Goal: Task Accomplishment & Management: Manage account settings

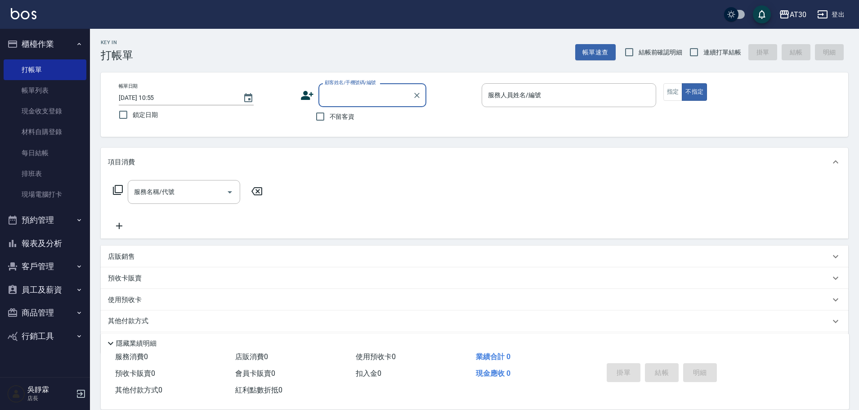
click at [53, 272] on button "客戶管理" at bounding box center [45, 266] width 83 height 23
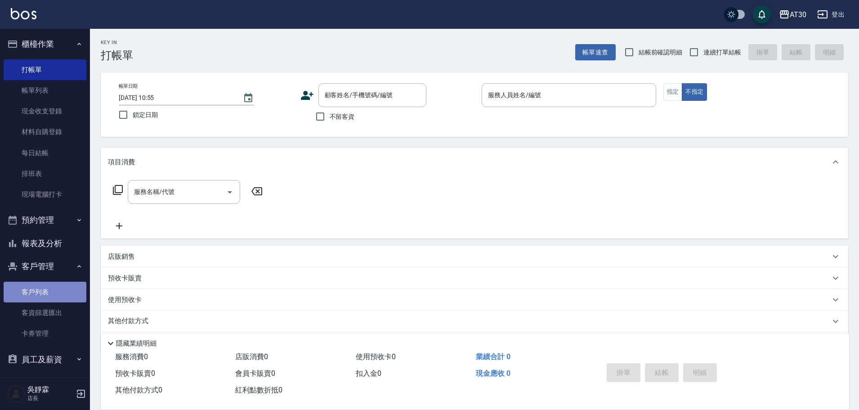
click at [60, 291] on link "客戶列表" at bounding box center [45, 292] width 83 height 21
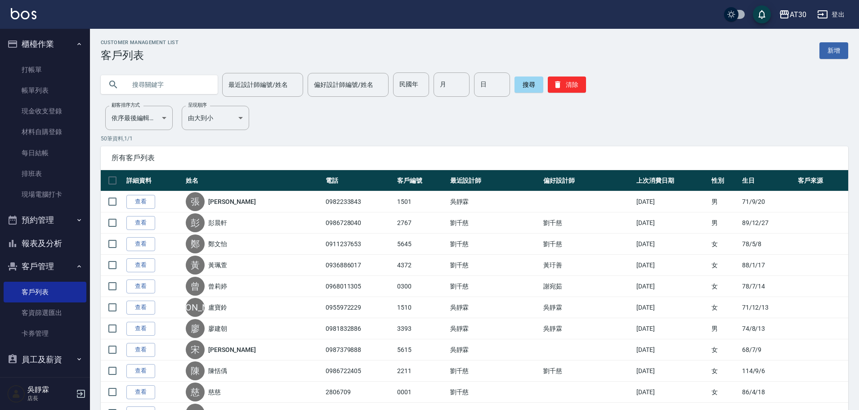
click at [426, 84] on div "民國年 民國年 月 月 日 日" at bounding box center [451, 84] width 117 height 24
click at [387, 85] on div "最近設計師編號/姓名 最近設計師編號/姓名 偏好設計師編號/姓名 偏好設計師編號/姓名 民國年 民國年 月 月 日 日 搜尋 清除" at bounding box center [474, 84] width 747 height 24
drag, startPoint x: 413, startPoint y: 83, endPoint x: 419, endPoint y: 88, distance: 7.4
click at [414, 84] on input "民國年" at bounding box center [411, 84] width 36 height 24
type input "86"
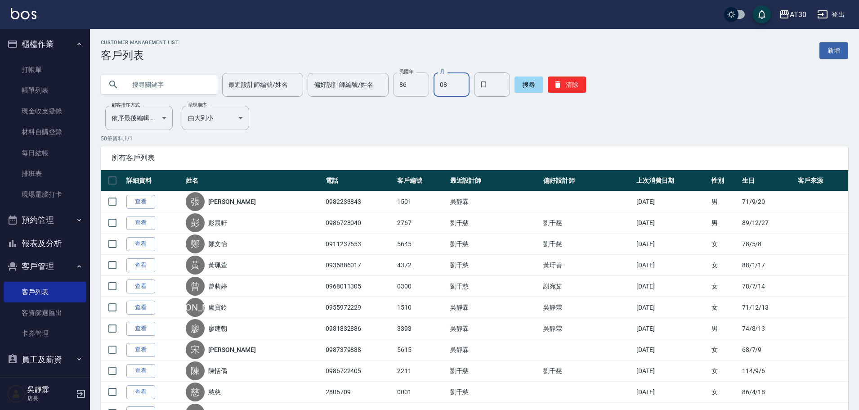
type input "08"
type input "18"
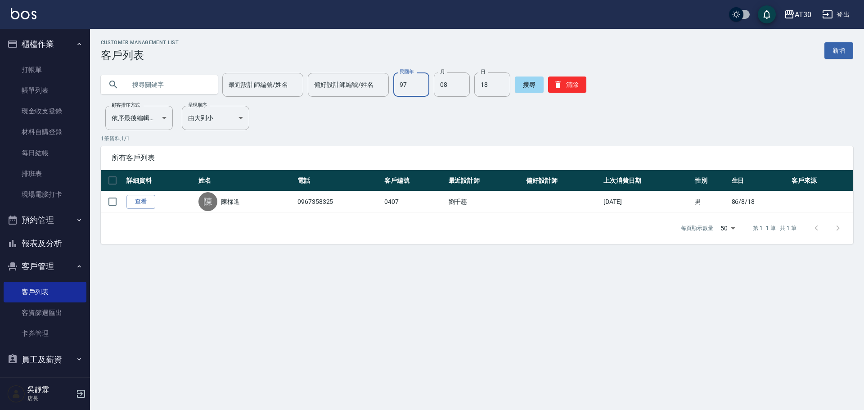
click at [407, 85] on input "97" at bounding box center [411, 84] width 36 height 24
type input "87"
type input "10"
type input "15"
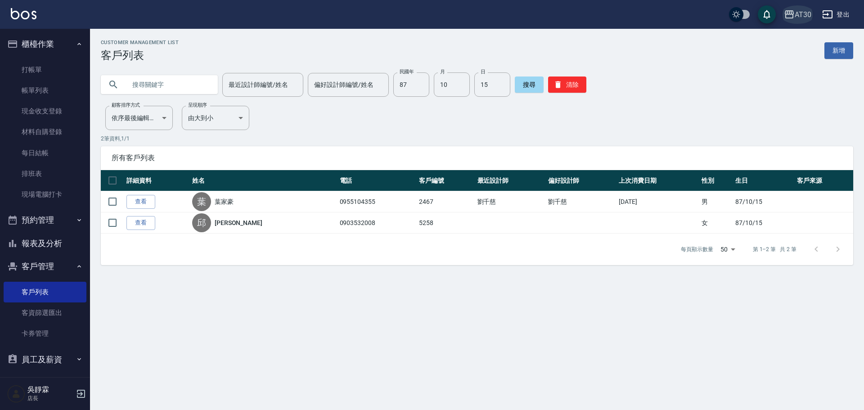
click at [806, 17] on div "AT30" at bounding box center [802, 14] width 17 height 11
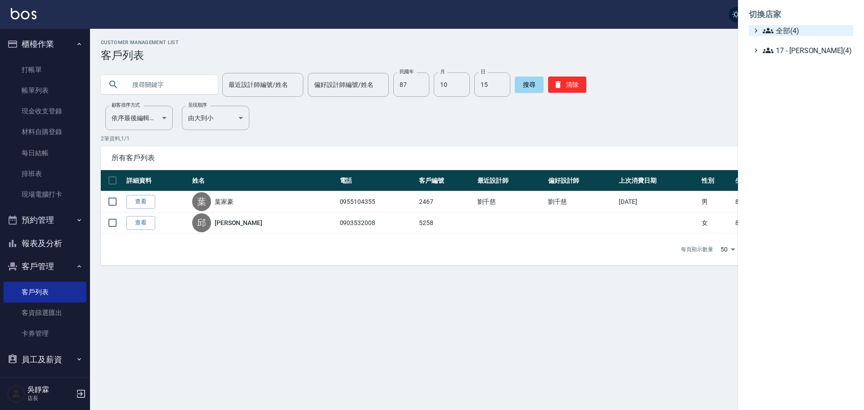
click at [801, 31] on span "全部(4)" at bounding box center [805, 30] width 87 height 11
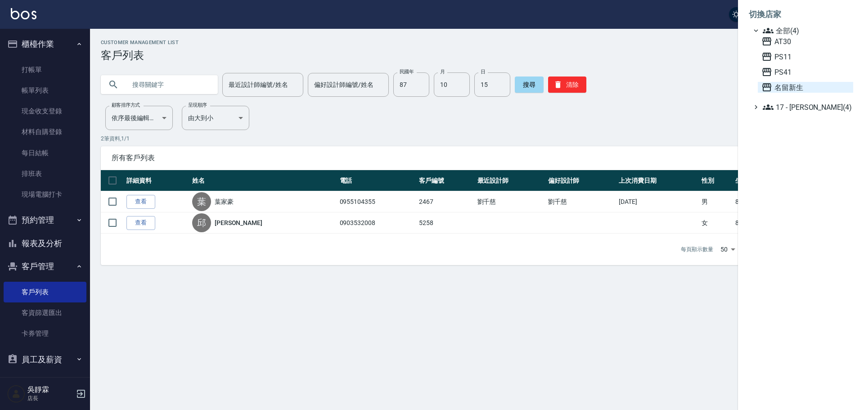
click at [797, 88] on span "名留新生" at bounding box center [805, 87] width 88 height 11
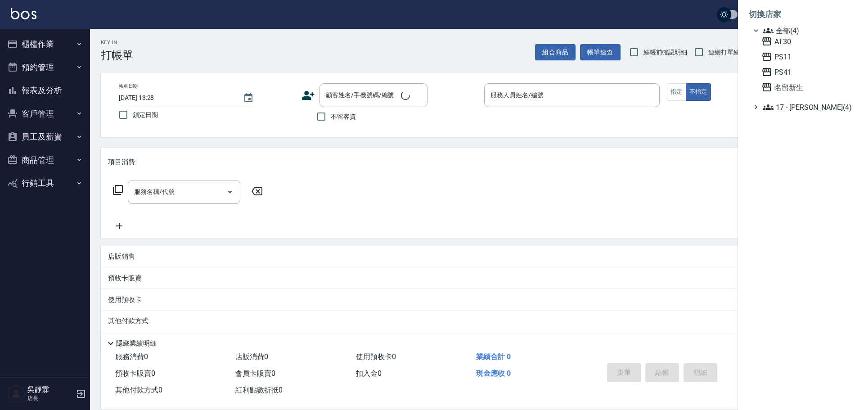
click at [63, 86] on div at bounding box center [432, 205] width 864 height 410
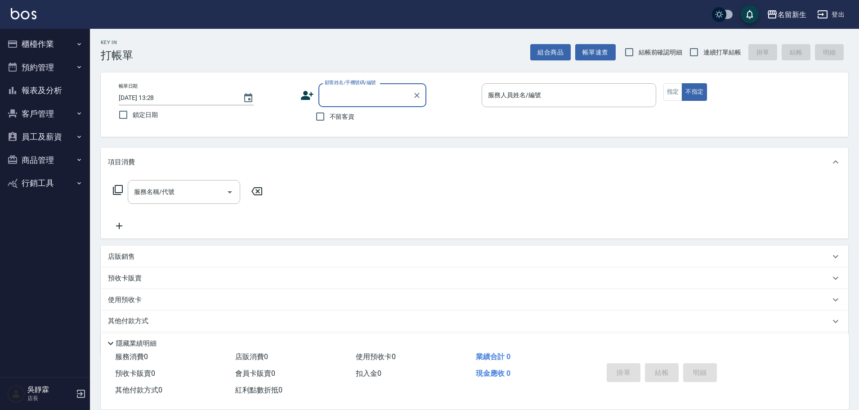
click at [48, 157] on button "商品管理" at bounding box center [45, 159] width 83 height 23
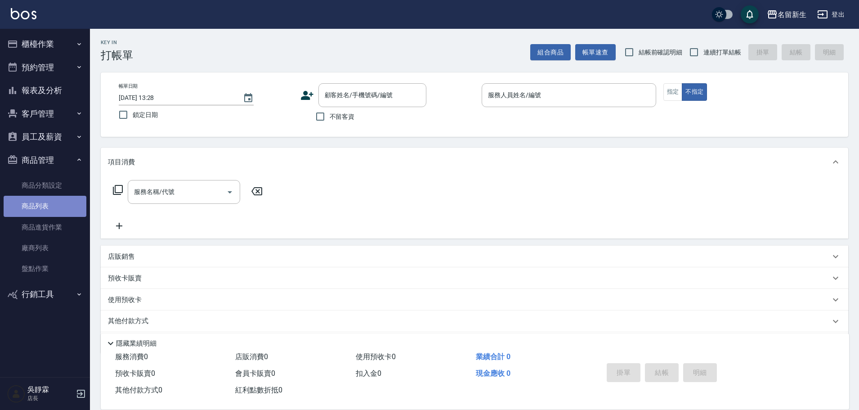
click at [64, 205] on link "商品列表" at bounding box center [45, 206] width 83 height 21
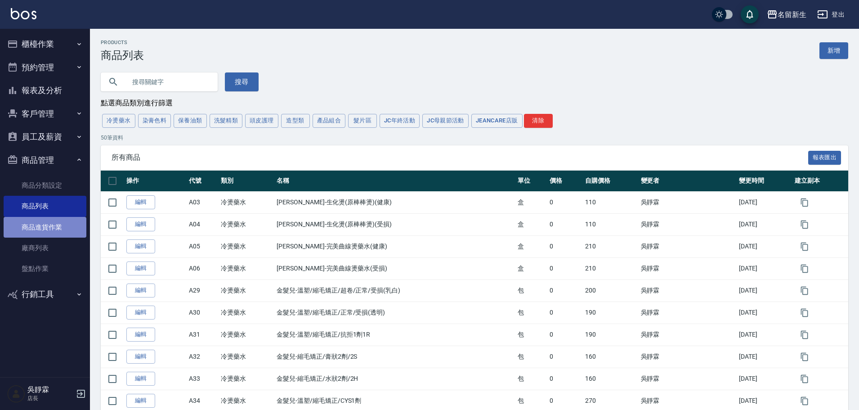
click at [55, 229] on link "商品進貨作業" at bounding box center [45, 227] width 83 height 21
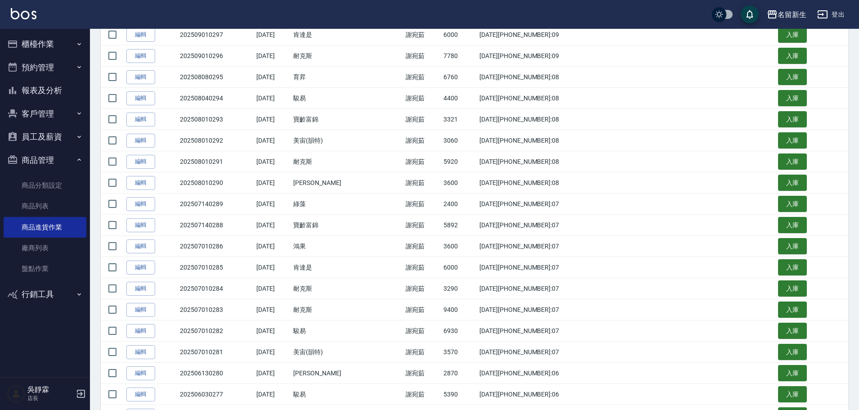
scroll to position [282, 0]
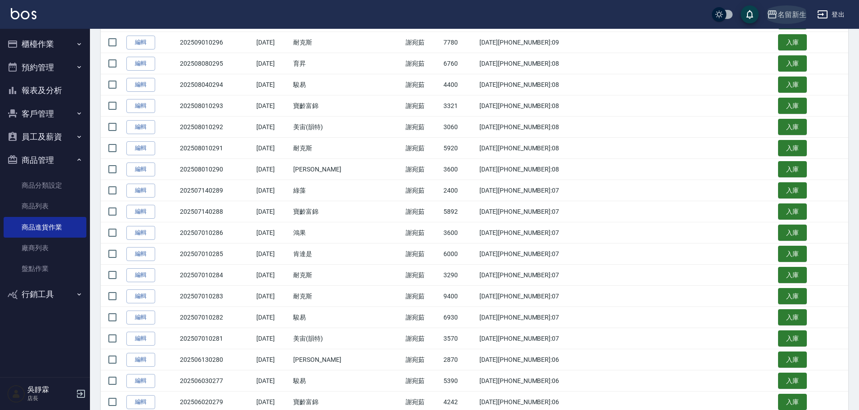
click at [781, 12] on div "名留新生" at bounding box center [792, 14] width 29 height 11
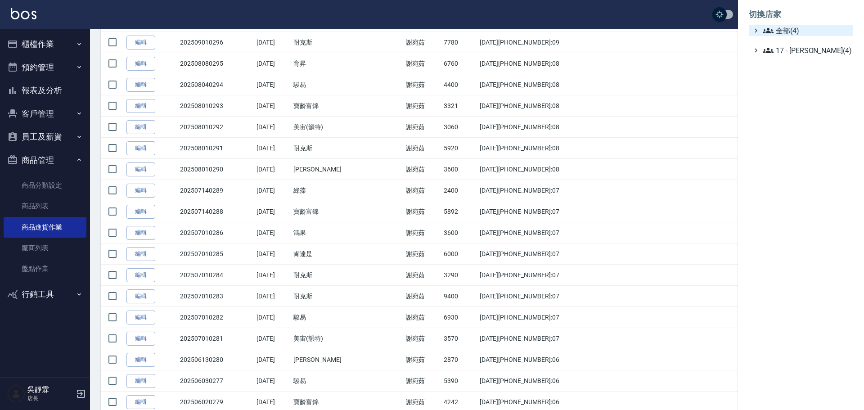
click at [784, 32] on span "全部(4)" at bounding box center [805, 30] width 87 height 11
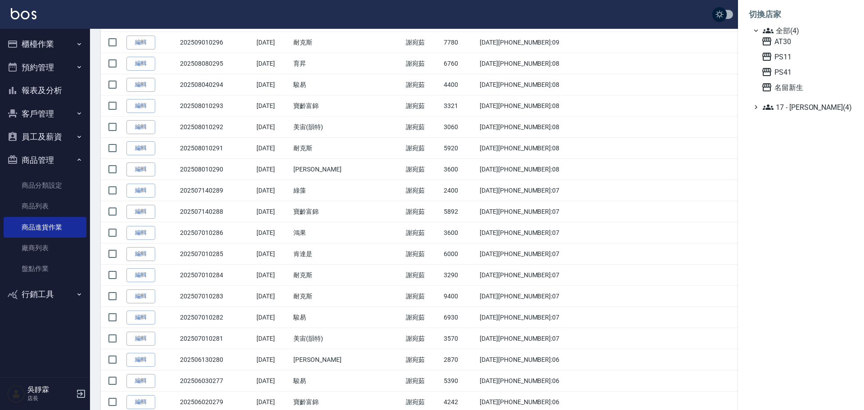
click at [51, 205] on div at bounding box center [432, 205] width 864 height 410
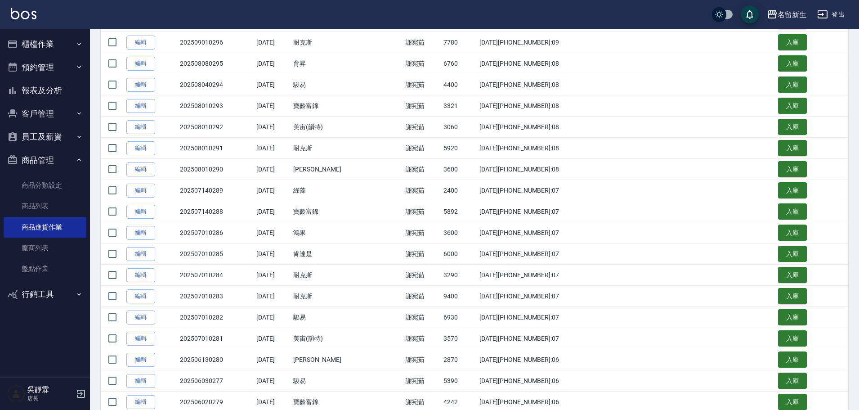
click at [45, 43] on button "櫃檯作業" at bounding box center [45, 43] width 83 height 23
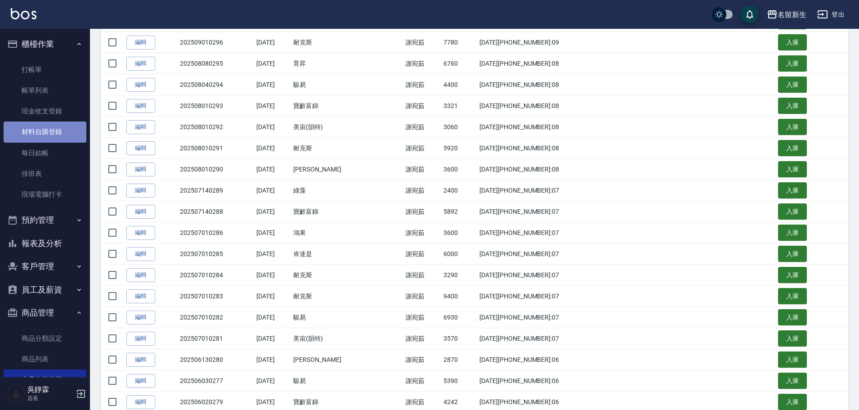
click at [62, 130] on link "材料自購登錄" at bounding box center [45, 131] width 83 height 21
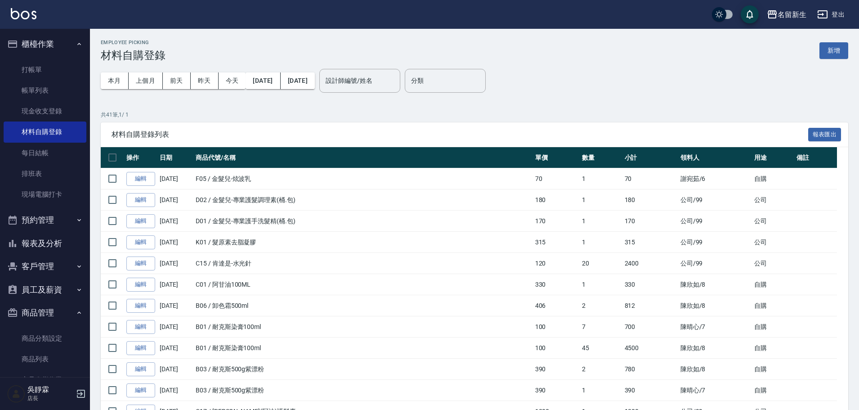
click at [346, 85] on div "本月 上個月 前天 昨天 今天 2025/09/01 2025/09/22 設計師編號/姓名 設計師編號/姓名" at bounding box center [251, 81] width 300 height 38
click at [367, 80] on input "設計師編號/姓名" at bounding box center [359, 81] width 73 height 16
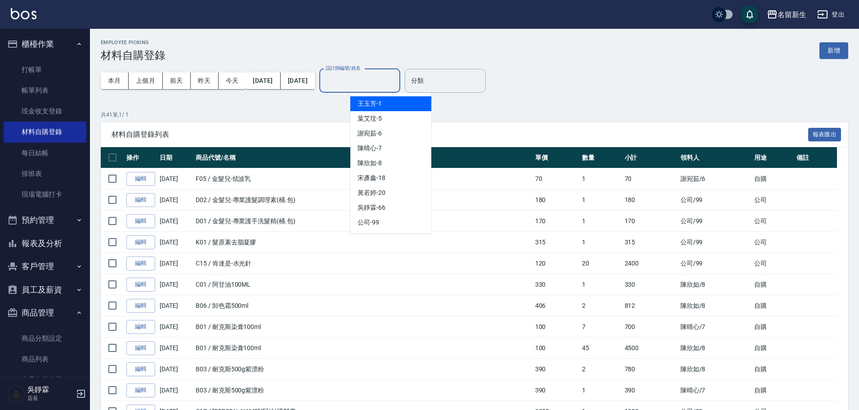
click at [364, 101] on span "王玉芳 -1" at bounding box center [370, 103] width 24 height 9
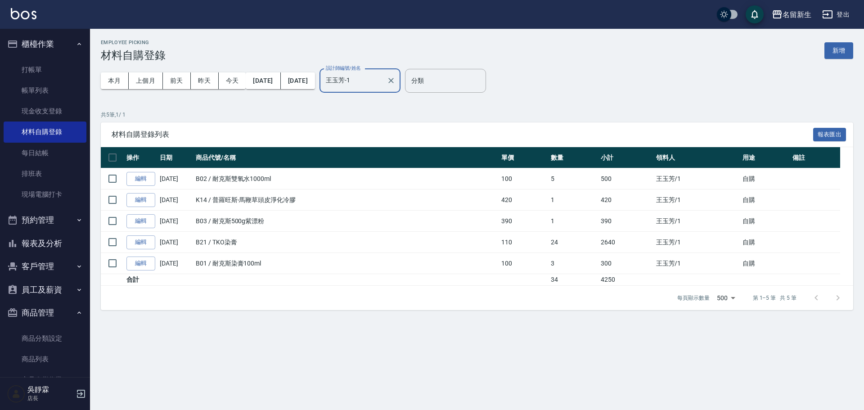
click at [383, 80] on input "王玉芳-1" at bounding box center [352, 81] width 59 height 16
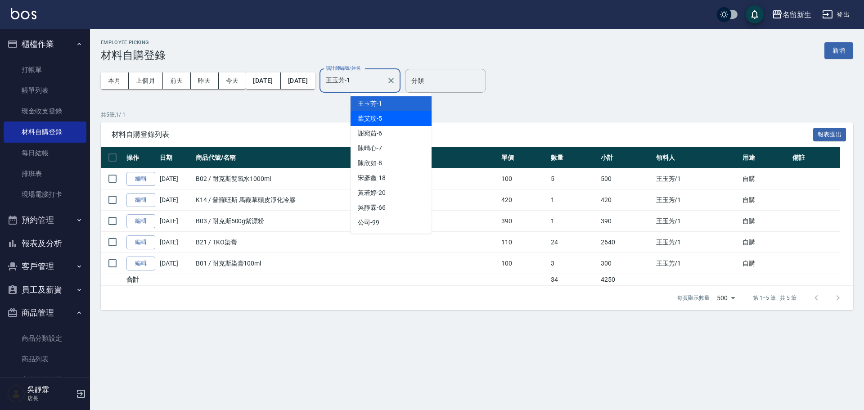
click at [379, 119] on span "葉艾玟 -5" at bounding box center [370, 118] width 24 height 9
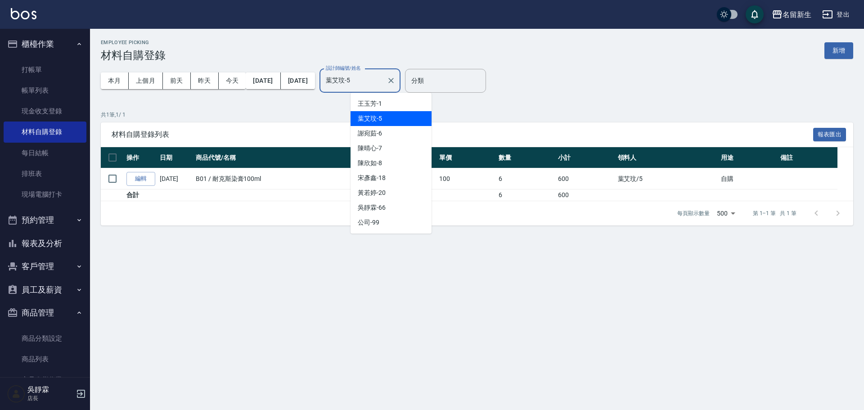
click at [383, 82] on input "葉艾玟-5" at bounding box center [352, 81] width 59 height 16
click at [388, 133] on div "謝宛茹 -6" at bounding box center [390, 133] width 81 height 15
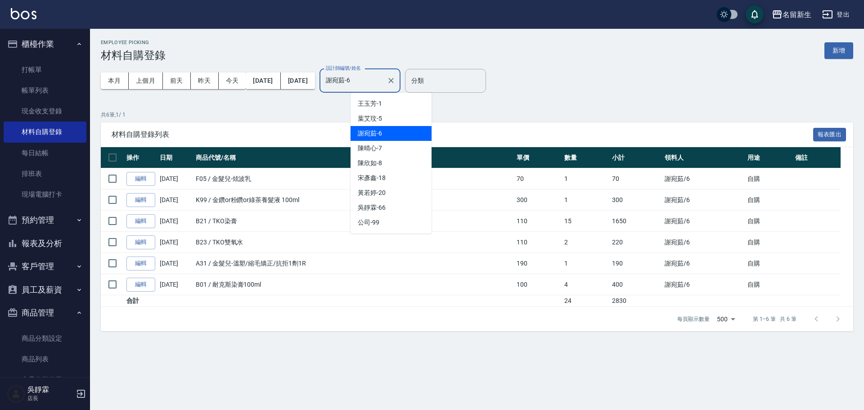
click at [383, 82] on input "謝宛茹-6" at bounding box center [352, 81] width 59 height 16
click at [390, 151] on div "陳晴心 -7" at bounding box center [390, 148] width 81 height 15
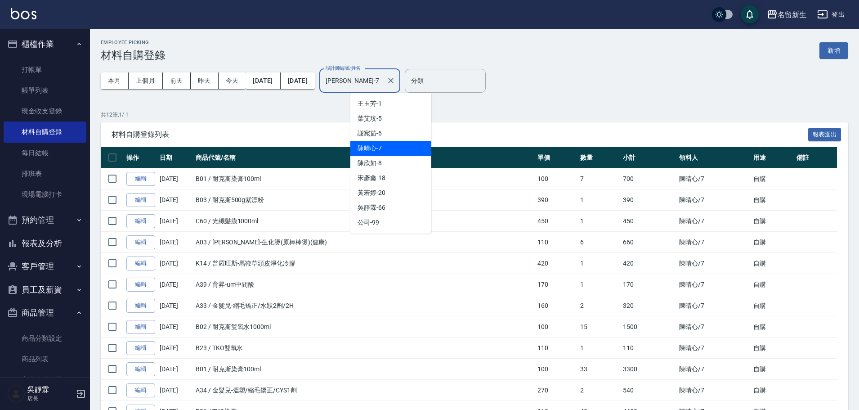
click at [383, 85] on input "陳晴心-7" at bounding box center [352, 81] width 59 height 16
click at [387, 161] on div "陳欣如 -8" at bounding box center [390, 163] width 81 height 15
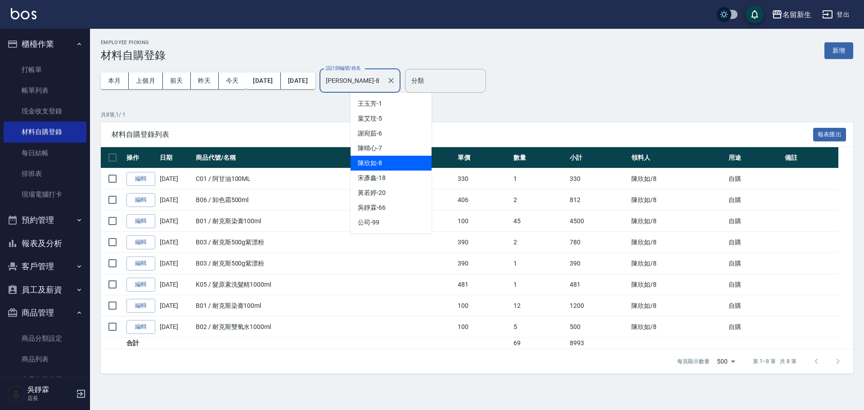
click at [381, 78] on input "陳欣如-8" at bounding box center [352, 81] width 59 height 16
drag, startPoint x: 389, startPoint y: 176, endPoint x: 391, endPoint y: 168, distance: 8.0
click at [389, 175] on div "宋彥鑫 -18" at bounding box center [390, 177] width 81 height 15
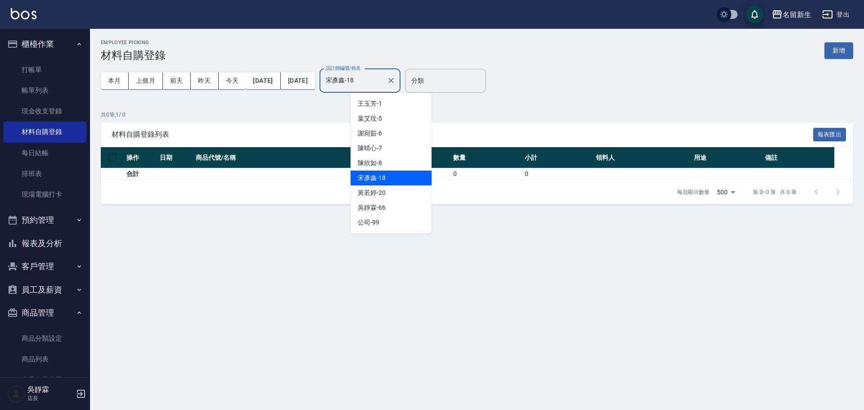
click at [383, 78] on input "宋彥鑫-18" at bounding box center [352, 81] width 59 height 16
click at [387, 187] on div "黃若婷 -20" at bounding box center [390, 192] width 81 height 15
click at [383, 77] on input "黃若婷-20" at bounding box center [352, 81] width 59 height 16
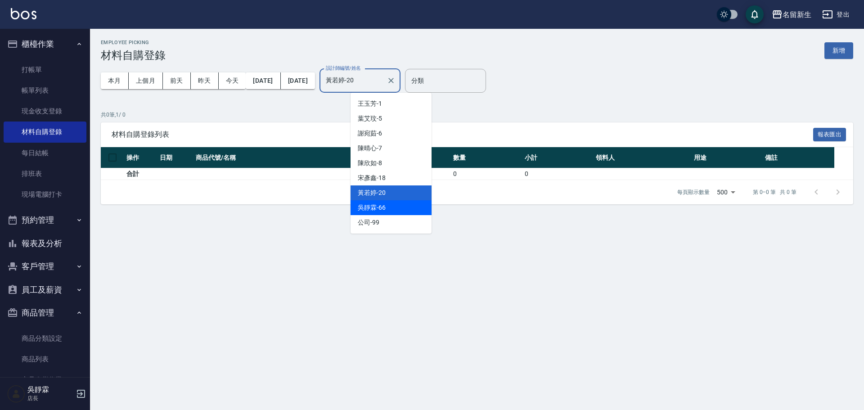
click at [391, 206] on div "吳靜霖 -66" at bounding box center [390, 207] width 81 height 15
drag, startPoint x: 400, startPoint y: 82, endPoint x: 389, endPoint y: 148, distance: 66.6
click at [383, 84] on input "吳靜霖-66" at bounding box center [352, 81] width 59 height 16
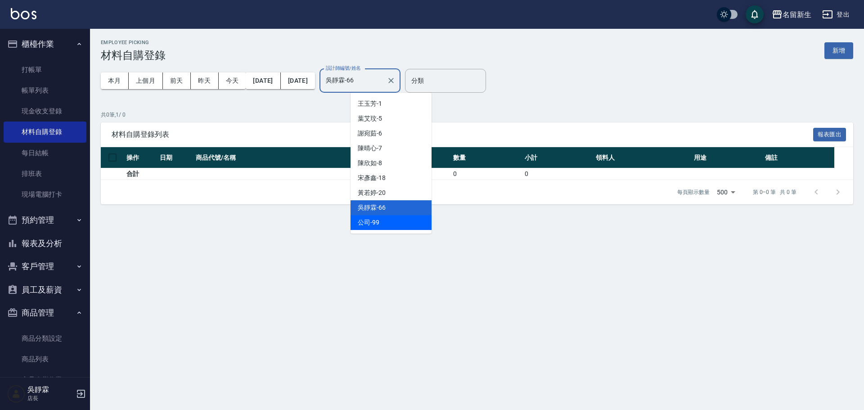
click at [402, 219] on div "公司 -99" at bounding box center [390, 222] width 81 height 15
type input "公司-99"
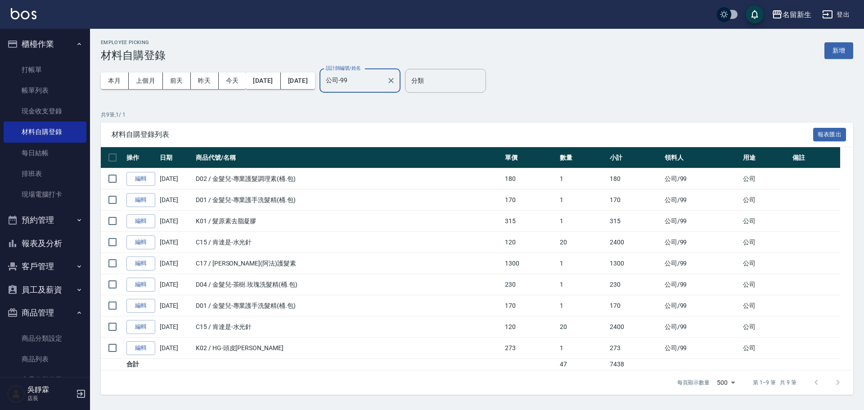
click at [797, 13] on div "名留新生" at bounding box center [796, 14] width 29 height 11
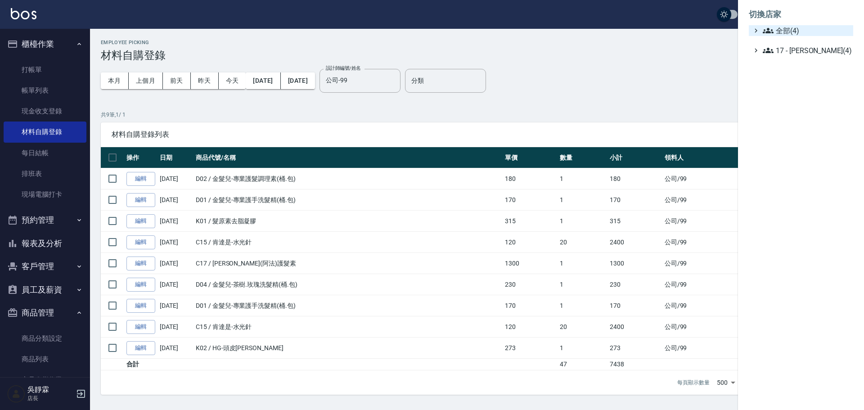
click at [793, 25] on span "全部(4)" at bounding box center [805, 30] width 87 height 11
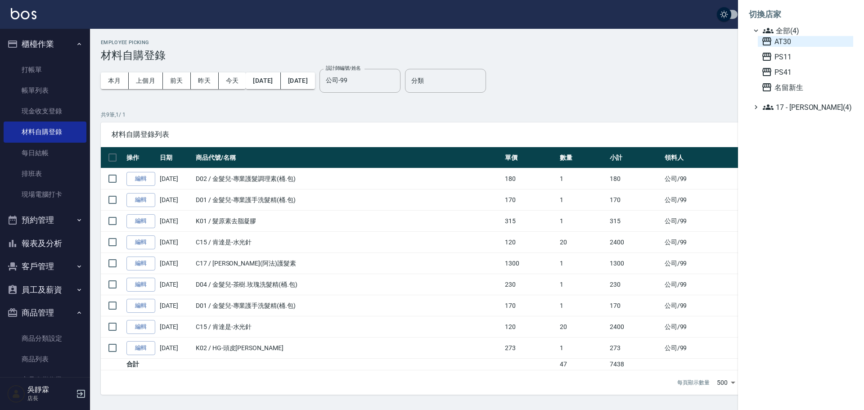
click at [787, 40] on span "AT30" at bounding box center [805, 41] width 88 height 11
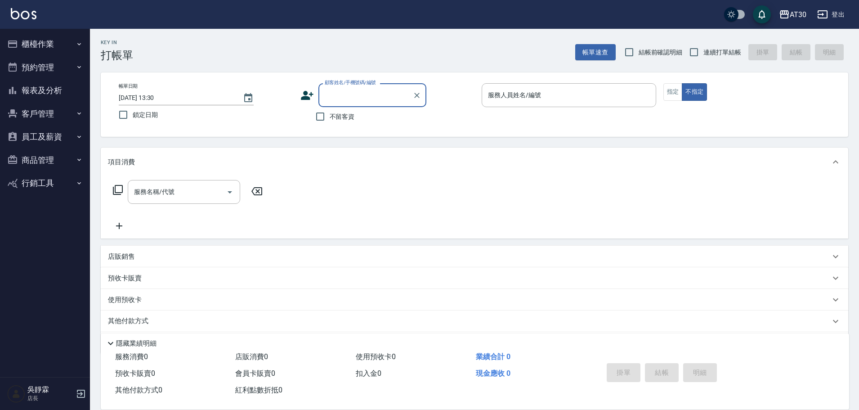
click at [50, 40] on button "櫃檯作業" at bounding box center [45, 43] width 83 height 23
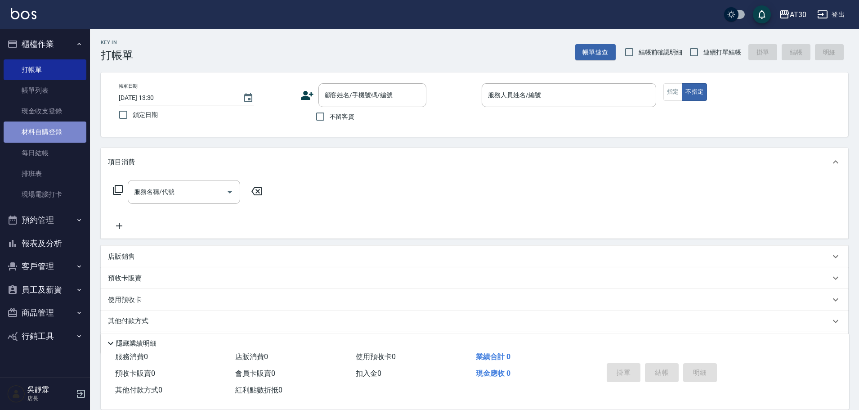
click at [56, 127] on link "材料自購登錄" at bounding box center [45, 131] width 83 height 21
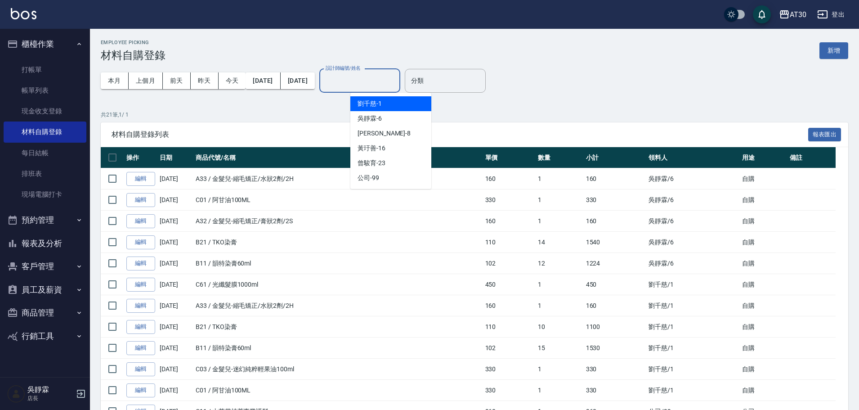
click at [372, 83] on input "設計師編號/姓名" at bounding box center [359, 81] width 73 height 16
click at [374, 106] on span "劉千慈 -1" at bounding box center [370, 103] width 24 height 9
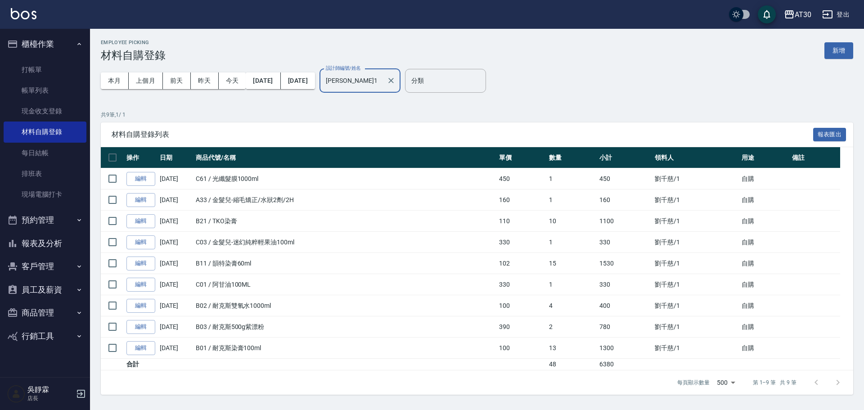
click at [383, 82] on input "劉千慈-1" at bounding box center [352, 81] width 59 height 16
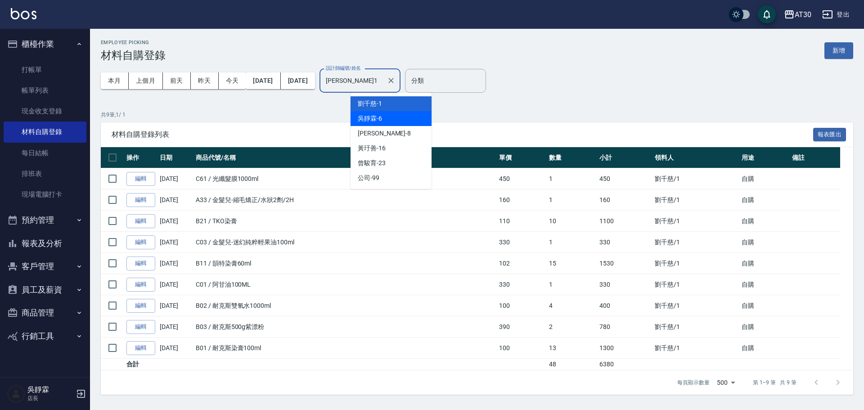
click at [390, 117] on div "吳靜霖 -6" at bounding box center [390, 118] width 81 height 15
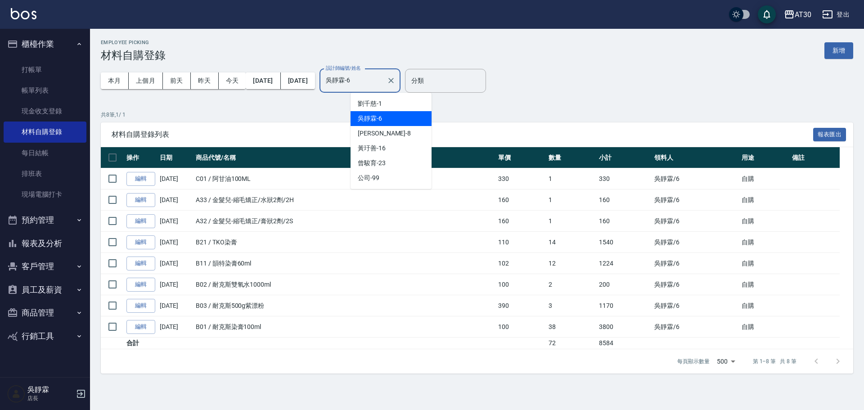
click at [383, 82] on input "吳靜霖-6" at bounding box center [352, 81] width 59 height 16
click at [375, 133] on span "郭閔暄 -8" at bounding box center [384, 133] width 53 height 9
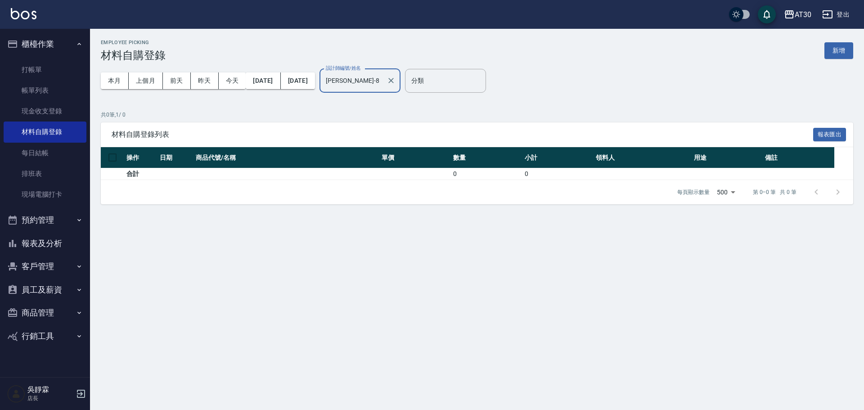
click at [383, 82] on input "郭閔暄-8" at bounding box center [352, 81] width 59 height 16
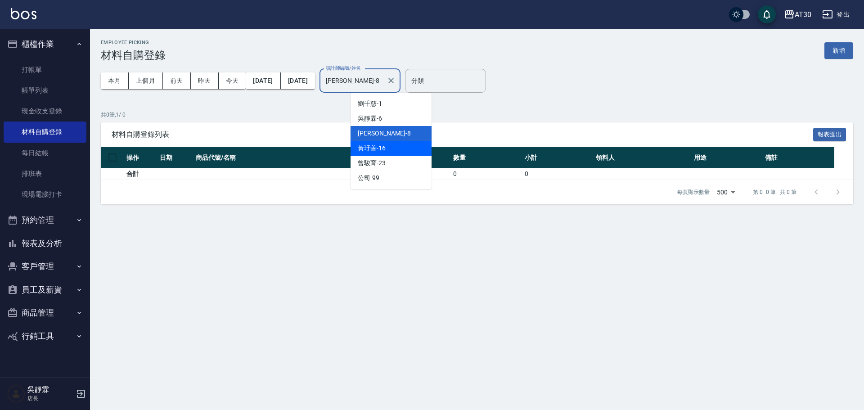
click at [377, 147] on span "黃玗善 -16" at bounding box center [372, 147] width 28 height 9
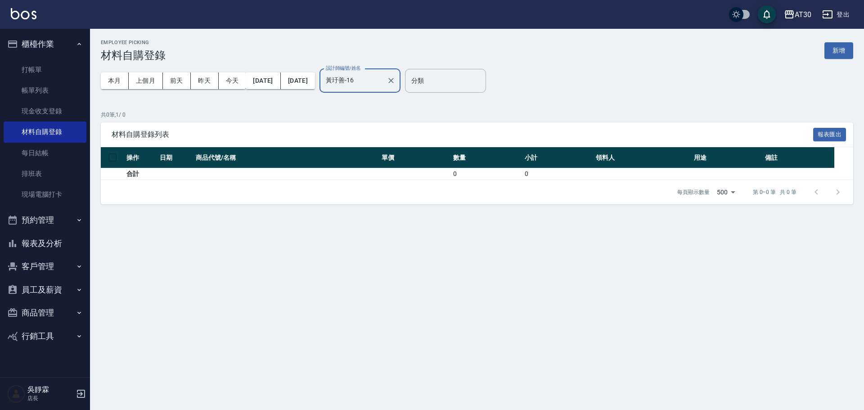
click at [383, 85] on input "黃玗善-16" at bounding box center [352, 81] width 59 height 16
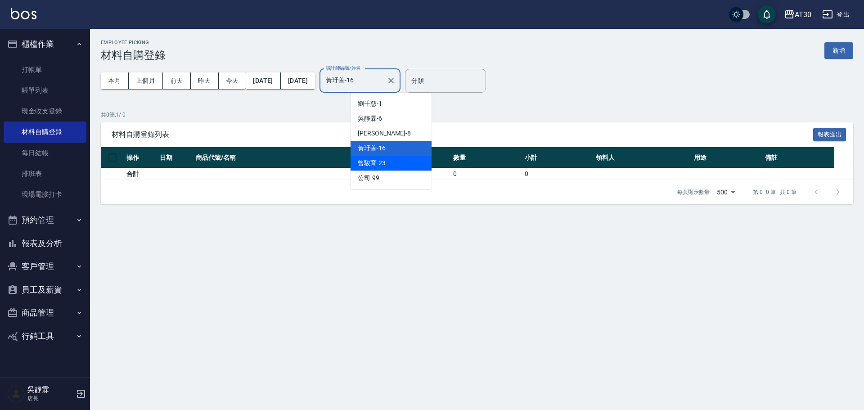
click at [394, 161] on div "曾駿育 -23" at bounding box center [390, 163] width 81 height 15
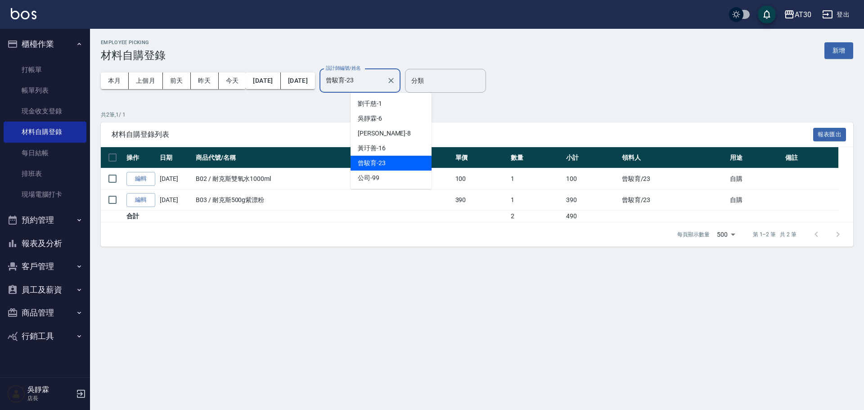
click at [383, 83] on input "曾駿育-23" at bounding box center [352, 81] width 59 height 16
click at [381, 175] on div "公司 -99" at bounding box center [390, 177] width 81 height 15
type input "公司-99"
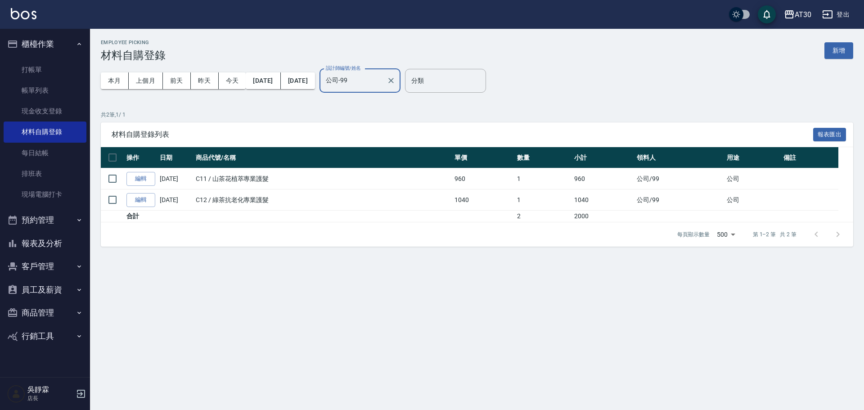
click at [43, 310] on button "商品管理" at bounding box center [45, 312] width 83 height 23
drag, startPoint x: 84, startPoint y: 291, endPoint x: 87, endPoint y: 342, distance: 51.4
click at [87, 342] on nav "櫃檯作業 打帳單 帳單列表 現金收支登錄 材料自購登錄 每日結帳 排班表 現場電腦打卡 預約管理 預約管理 單日預約紀錄 單週預約紀錄 報表及分析 報表目錄 …" at bounding box center [45, 203] width 90 height 348
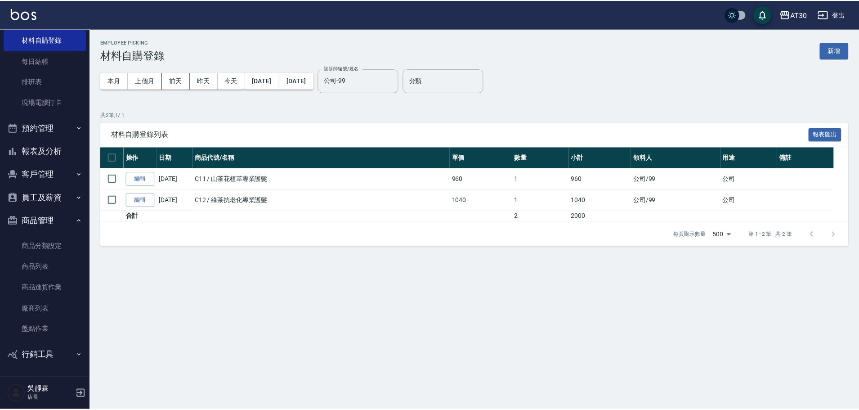
scroll to position [93, 0]
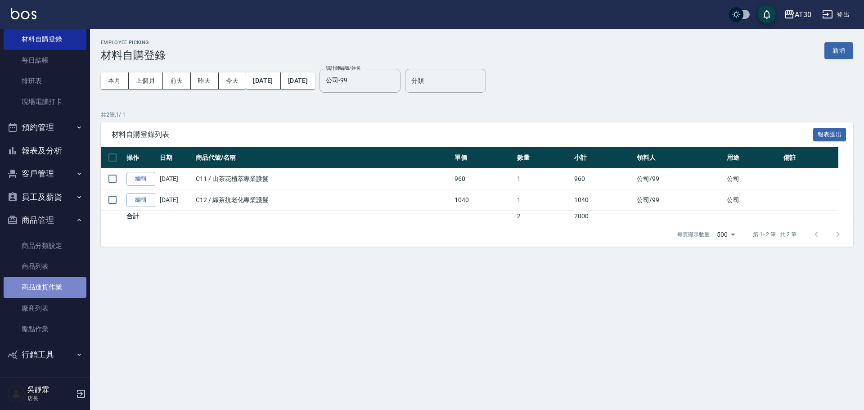
click at [64, 283] on link "商品進貨作業" at bounding box center [45, 287] width 83 height 21
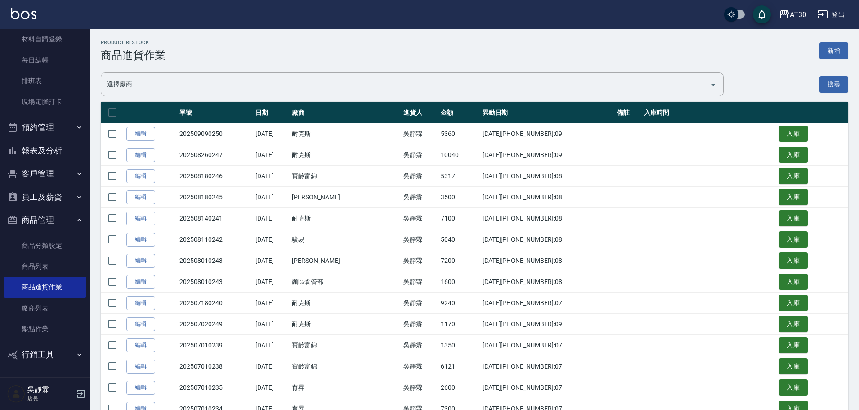
click at [51, 148] on button "報表及分析" at bounding box center [45, 150] width 83 height 23
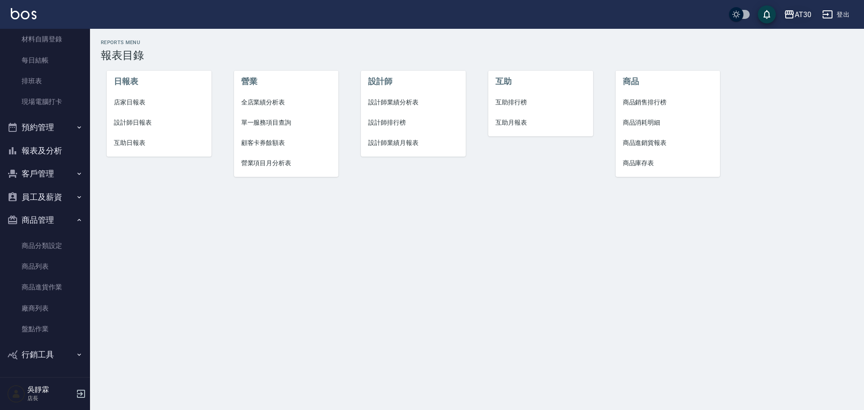
drag, startPoint x: 805, startPoint y: 3, endPoint x: 809, endPoint y: 14, distance: 11.5
click at [808, 13] on div "AT30 登出" at bounding box center [432, 14] width 864 height 29
click at [809, 17] on div "AT30" at bounding box center [802, 14] width 17 height 11
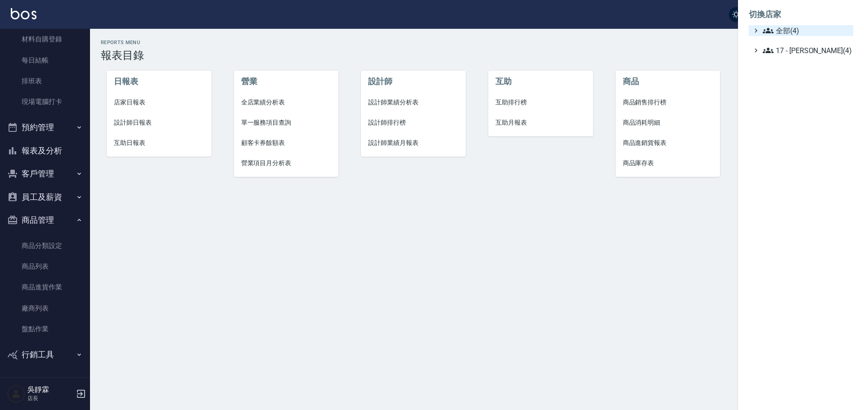
click at [791, 31] on span "全部(4)" at bounding box center [805, 30] width 87 height 11
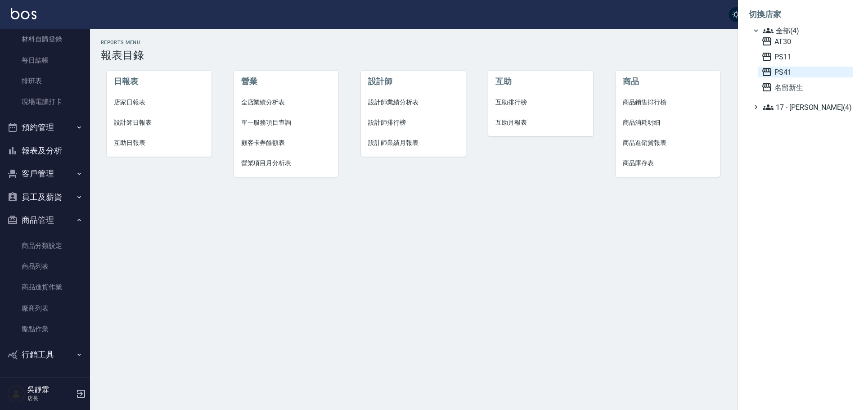
click at [789, 77] on span "PS41" at bounding box center [805, 72] width 88 height 11
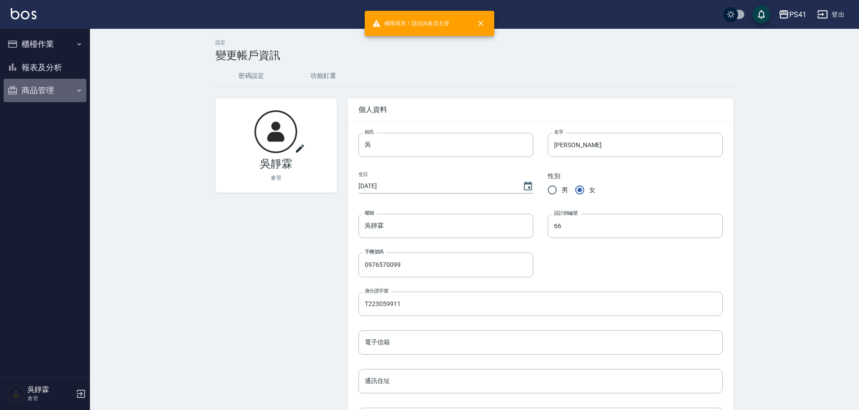
click at [52, 89] on button "商品管理" at bounding box center [45, 90] width 83 height 23
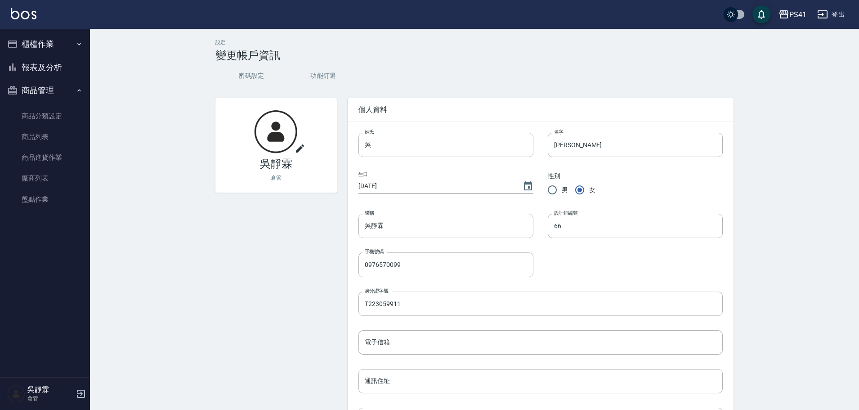
click at [46, 43] on button "櫃檯作業" at bounding box center [45, 43] width 83 height 23
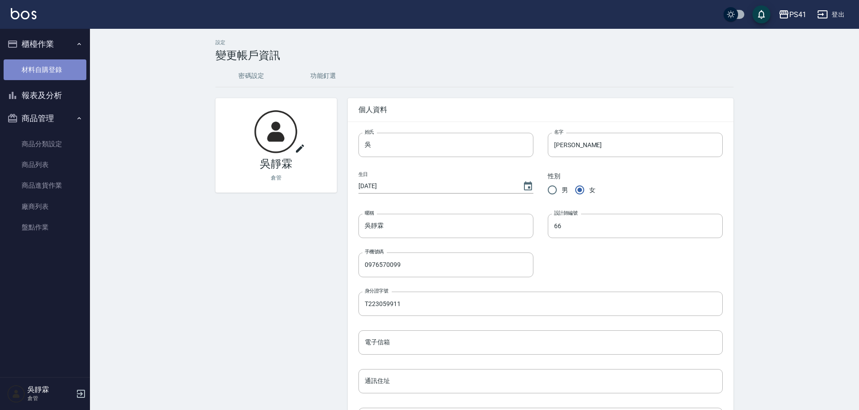
click at [54, 67] on link "材料自購登錄" at bounding box center [45, 69] width 83 height 21
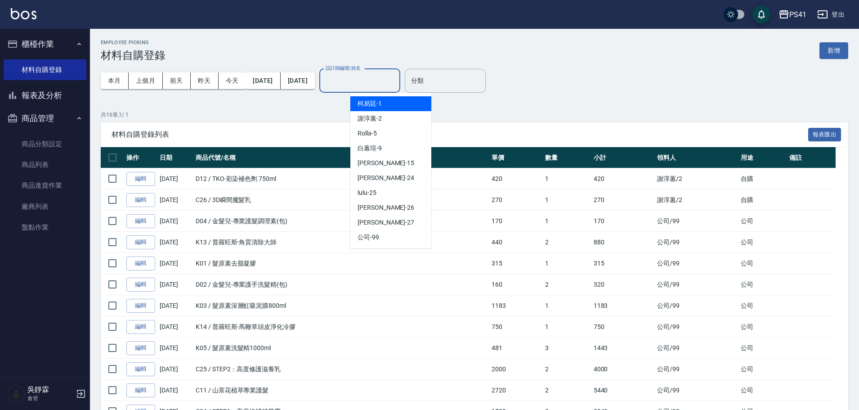
click at [396, 85] on input "設計師編號/姓名" at bounding box center [359, 81] width 73 height 16
click at [386, 237] on div "公司 -99" at bounding box center [390, 237] width 81 height 15
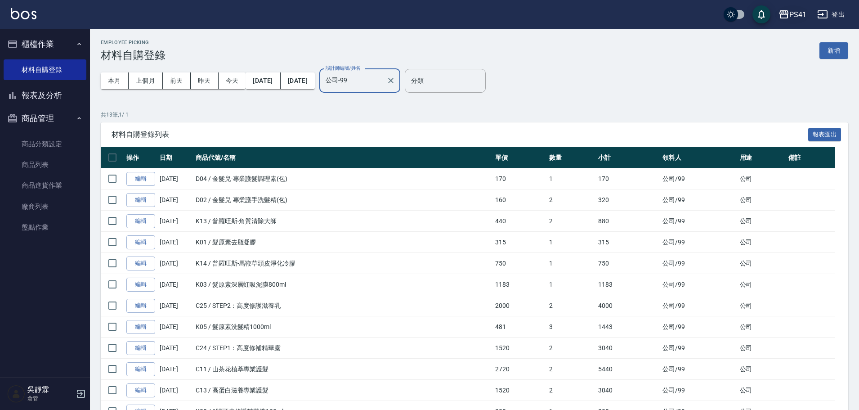
click at [799, 15] on div "PS41" at bounding box center [797, 14] width 17 height 11
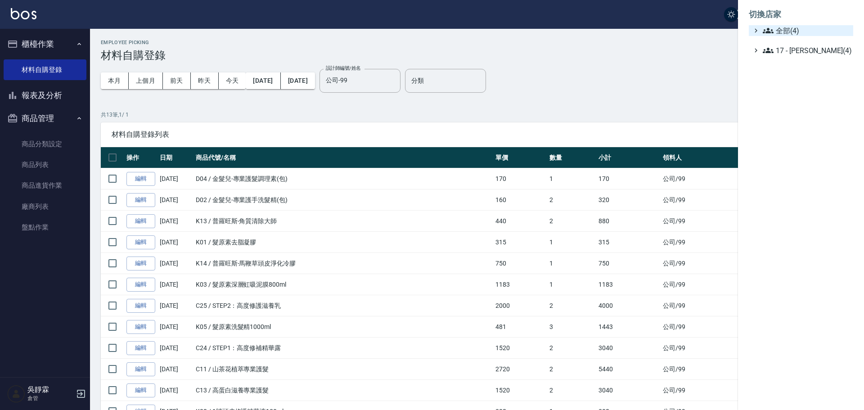
click at [778, 33] on span "全部(4)" at bounding box center [805, 30] width 87 height 11
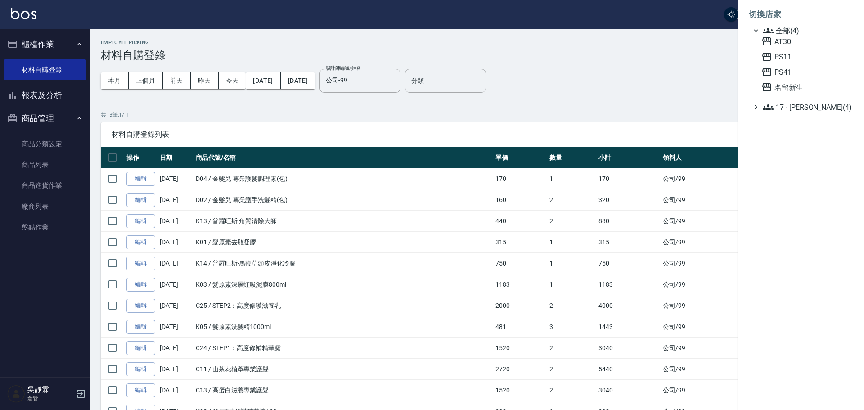
click at [385, 81] on div at bounding box center [432, 205] width 864 height 410
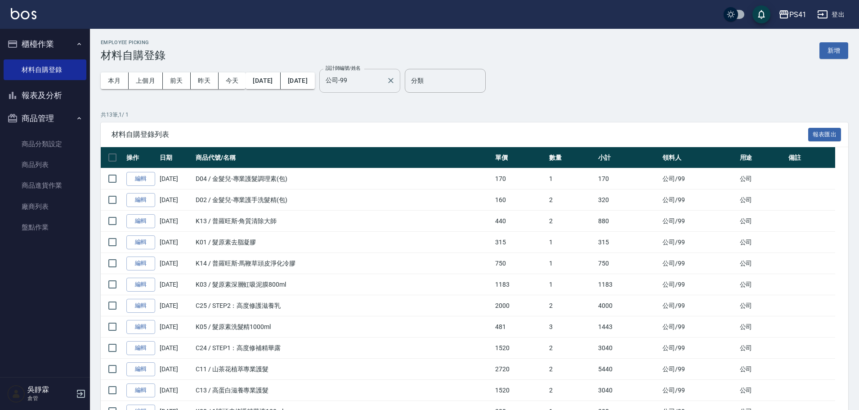
click at [383, 82] on input "公司-99" at bounding box center [352, 81] width 59 height 16
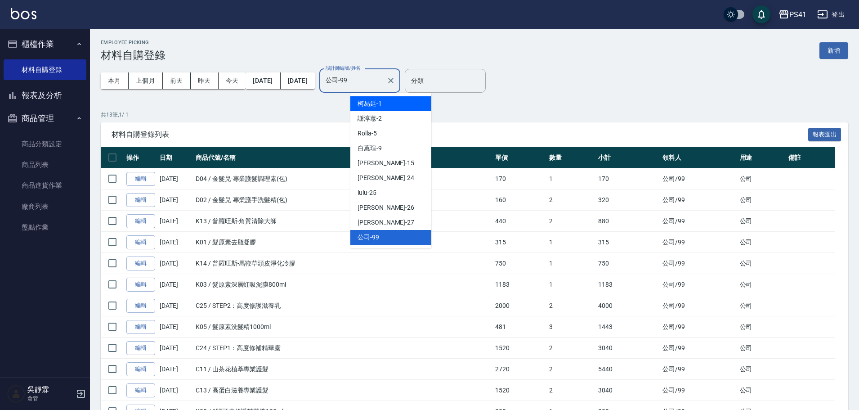
click at [395, 104] on div "柯易廷 -1" at bounding box center [390, 103] width 81 height 15
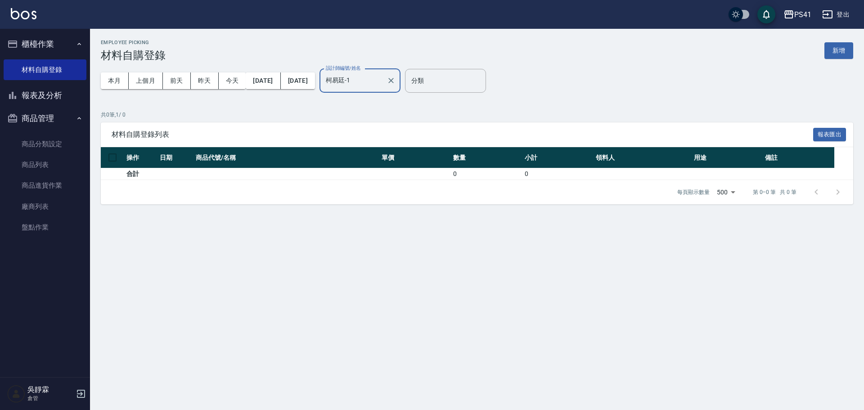
click at [383, 85] on input "柯易廷-1" at bounding box center [352, 81] width 59 height 16
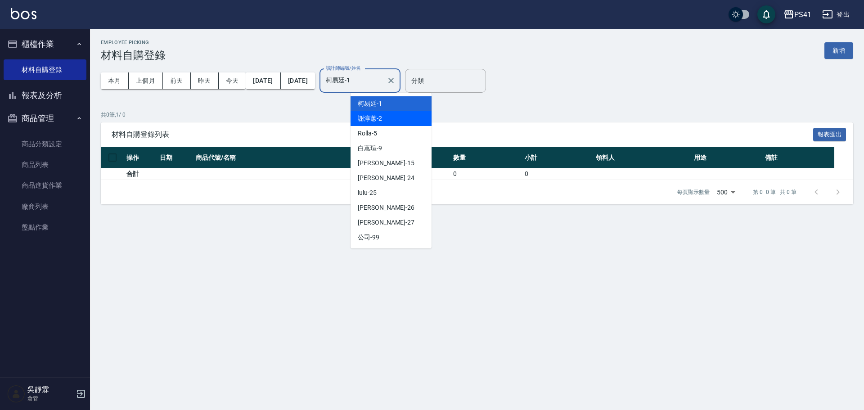
click at [399, 116] on div "謝淳蕙 -2" at bounding box center [390, 118] width 81 height 15
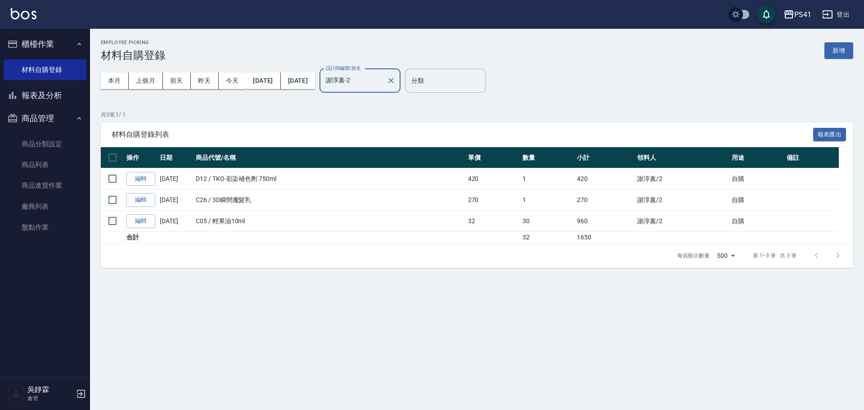
click at [383, 86] on input "謝淳蕙-2" at bounding box center [352, 81] width 59 height 16
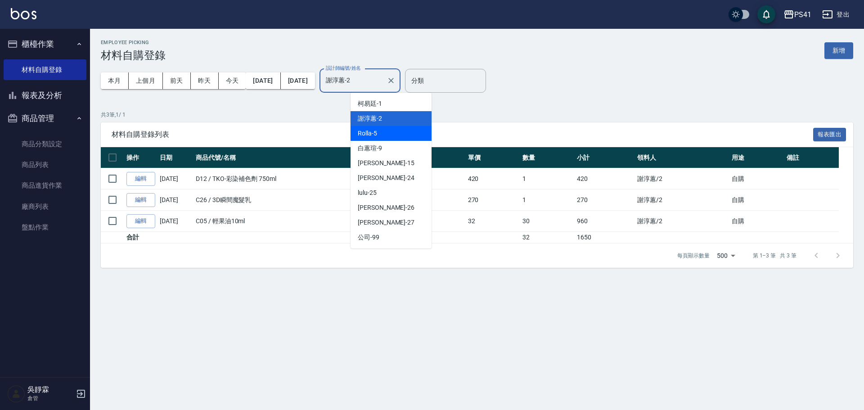
click at [402, 133] on div "Rolla -5" at bounding box center [390, 133] width 81 height 15
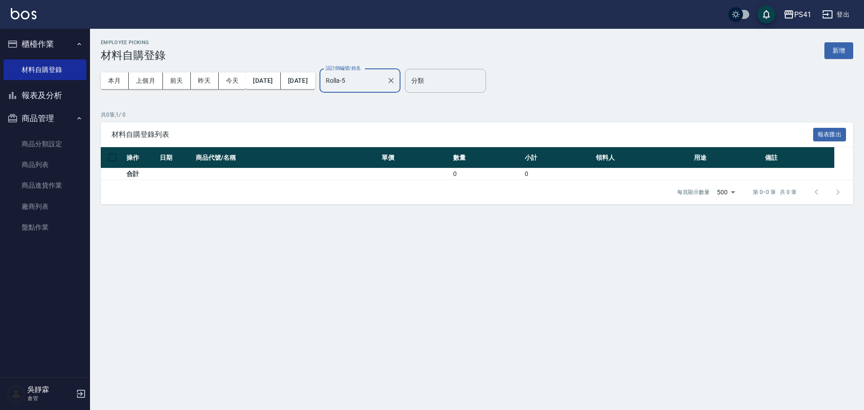
click at [383, 84] on input "Rolla-5" at bounding box center [352, 81] width 59 height 16
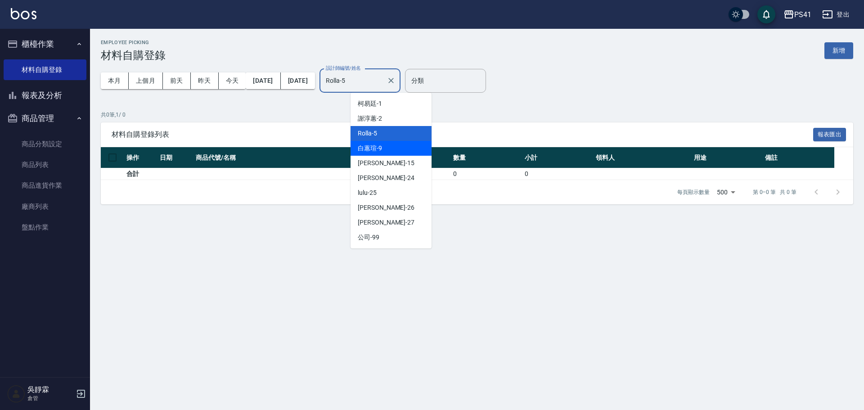
click at [400, 151] on div "白蕙瑄 -9" at bounding box center [390, 148] width 81 height 15
click at [383, 85] on input "白蕙瑄-9" at bounding box center [352, 81] width 59 height 16
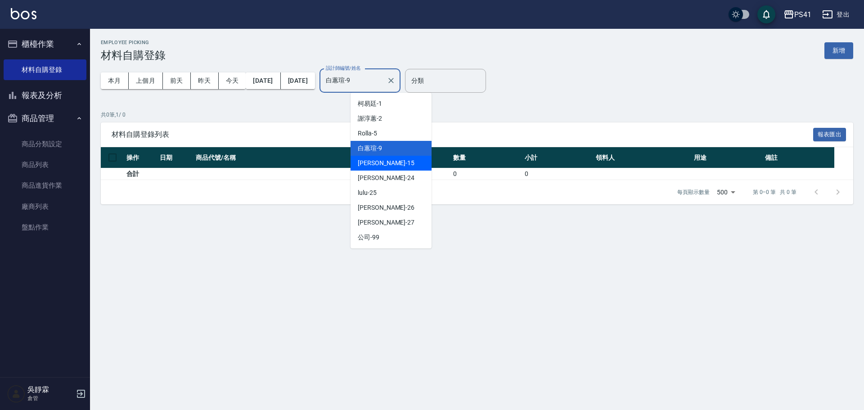
click at [396, 165] on div "李靜芳 -15" at bounding box center [390, 163] width 81 height 15
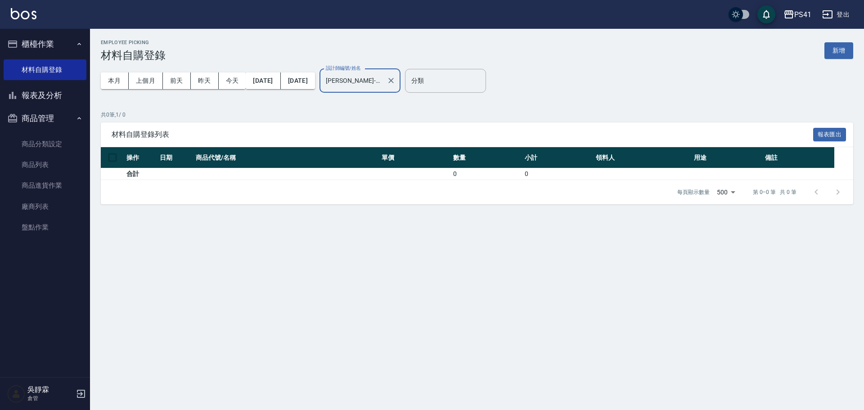
click at [383, 84] on input "李靜芳-15" at bounding box center [352, 81] width 59 height 16
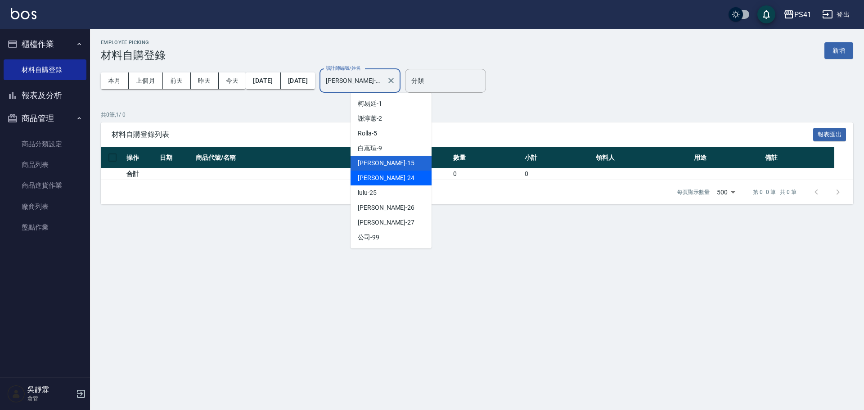
click at [398, 177] on div "小涵 -24" at bounding box center [390, 177] width 81 height 15
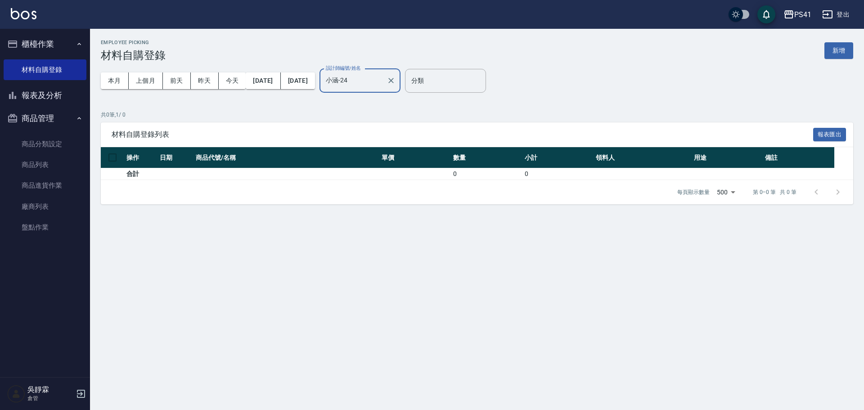
click at [383, 80] on input "小涵-24" at bounding box center [352, 81] width 59 height 16
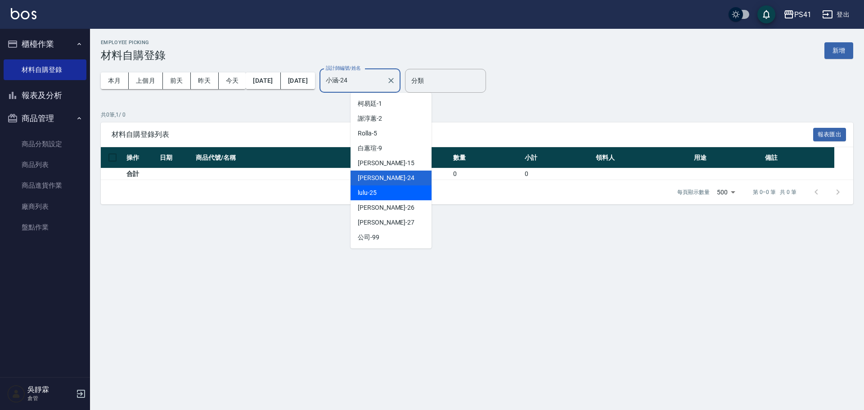
click at [400, 195] on div "lulu -25" at bounding box center [390, 192] width 81 height 15
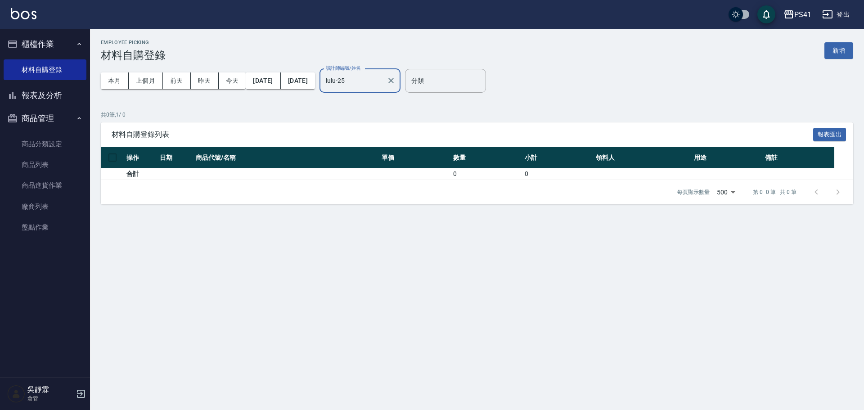
drag, startPoint x: 398, startPoint y: 71, endPoint x: 398, endPoint y: 76, distance: 5.4
click at [398, 72] on div "lulu-25 設計師編號/姓名" at bounding box center [359, 81] width 81 height 24
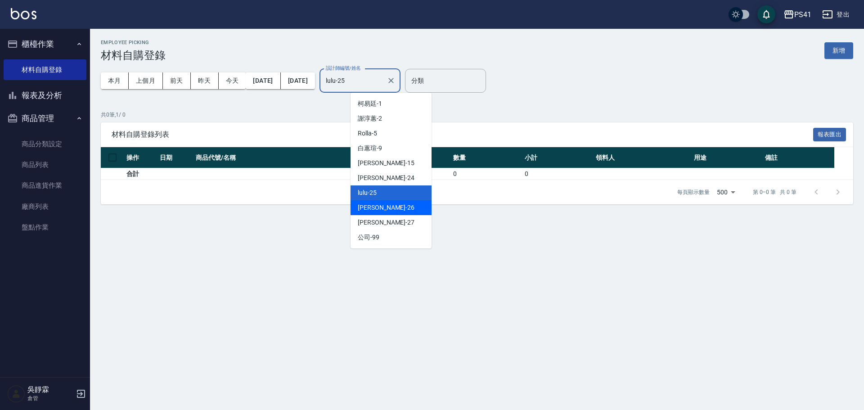
click at [394, 202] on div "溫佳惇 -26" at bounding box center [390, 207] width 81 height 15
drag, startPoint x: 400, startPoint y: 85, endPoint x: 398, endPoint y: 155, distance: 69.7
click at [383, 86] on input "溫佳惇-26" at bounding box center [352, 81] width 59 height 16
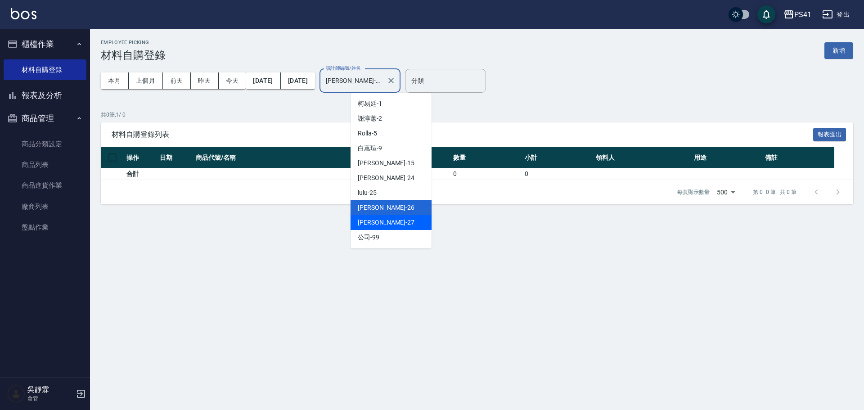
click at [396, 226] on div "佳佳 -27" at bounding box center [390, 222] width 81 height 15
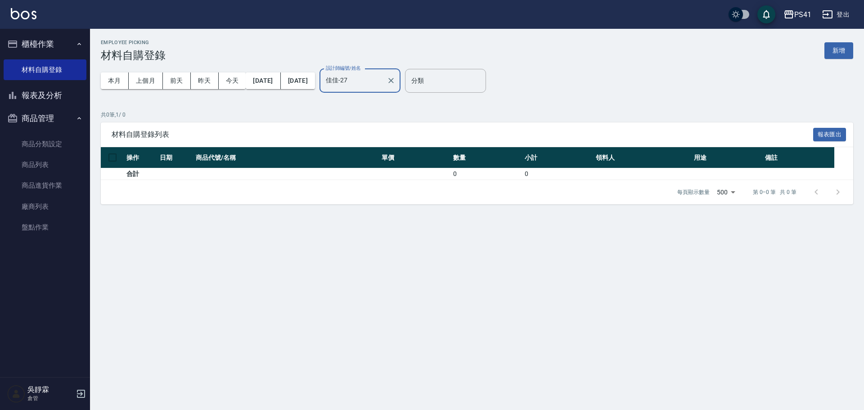
drag, startPoint x: 397, startPoint y: 72, endPoint x: 396, endPoint y: 87, distance: 14.9
click at [383, 74] on input "佳佳-27" at bounding box center [352, 81] width 59 height 16
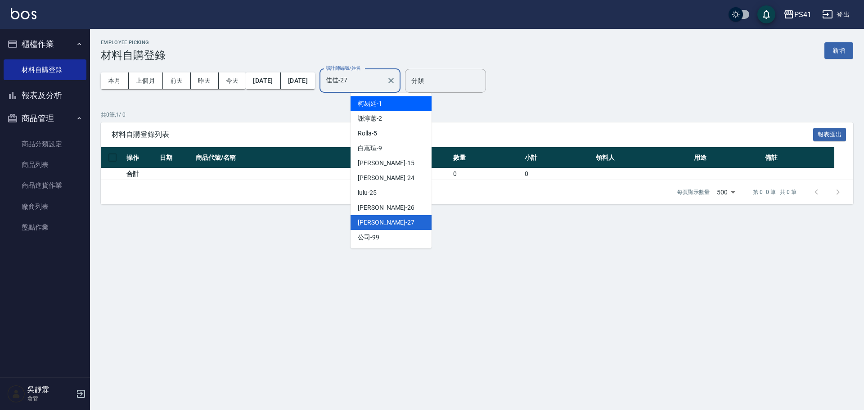
click at [390, 104] on div "柯易廷 -1" at bounding box center [390, 103] width 81 height 15
drag, startPoint x: 398, startPoint y: 82, endPoint x: 395, endPoint y: 114, distance: 32.6
click at [383, 83] on input "柯易廷-1" at bounding box center [352, 81] width 59 height 16
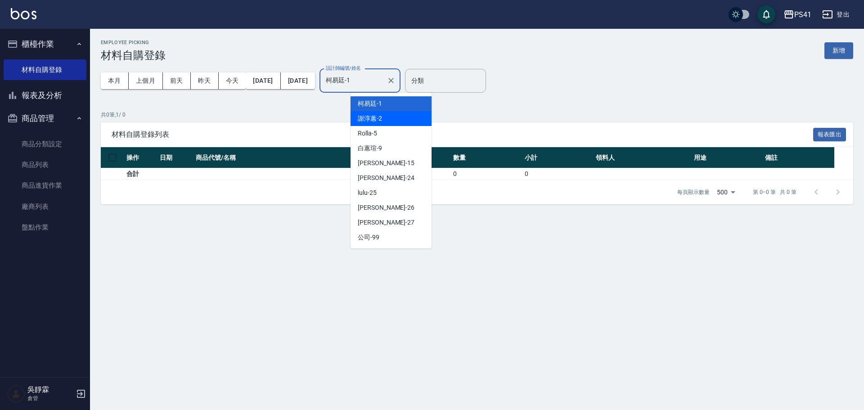
click at [394, 121] on div "謝淳蕙 -2" at bounding box center [390, 118] width 81 height 15
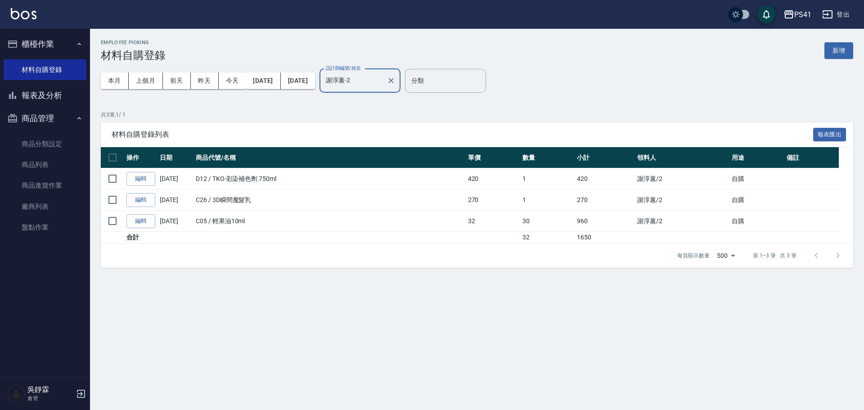
click at [399, 91] on div "謝淳蕙-2 設計師編號/姓名" at bounding box center [359, 81] width 81 height 24
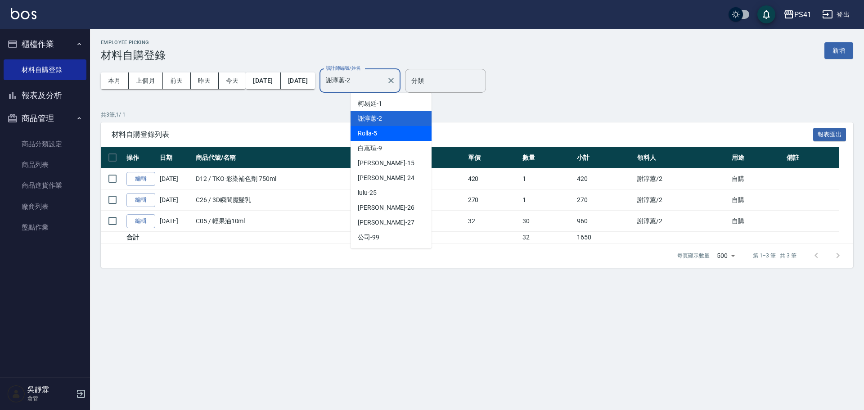
click at [382, 128] on div "Rolla -5" at bounding box center [390, 133] width 81 height 15
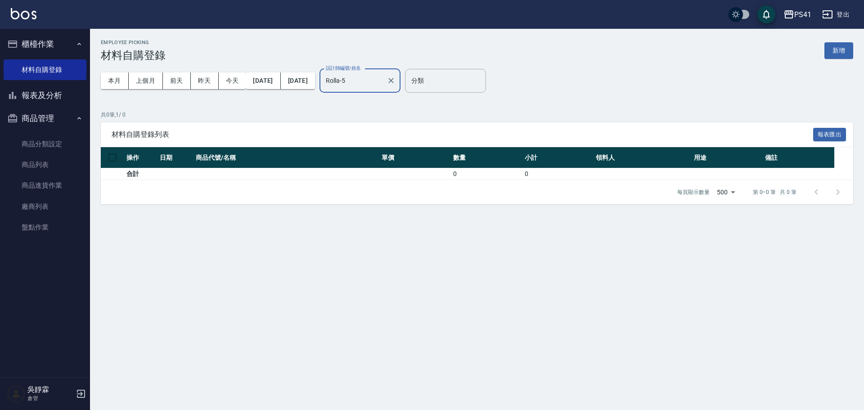
click at [383, 78] on input "Rolla-5" at bounding box center [352, 81] width 59 height 16
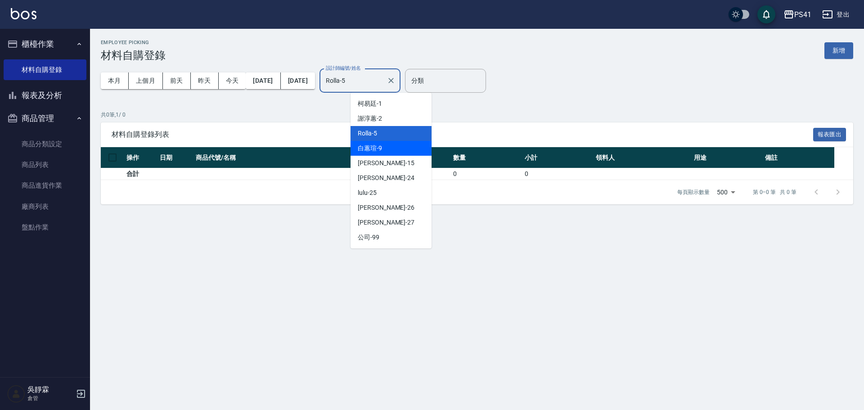
click at [389, 146] on div "白蕙瑄 -9" at bounding box center [390, 148] width 81 height 15
type input "白蕙瑄-9"
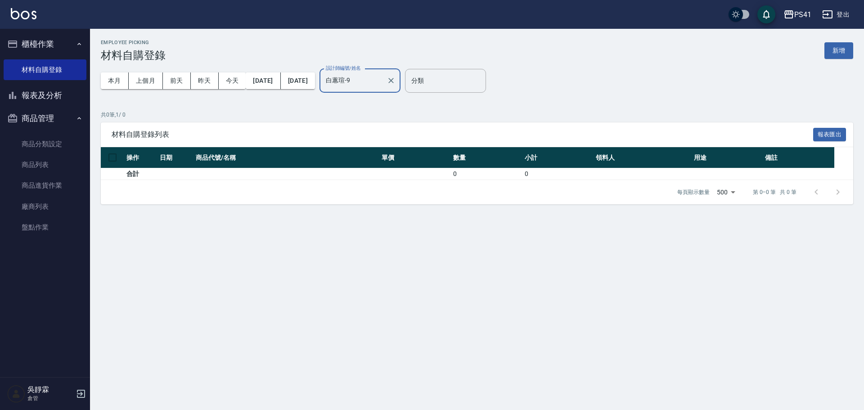
click at [383, 87] on input "白蕙瑄-9" at bounding box center [352, 81] width 59 height 16
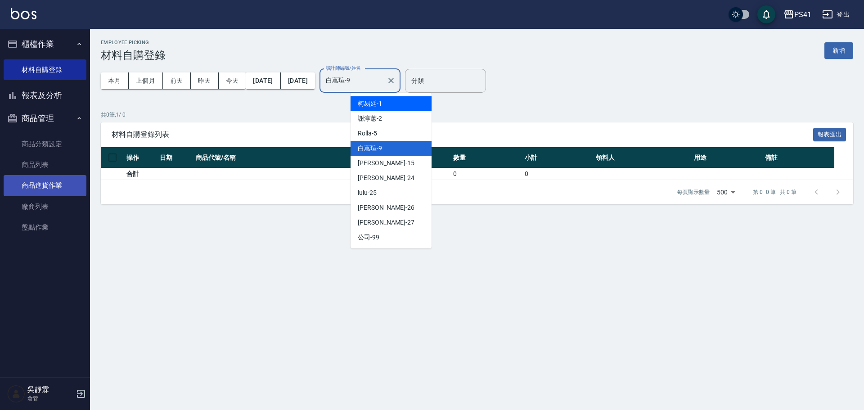
click at [53, 185] on link "商品進貨作業" at bounding box center [45, 185] width 83 height 21
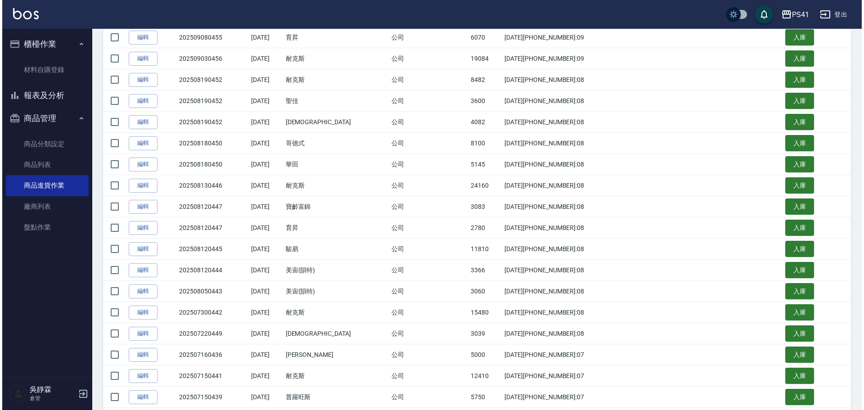
scroll to position [160, 0]
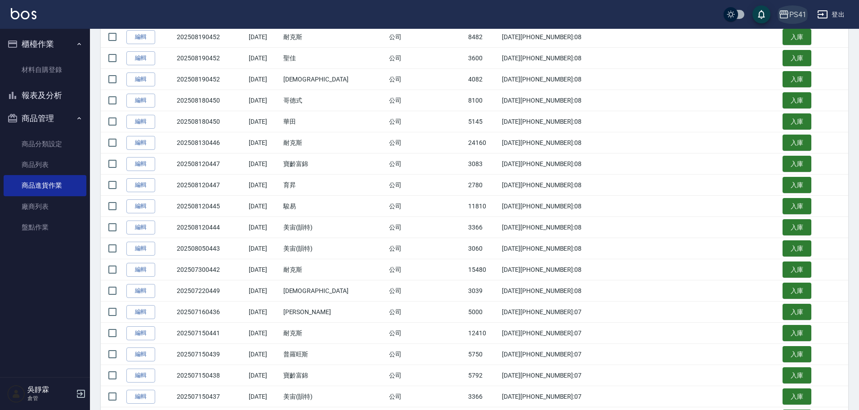
click at [789, 13] on div "PS41" at bounding box center [797, 14] width 17 height 11
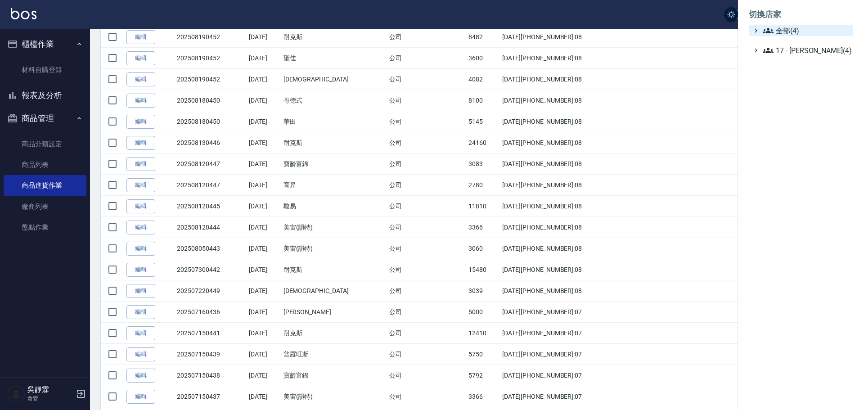
click at [793, 30] on span "全部(4)" at bounding box center [805, 30] width 87 height 11
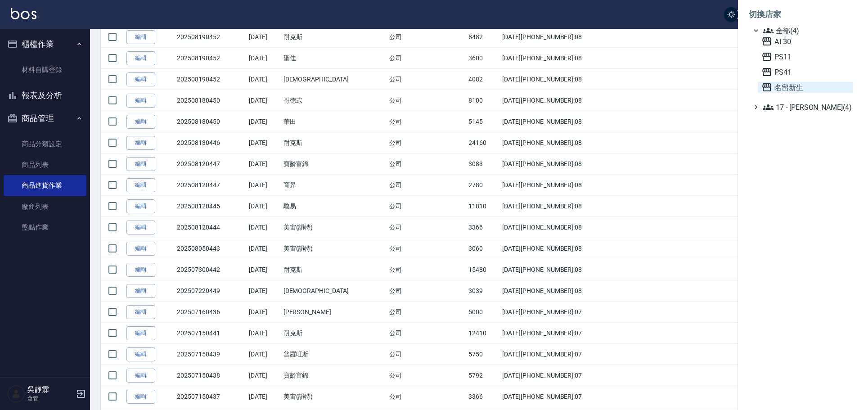
click at [788, 88] on span "名留新生" at bounding box center [805, 87] width 88 height 11
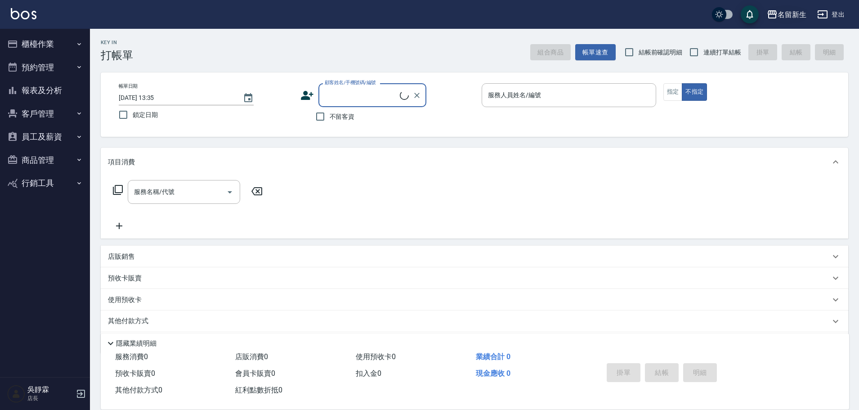
click at [783, 10] on div "名留新生" at bounding box center [792, 14] width 29 height 11
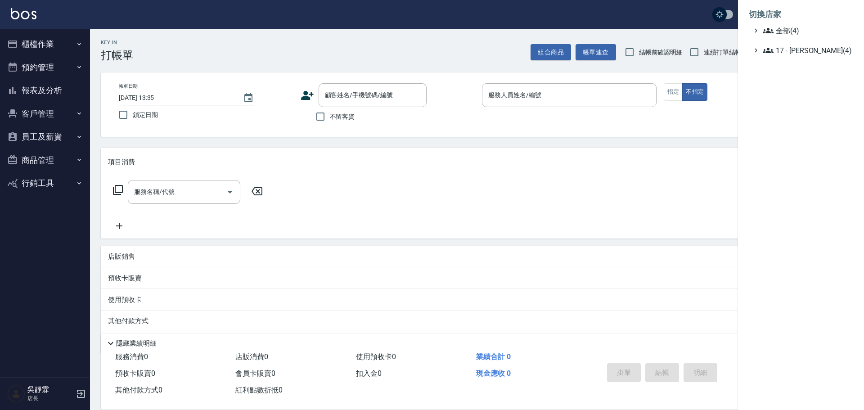
drag, startPoint x: 782, startPoint y: 17, endPoint x: 780, endPoint y: 21, distance: 4.6
click at [780, 21] on li "切換店家" at bounding box center [800, 15] width 104 height 22
click at [786, 35] on span "全部(4)" at bounding box center [805, 30] width 87 height 11
click at [787, 54] on span "PS11" at bounding box center [805, 56] width 88 height 11
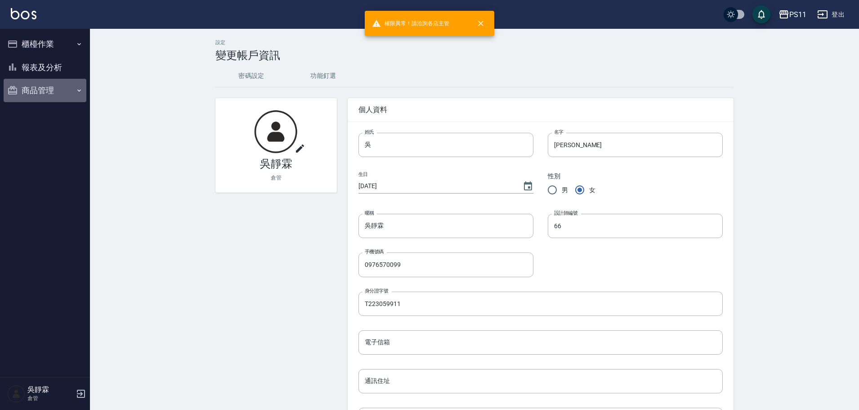
click at [54, 88] on button "商品管理" at bounding box center [45, 90] width 83 height 23
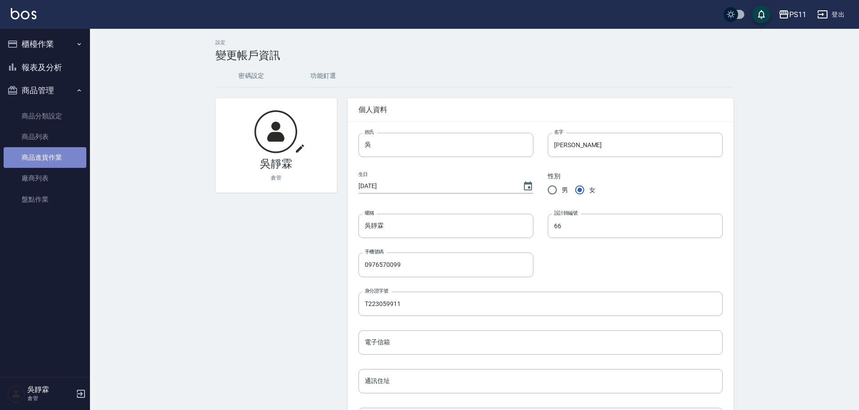
click at [63, 156] on link "商品進貨作業" at bounding box center [45, 157] width 83 height 21
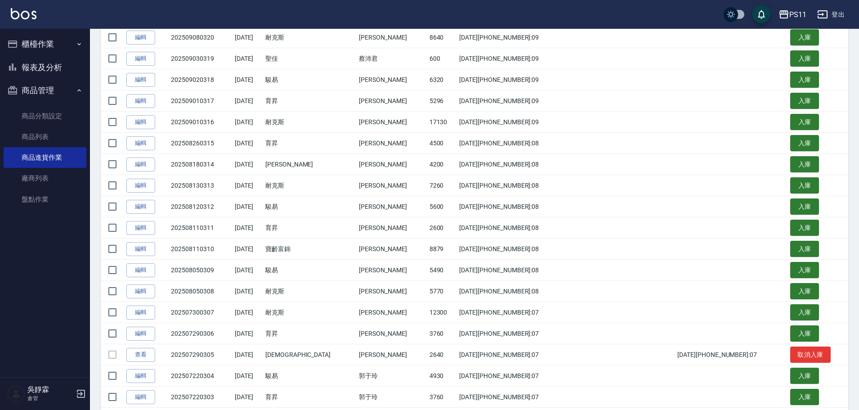
scroll to position [183, 0]
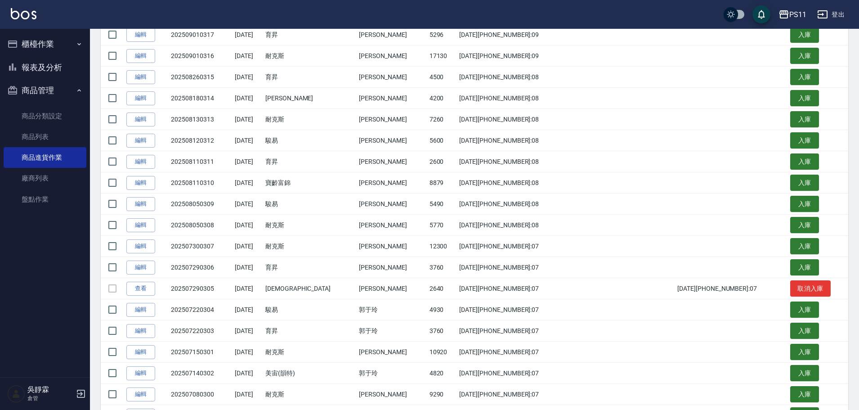
click at [52, 44] on button "櫃檯作業" at bounding box center [45, 43] width 83 height 23
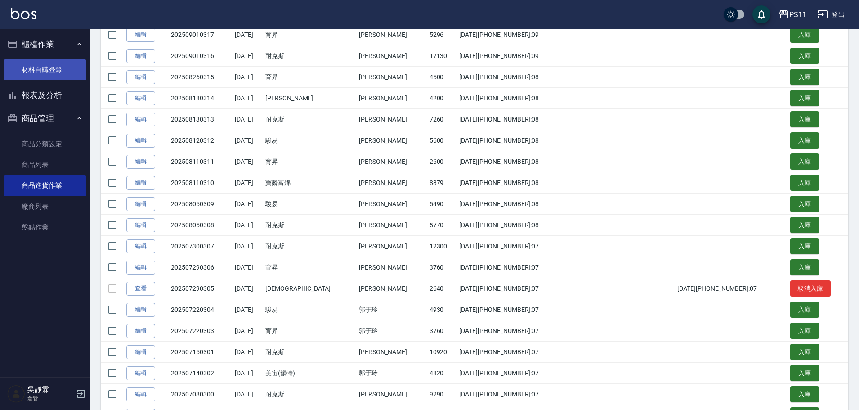
click at [60, 75] on link "材料自購登錄" at bounding box center [45, 69] width 83 height 21
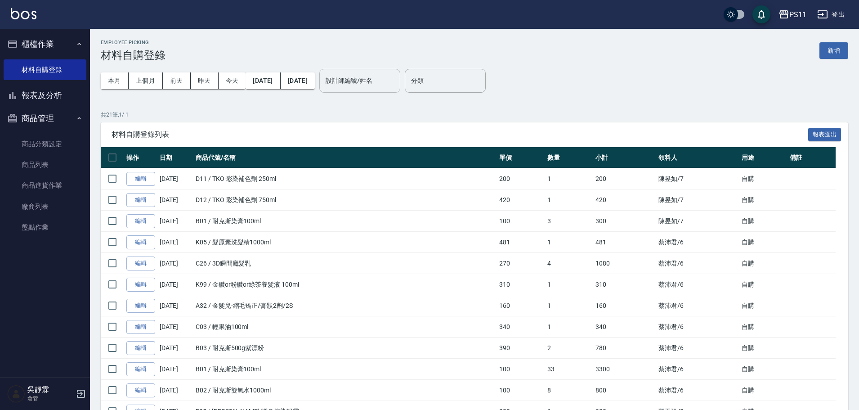
click at [365, 80] on input "設計師編號/姓名" at bounding box center [359, 81] width 73 height 16
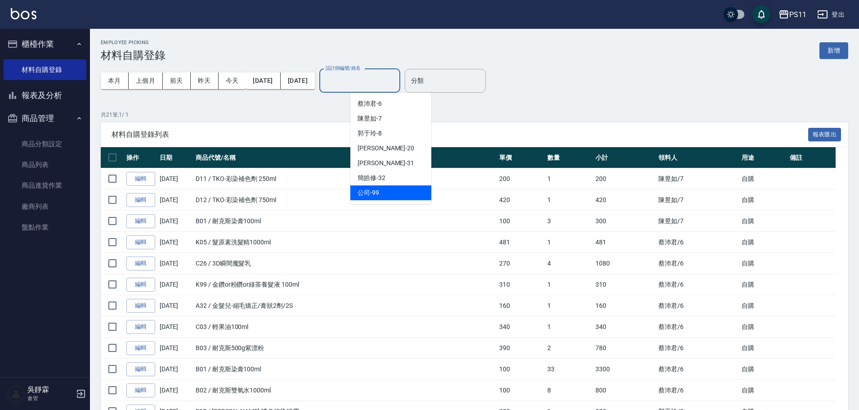
click at [379, 193] on div "公司 -99" at bounding box center [390, 192] width 81 height 15
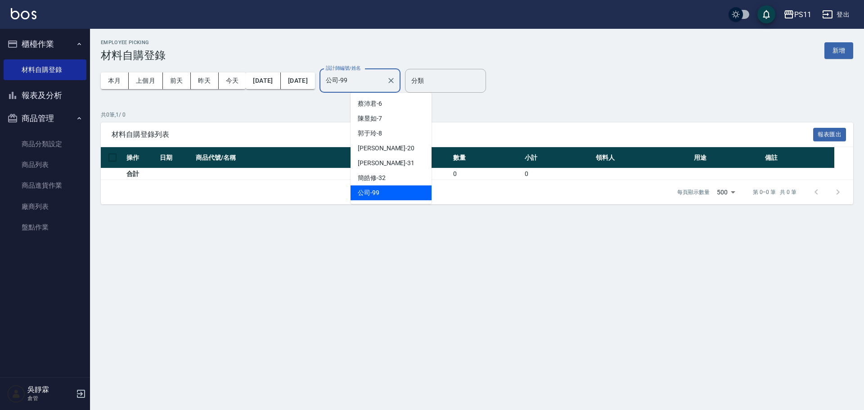
drag, startPoint x: 400, startPoint y: 81, endPoint x: 403, endPoint y: 94, distance: 13.9
click at [383, 83] on input "公司-99" at bounding box center [352, 81] width 59 height 16
click at [401, 100] on div "蔡沛君 -6" at bounding box center [390, 103] width 81 height 15
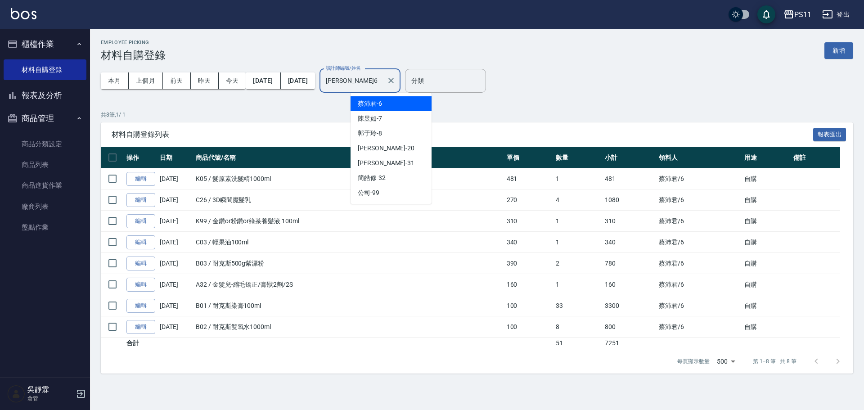
click at [383, 82] on input "蔡沛君-6" at bounding box center [352, 81] width 59 height 16
click at [401, 113] on div "陳昱如 -7" at bounding box center [390, 118] width 81 height 15
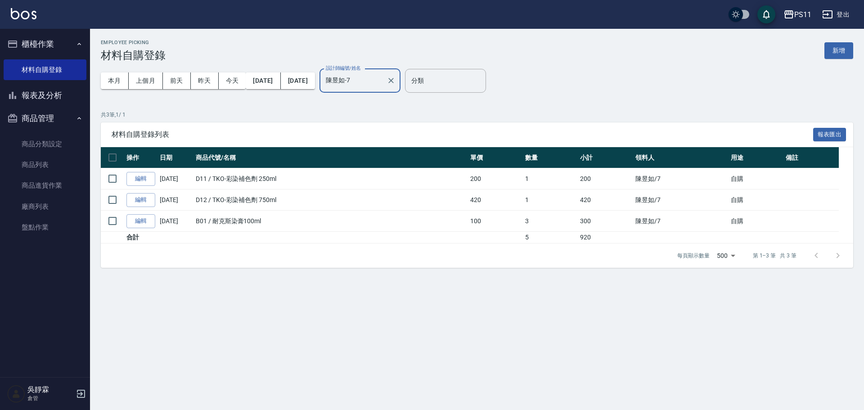
click at [383, 84] on input "陳昱如-7" at bounding box center [352, 81] width 59 height 16
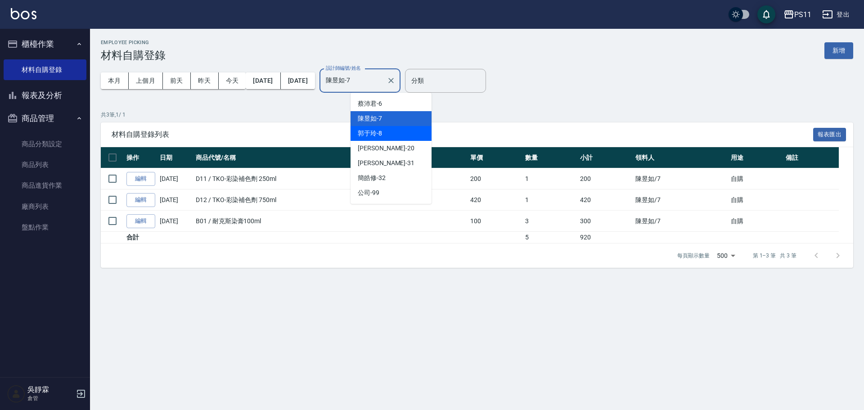
click at [405, 132] on div "郭于玲 -8" at bounding box center [390, 133] width 81 height 15
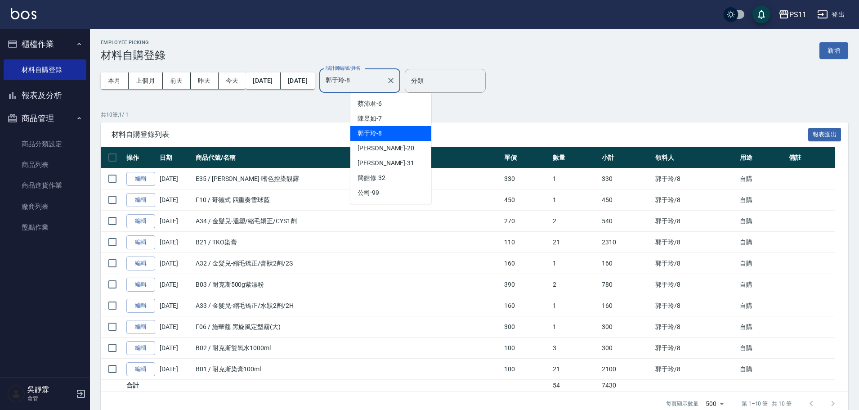
click at [383, 82] on input "郭于玲-8" at bounding box center [352, 81] width 59 height 16
click at [404, 153] on div "James -20" at bounding box center [390, 148] width 81 height 15
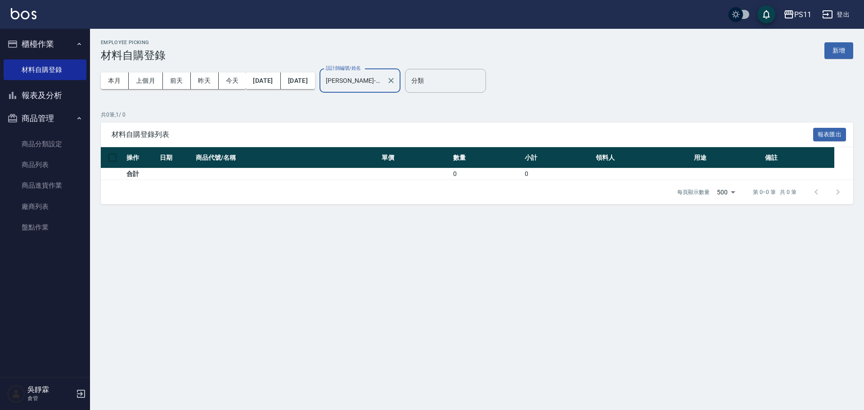
click at [383, 81] on input "James-20" at bounding box center [352, 81] width 59 height 16
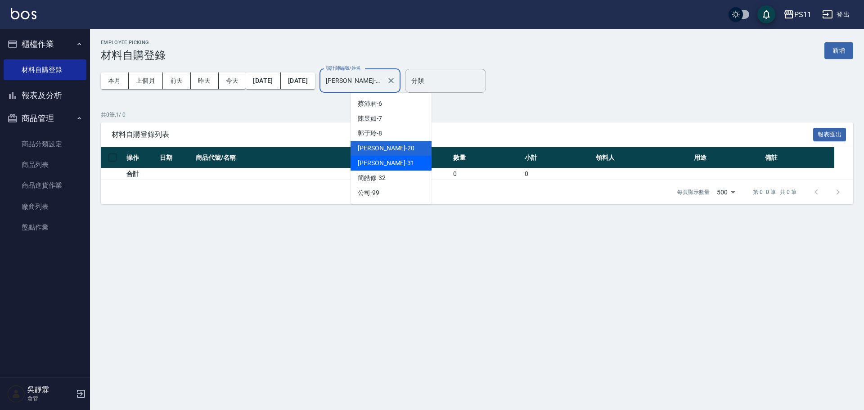
click at [393, 158] on div "彭亦晴 -31" at bounding box center [390, 163] width 81 height 15
click at [383, 83] on input "彭亦晴-31" at bounding box center [352, 81] width 59 height 16
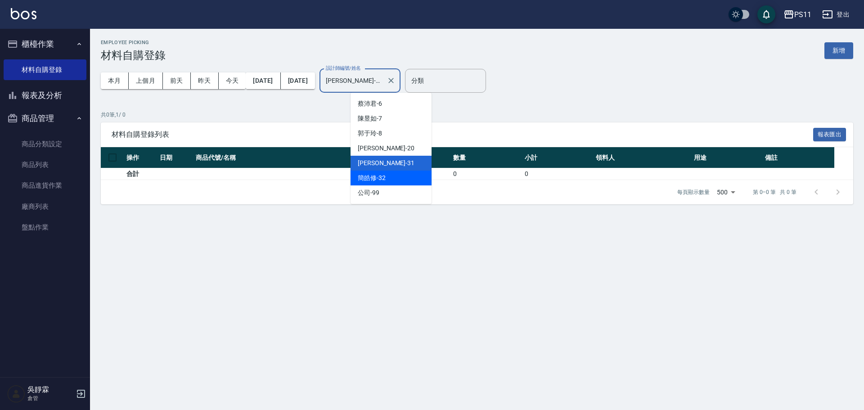
click at [391, 181] on div "簡皓修 -32" at bounding box center [390, 177] width 81 height 15
type input "簡皓修-32"
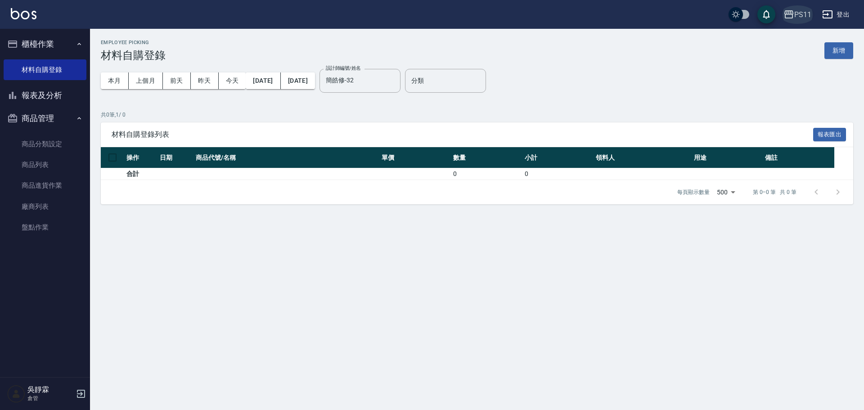
click at [807, 18] on div "PS11" at bounding box center [802, 14] width 17 height 11
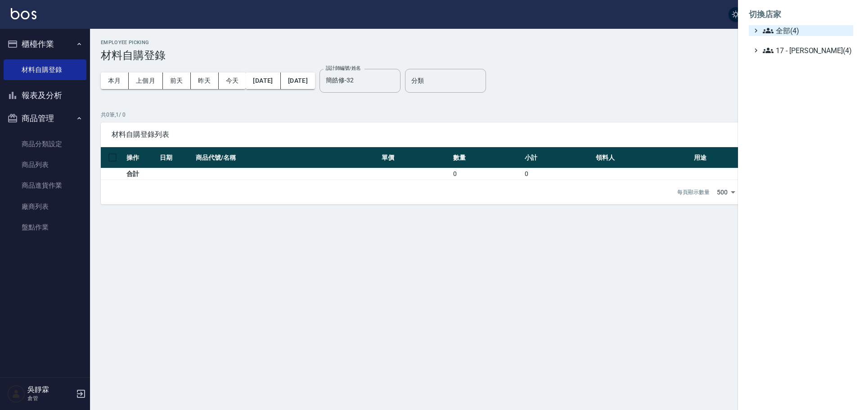
click at [803, 27] on span "全部(4)" at bounding box center [805, 30] width 87 height 11
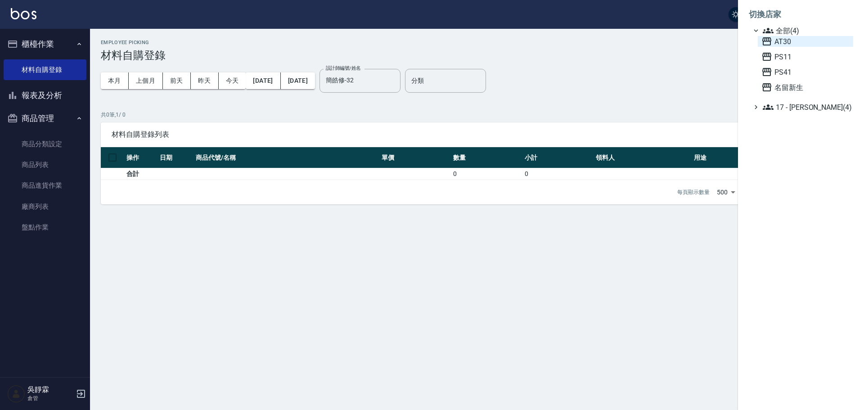
click at [802, 42] on span "AT30" at bounding box center [805, 41] width 88 height 11
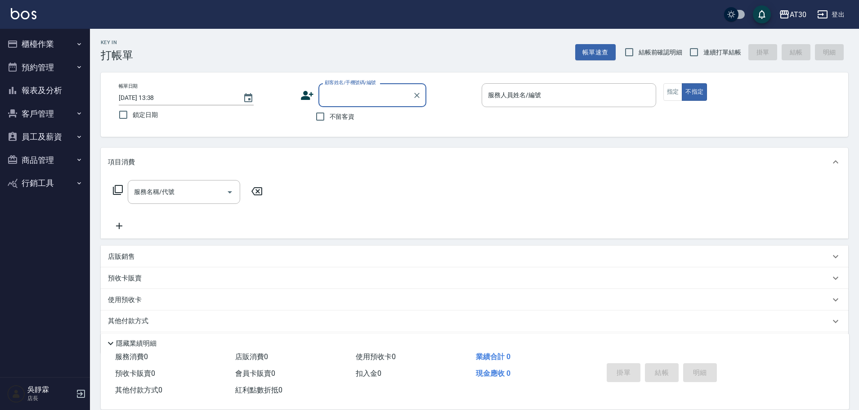
click at [51, 45] on button "櫃檯作業" at bounding box center [45, 43] width 83 height 23
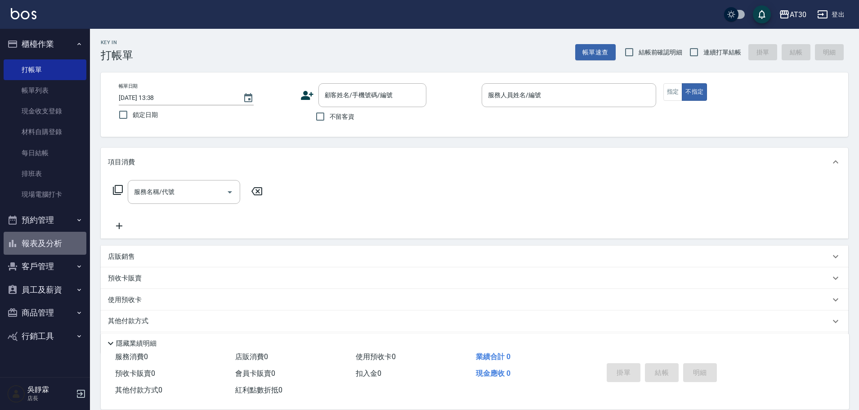
click at [67, 243] on button "報表及分析" at bounding box center [45, 243] width 83 height 23
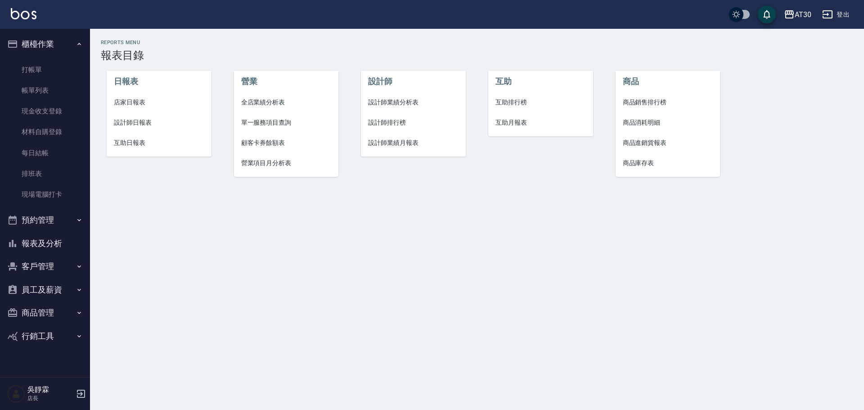
click at [376, 114] on li "設計師排行榜" at bounding box center [413, 122] width 105 height 20
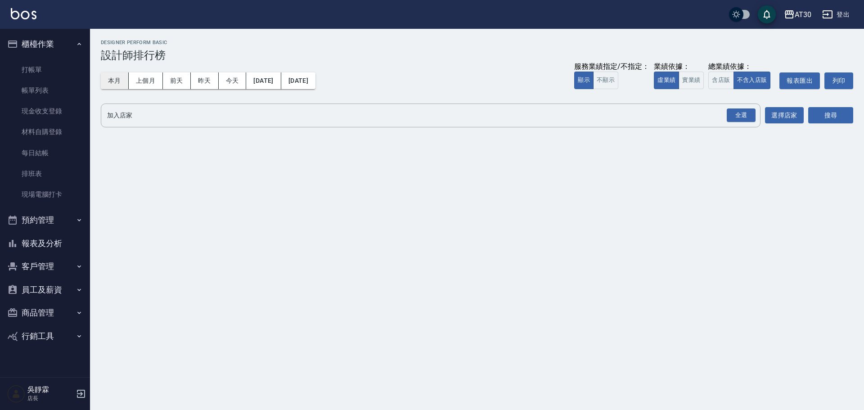
click at [109, 79] on button "本月" at bounding box center [115, 80] width 28 height 17
click at [825, 116] on button "搜尋" at bounding box center [830, 115] width 45 height 17
click at [737, 114] on div "全選" at bounding box center [740, 115] width 29 height 14
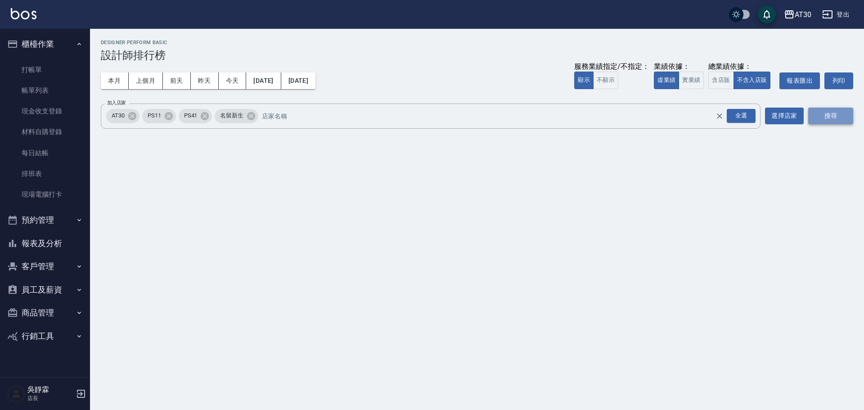
click at [835, 115] on button "搜尋" at bounding box center [830, 115] width 45 height 17
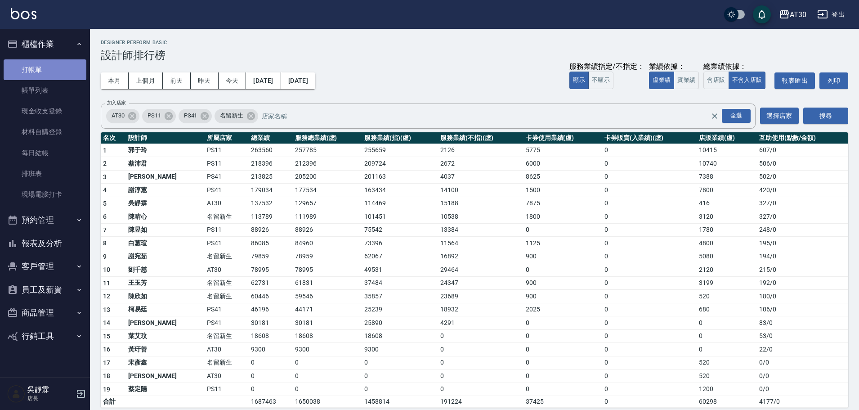
click at [45, 66] on link "打帳單" at bounding box center [45, 69] width 83 height 21
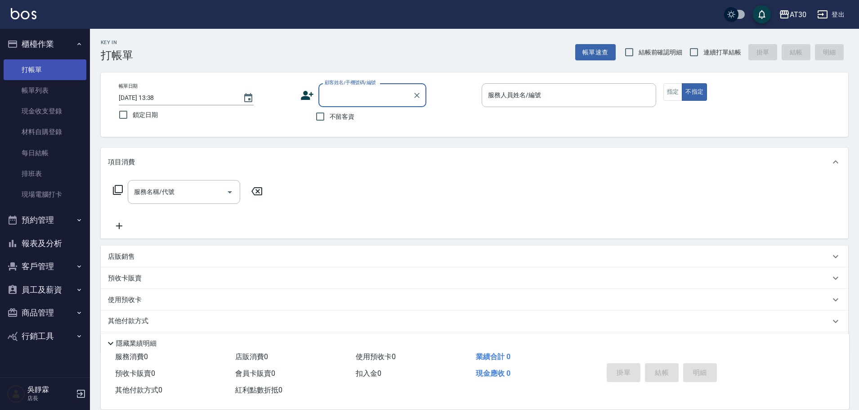
click at [36, 69] on link "打帳單" at bounding box center [45, 69] width 83 height 21
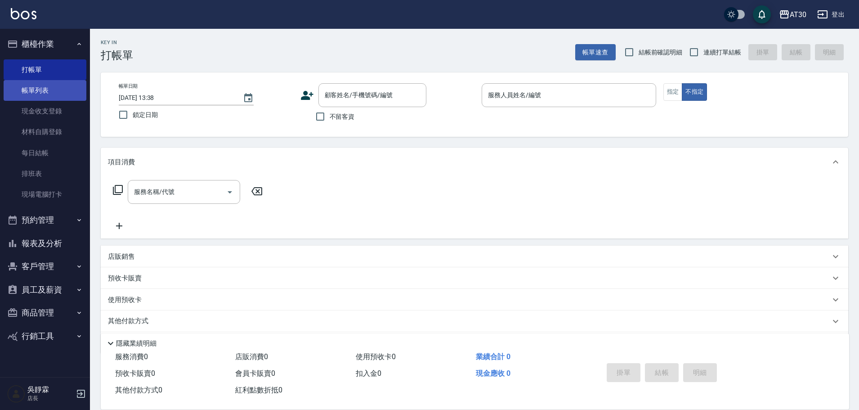
click at [41, 85] on link "帳單列表" at bounding box center [45, 90] width 83 height 21
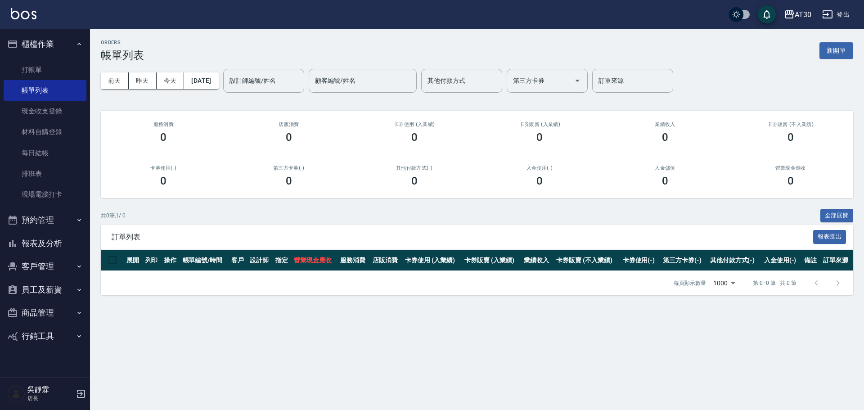
click at [61, 237] on button "報表及分析" at bounding box center [45, 243] width 83 height 23
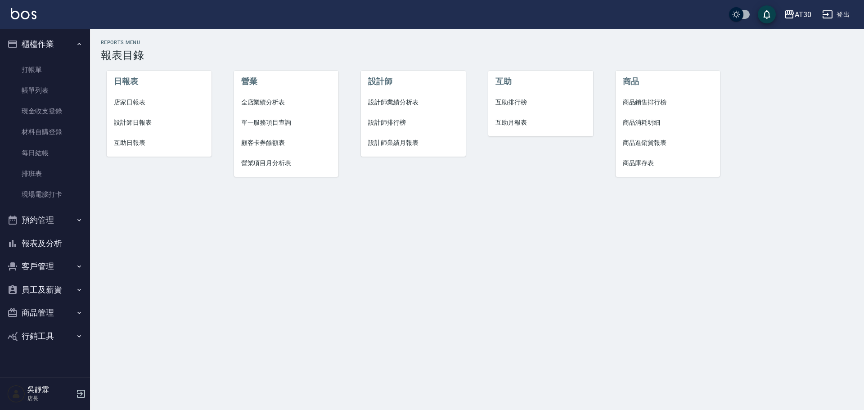
click at [504, 97] on li "互助排行榜" at bounding box center [540, 102] width 105 height 20
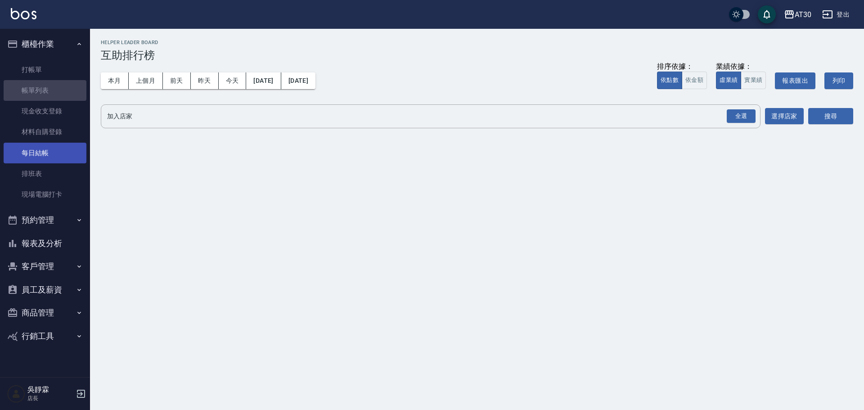
drag, startPoint x: 47, startPoint y: 92, endPoint x: 52, endPoint y: 162, distance: 70.4
click at [47, 92] on link "帳單列表" at bounding box center [45, 90] width 83 height 21
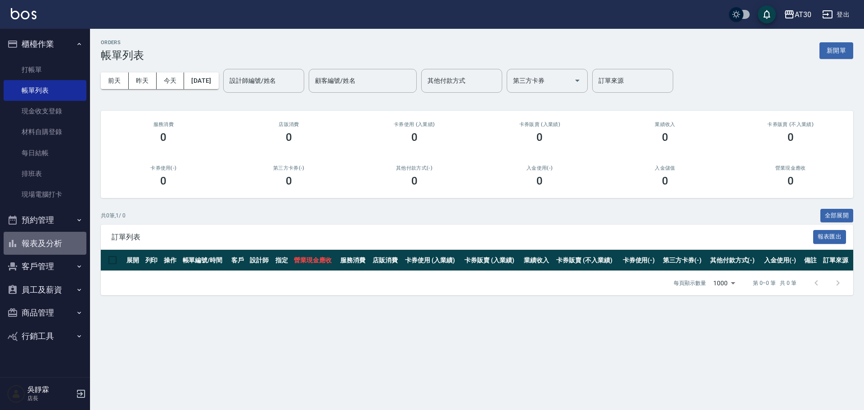
click at [46, 250] on button "報表及分析" at bounding box center [45, 243] width 83 height 23
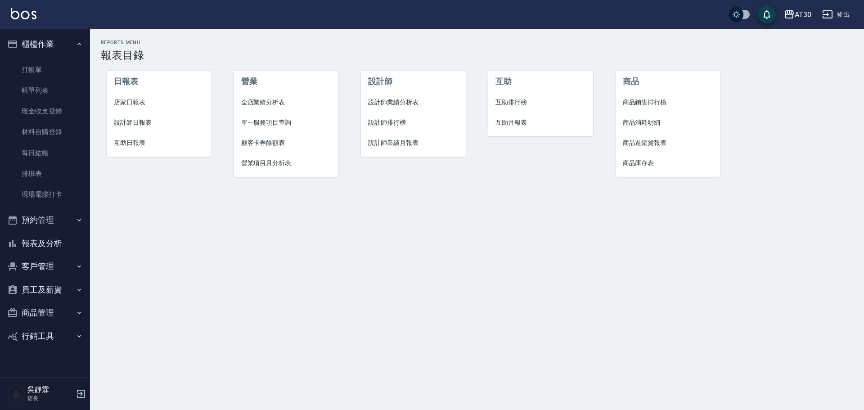
click at [388, 123] on span "設計師排行榜" at bounding box center [413, 122] width 90 height 9
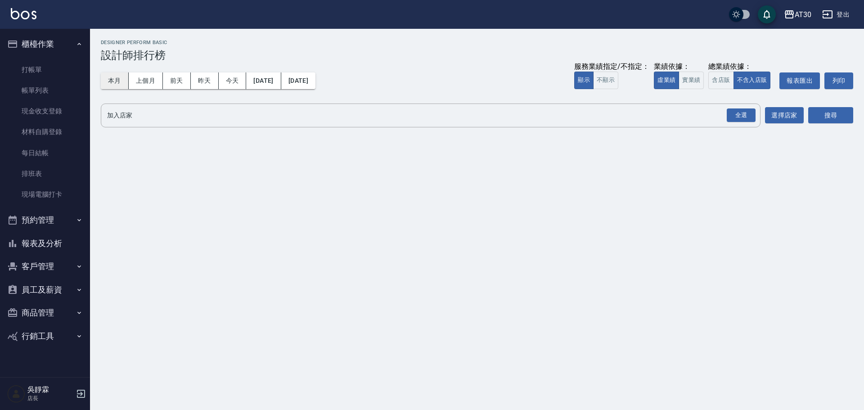
click at [116, 74] on button "本月" at bounding box center [115, 80] width 28 height 17
click at [853, 116] on div "AT30 [DATE] - [DATE] 設計師排行榜 列印時間： [DATE][PHONE_NUMBER]:10 Designer Perform Basi…" at bounding box center [477, 85] width 774 height 113
click at [826, 113] on button "搜尋" at bounding box center [830, 115] width 45 height 17
click at [821, 116] on button "搜尋" at bounding box center [830, 115] width 45 height 17
click at [716, 121] on input "加入店家" at bounding box center [424, 115] width 638 height 16
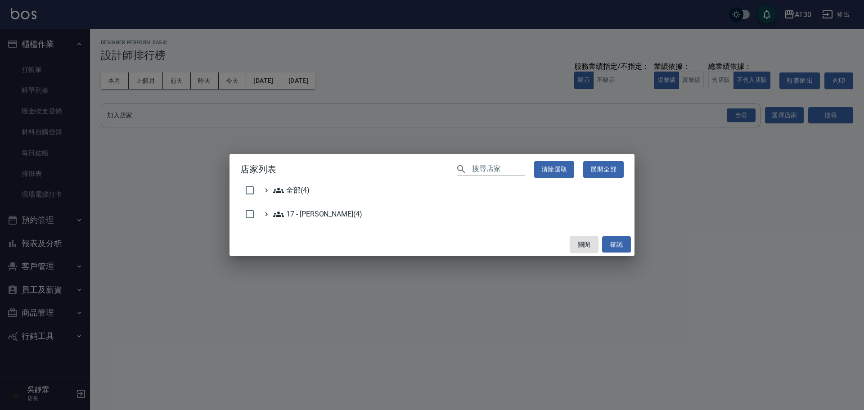
click at [739, 116] on div "店家列表 ​ 清除選取 展開全部 全部(4) 17 - 顏鵬原(4) 關閉 確認" at bounding box center [432, 205] width 864 height 410
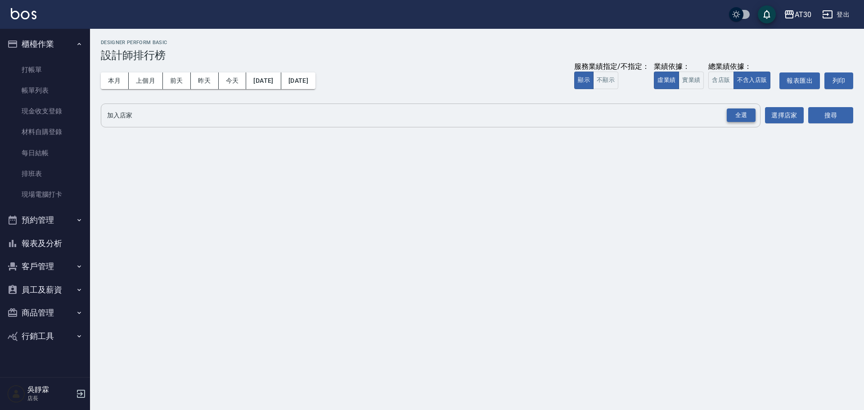
click at [753, 115] on div "全選" at bounding box center [740, 115] width 29 height 14
click at [839, 118] on button "搜尋" at bounding box center [830, 115] width 45 height 17
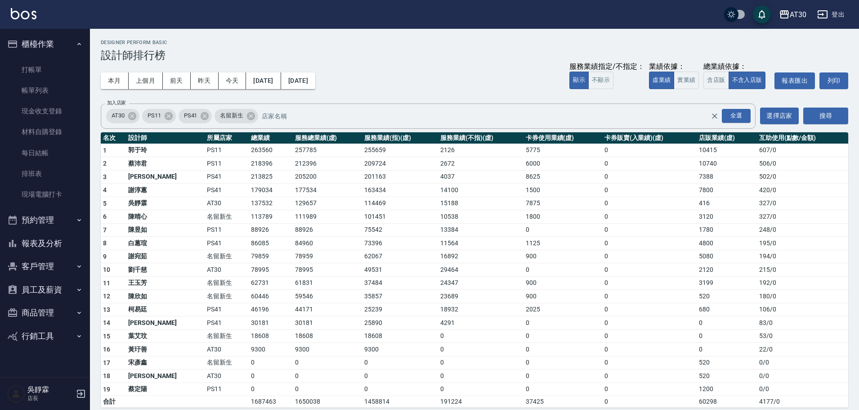
click at [39, 246] on button "報表及分析" at bounding box center [45, 243] width 83 height 23
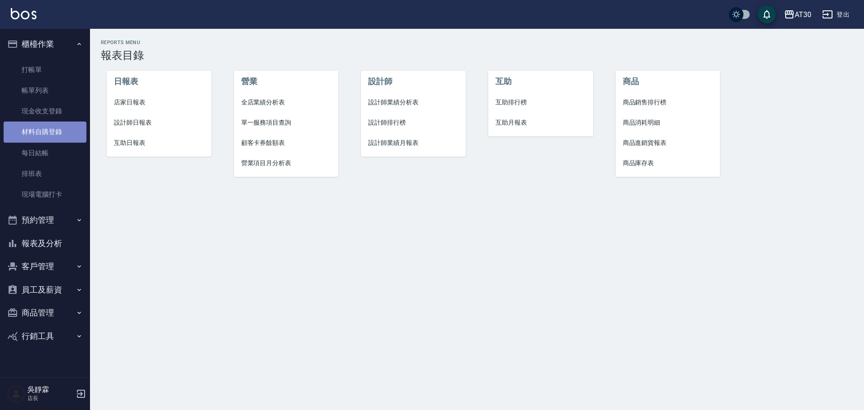
click at [51, 130] on link "材料自購登錄" at bounding box center [45, 131] width 83 height 21
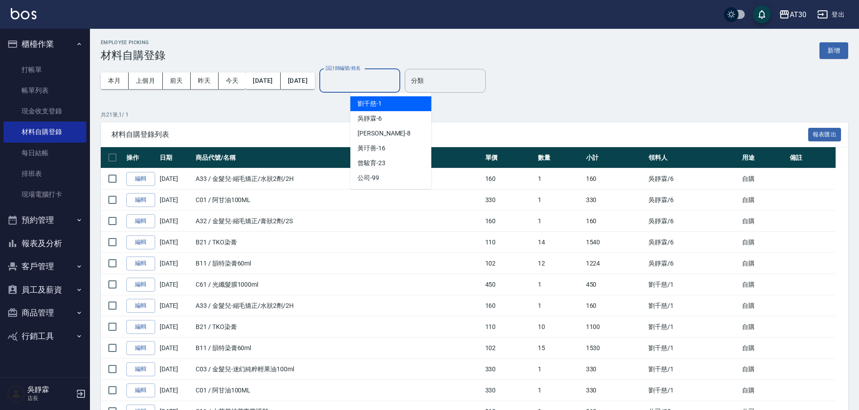
click at [368, 79] on input "設計師編號/姓名" at bounding box center [359, 81] width 73 height 16
click at [390, 101] on div "劉千慈 -1" at bounding box center [390, 103] width 81 height 15
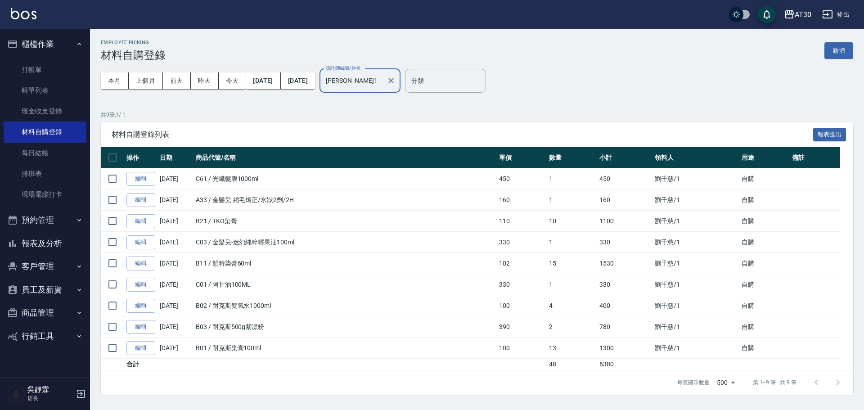
click at [383, 84] on input "劉千慈-1" at bounding box center [352, 81] width 59 height 16
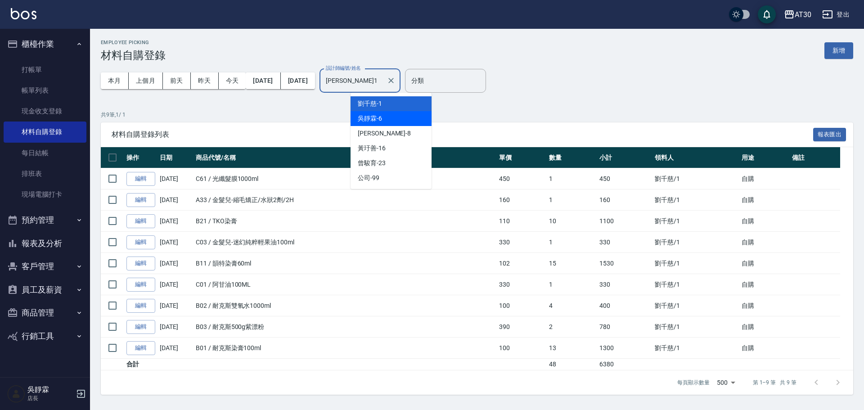
click at [396, 120] on div "吳靜霖 -6" at bounding box center [390, 118] width 81 height 15
type input "吳靜霖-6"
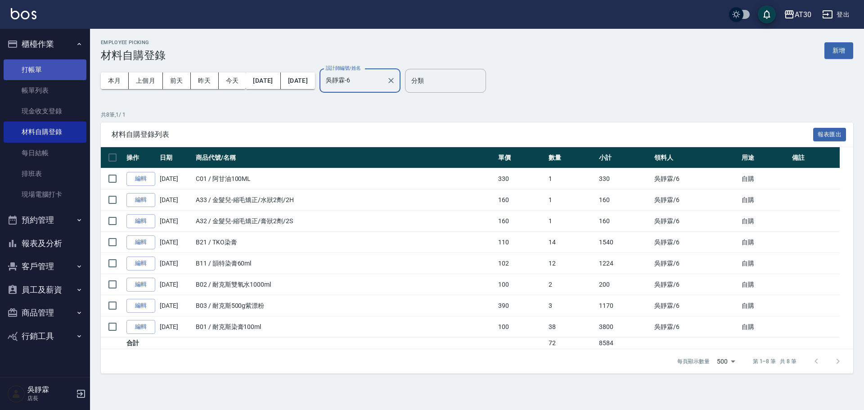
click at [48, 69] on link "打帳單" at bounding box center [45, 69] width 83 height 21
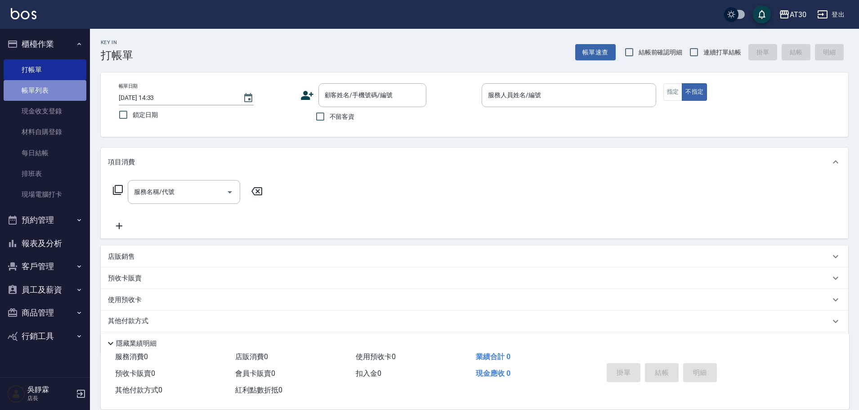
click at [47, 87] on link "帳單列表" at bounding box center [45, 90] width 83 height 21
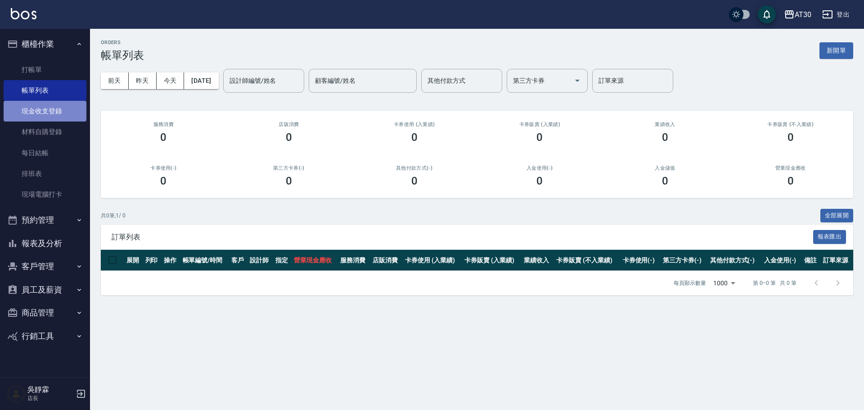
click at [57, 111] on link "現金收支登錄" at bounding box center [45, 111] width 83 height 21
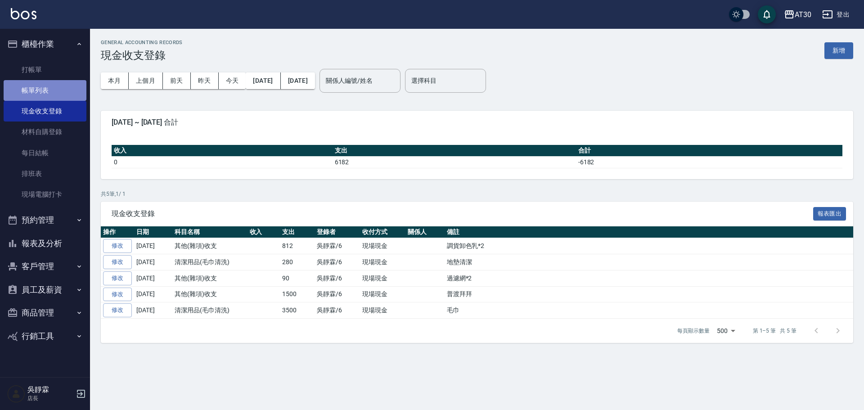
click at [51, 89] on link "帳單列表" at bounding box center [45, 90] width 83 height 21
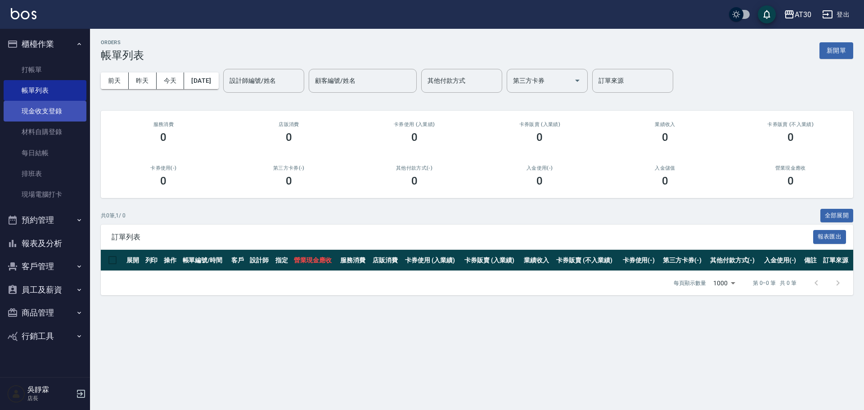
click at [76, 111] on link "現金收支登錄" at bounding box center [45, 111] width 83 height 21
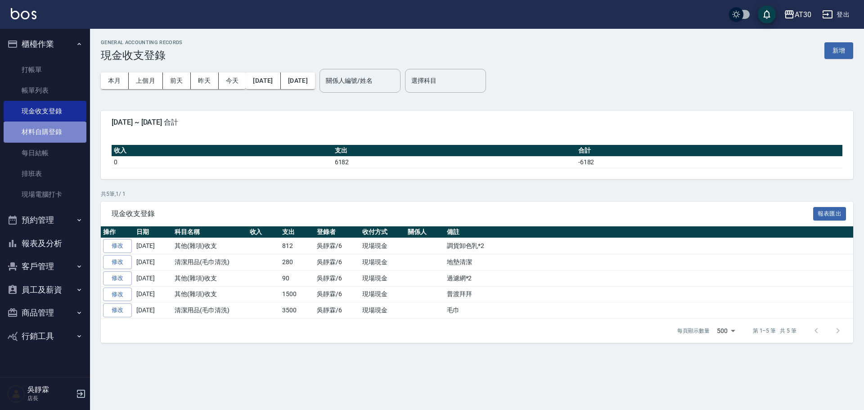
click at [62, 125] on link "材料自購登錄" at bounding box center [45, 131] width 83 height 21
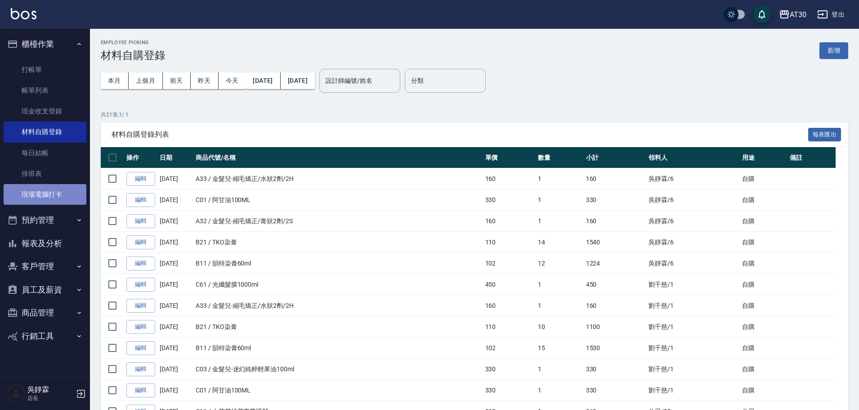
click at [59, 190] on link "現場電腦打卡" at bounding box center [45, 194] width 83 height 21
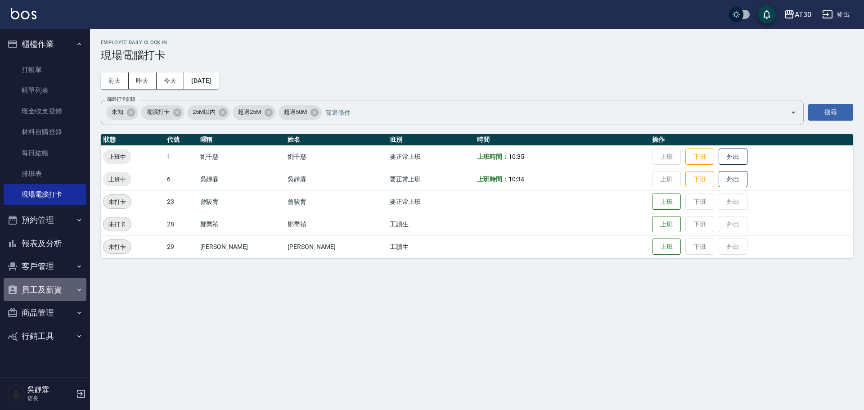
click at [50, 284] on button "員工及薪資" at bounding box center [45, 289] width 83 height 23
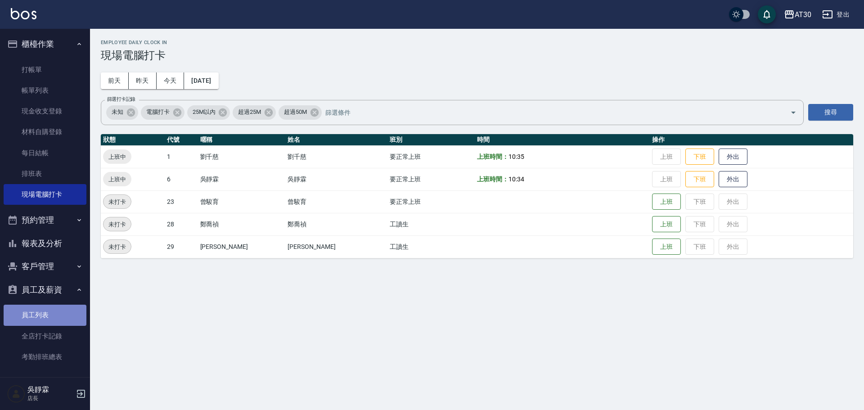
click at [49, 314] on link "員工列表" at bounding box center [45, 314] width 83 height 21
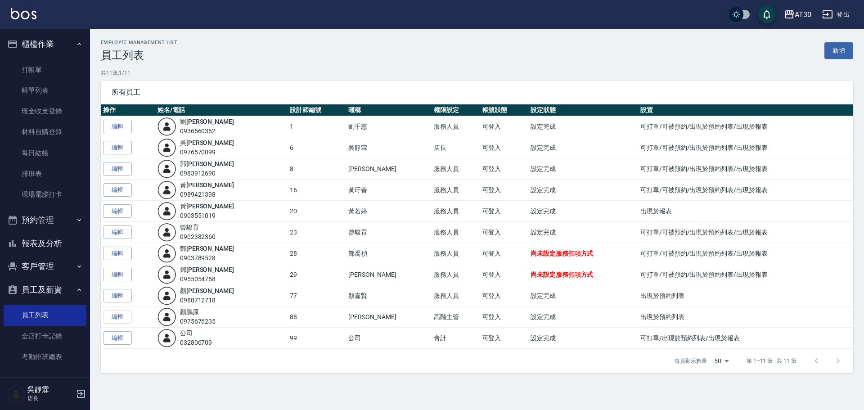
click at [530, 253] on span "尚未設定服務扣項方式" at bounding box center [561, 253] width 63 height 7
click at [480, 254] on td "可登入" at bounding box center [504, 253] width 48 height 21
click at [41, 45] on button "櫃檯作業" at bounding box center [45, 43] width 83 height 23
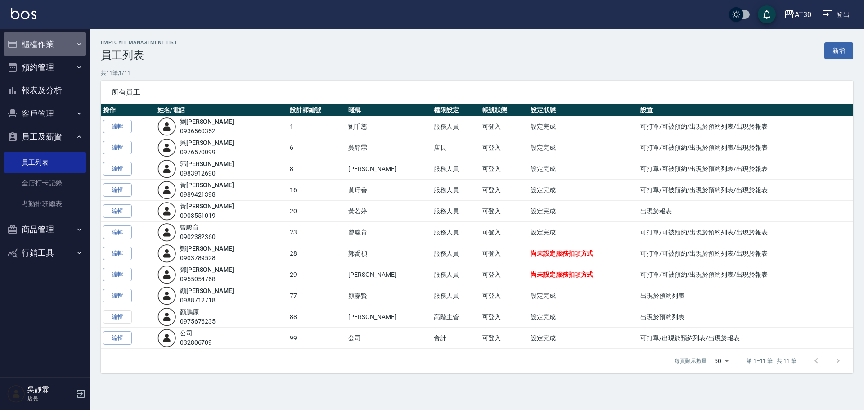
click at [45, 43] on button "櫃檯作業" at bounding box center [45, 43] width 83 height 23
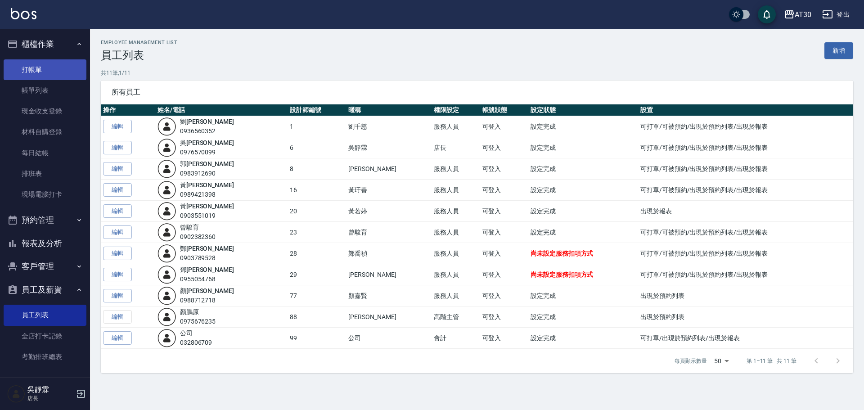
click at [46, 68] on link "打帳單" at bounding box center [45, 69] width 83 height 21
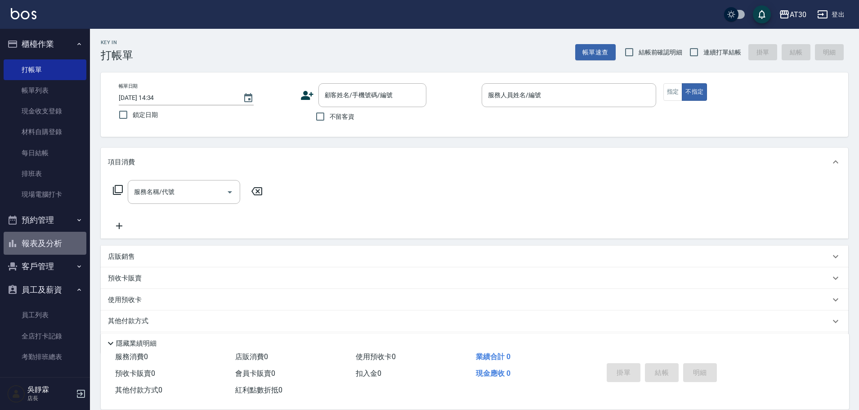
click at [53, 236] on button "報表及分析" at bounding box center [45, 243] width 83 height 23
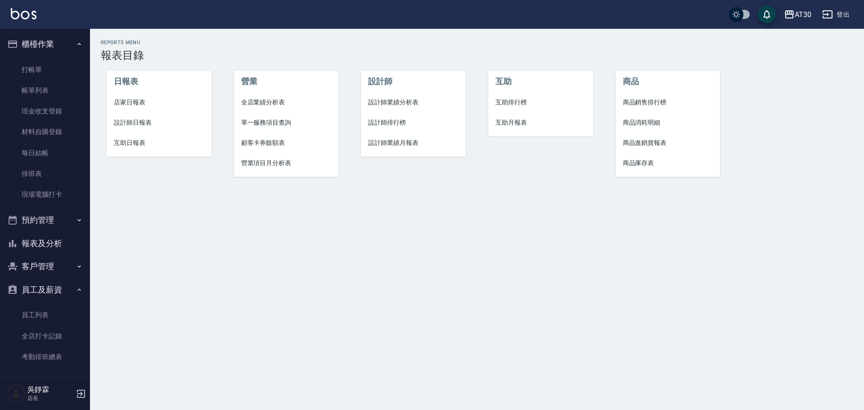
click at [402, 100] on span "設計師業績分析表" at bounding box center [413, 102] width 90 height 9
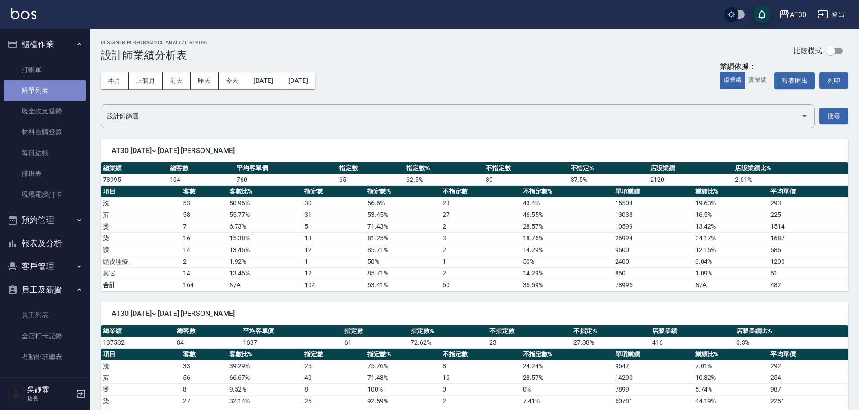
click at [52, 89] on link "帳單列表" at bounding box center [45, 90] width 83 height 21
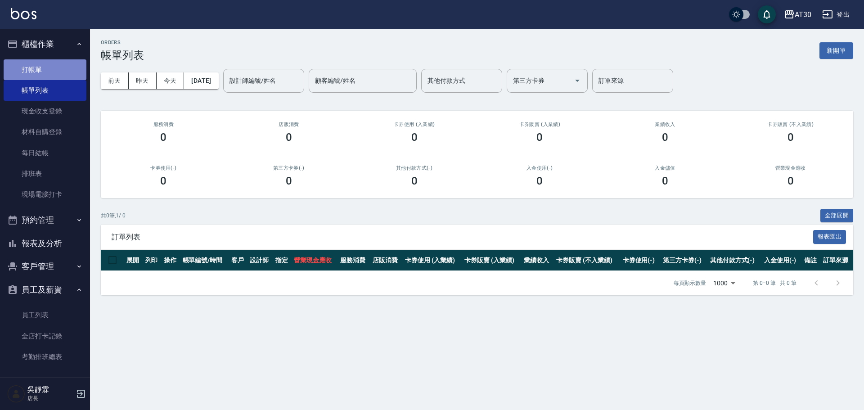
click at [53, 72] on link "打帳單" at bounding box center [45, 69] width 83 height 21
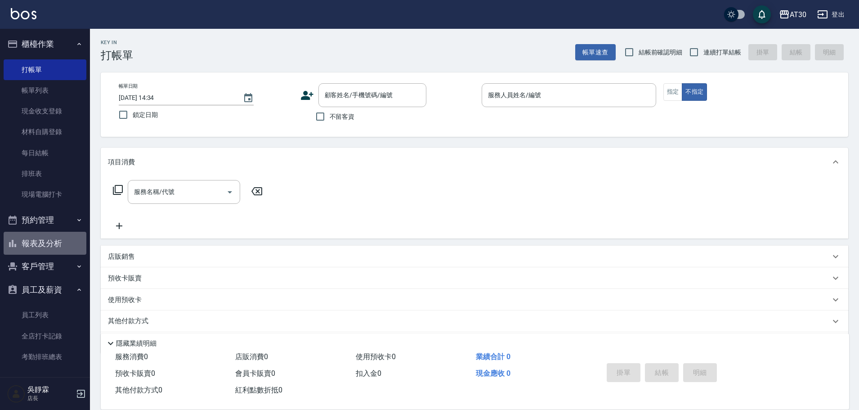
click at [59, 241] on button "報表及分析" at bounding box center [45, 243] width 83 height 23
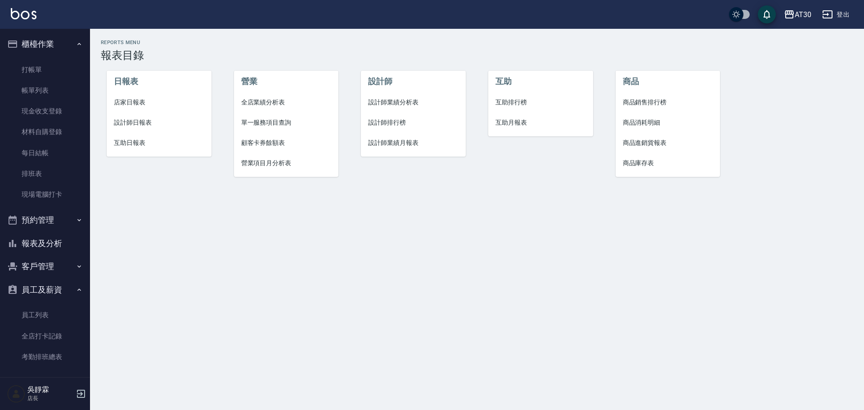
click at [379, 123] on span "設計師排行榜" at bounding box center [413, 122] width 90 height 9
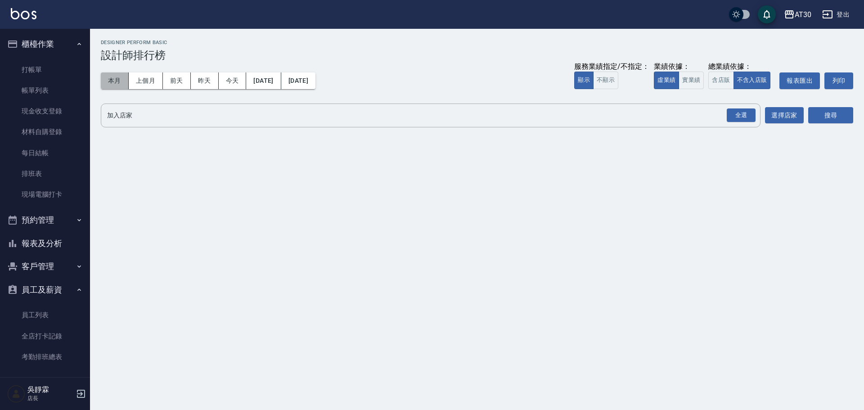
click at [124, 82] on button "本月" at bounding box center [115, 80] width 28 height 17
click at [691, 77] on button "實業績" at bounding box center [690, 81] width 25 height 18
click at [743, 116] on div "全選" at bounding box center [740, 115] width 29 height 14
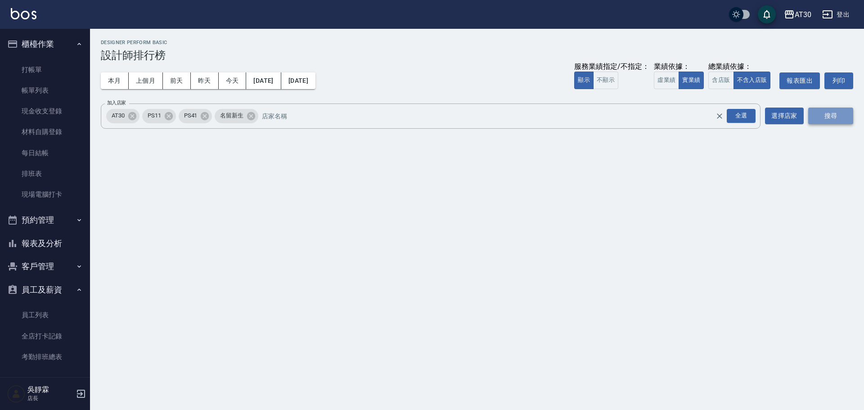
click at [823, 120] on button "搜尋" at bounding box center [830, 115] width 45 height 17
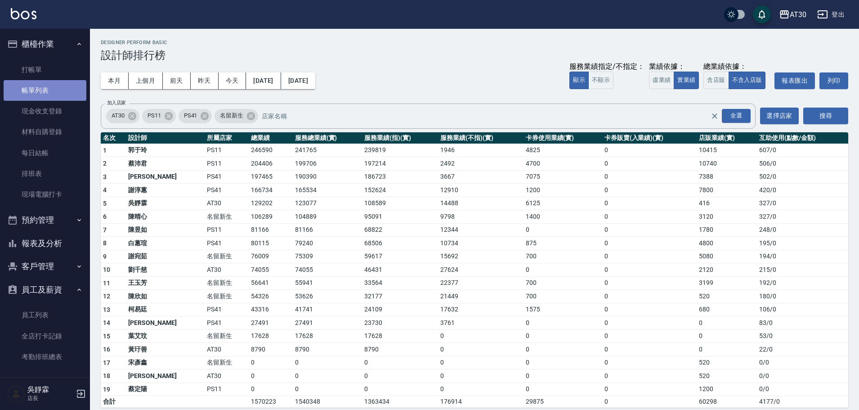
click at [56, 89] on link "帳單列表" at bounding box center [45, 90] width 83 height 21
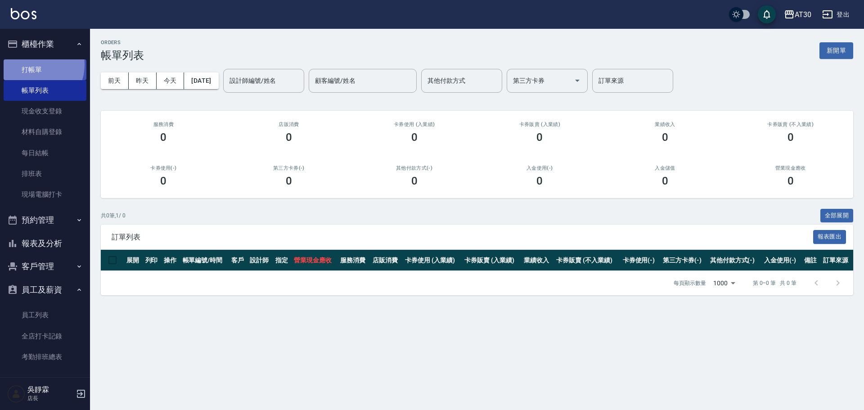
click at [33, 64] on link "打帳單" at bounding box center [45, 69] width 83 height 21
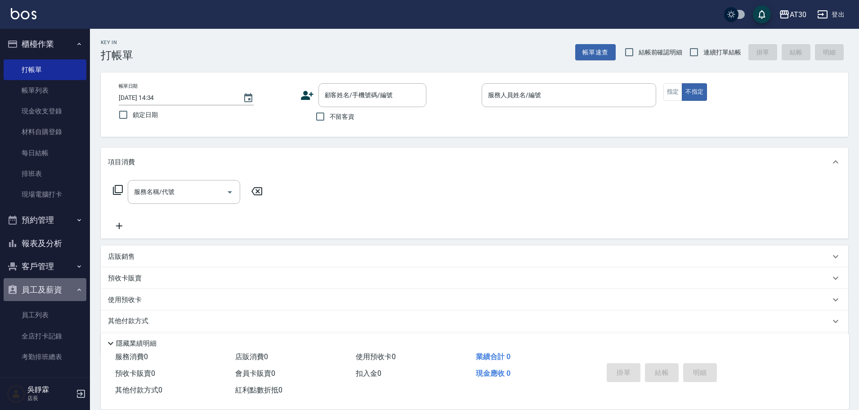
click at [74, 284] on button "員工及薪資" at bounding box center [45, 289] width 83 height 23
click at [54, 313] on button "商品管理" at bounding box center [45, 312] width 83 height 23
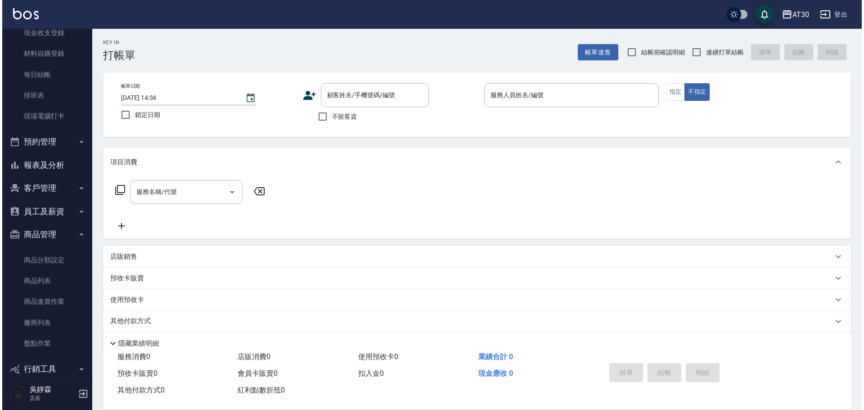
scroll to position [82, 0]
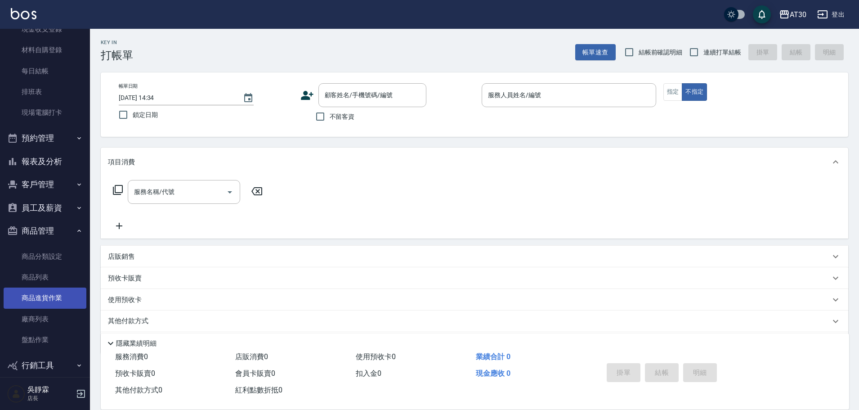
click at [58, 296] on link "商品進貨作業" at bounding box center [45, 297] width 83 height 21
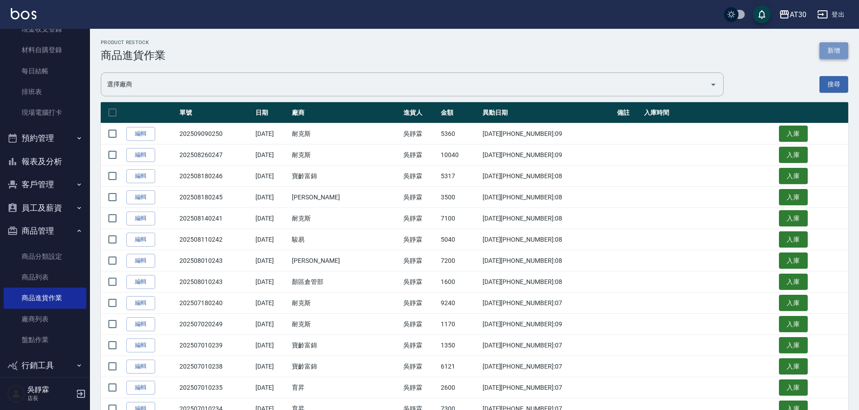
click at [839, 55] on button "新增" at bounding box center [833, 50] width 29 height 17
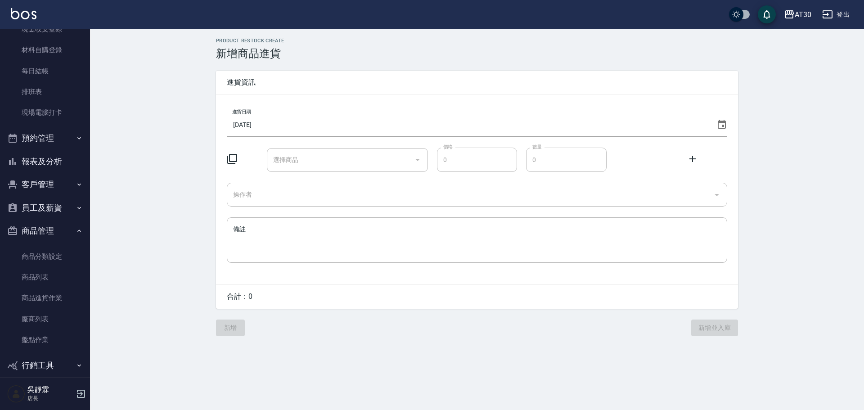
click at [237, 155] on icon at bounding box center [232, 159] width 10 height 10
click at [233, 156] on icon at bounding box center [232, 158] width 11 height 11
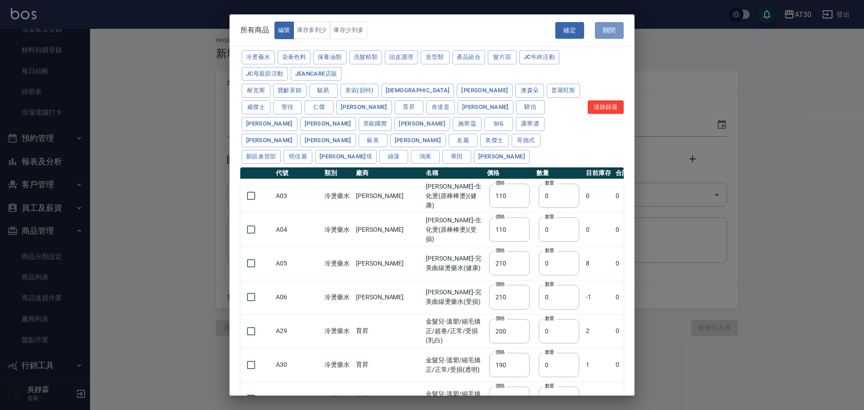
drag, startPoint x: 611, startPoint y: 30, endPoint x: 747, endPoint y: 147, distance: 179.9
click at [613, 32] on button "關閉" at bounding box center [609, 30] width 29 height 17
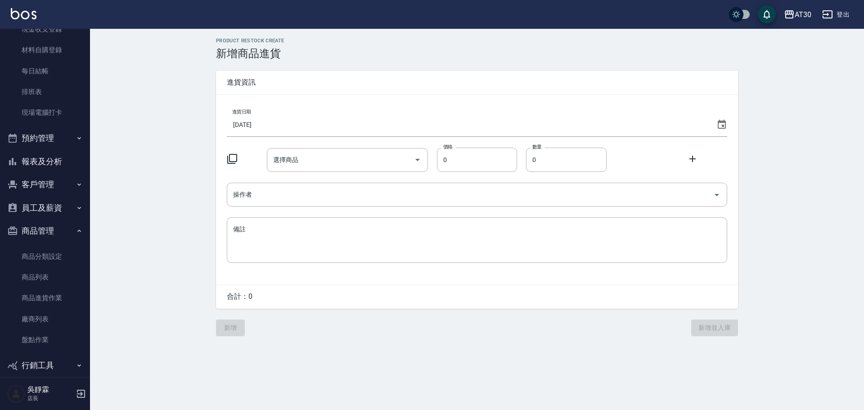
click at [721, 125] on icon at bounding box center [721, 124] width 11 height 11
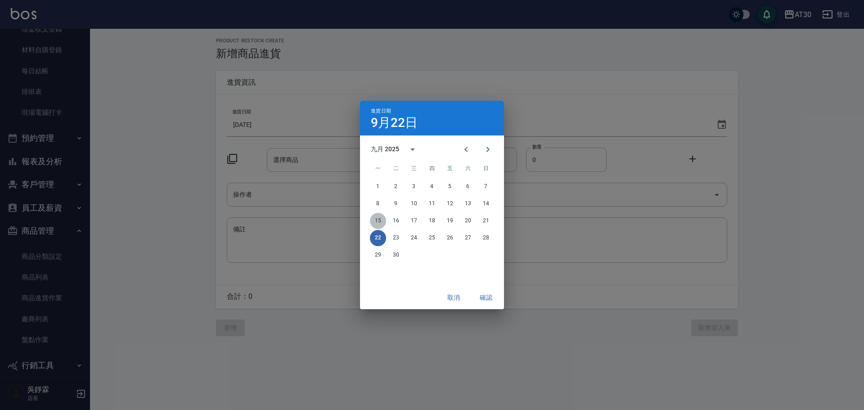
click at [374, 221] on button "15" at bounding box center [378, 221] width 16 height 16
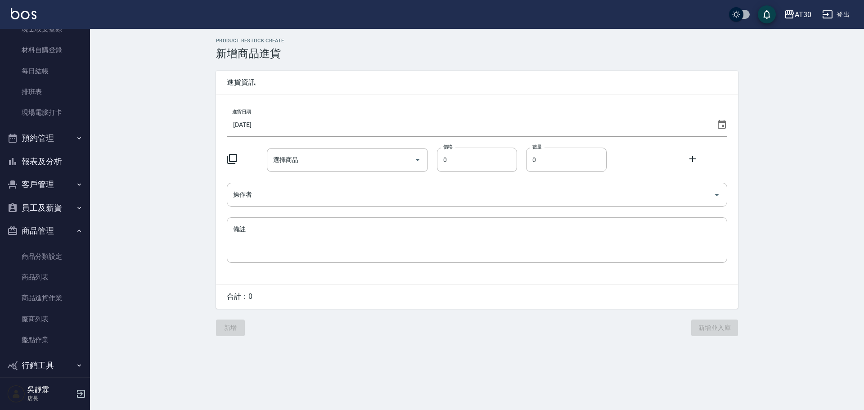
click at [233, 157] on icon at bounding box center [232, 158] width 11 height 11
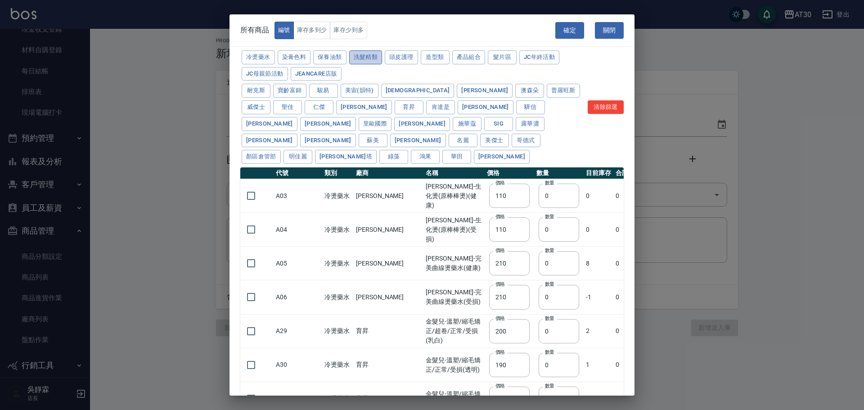
click at [364, 59] on button "洗髮精類" at bounding box center [365, 57] width 33 height 14
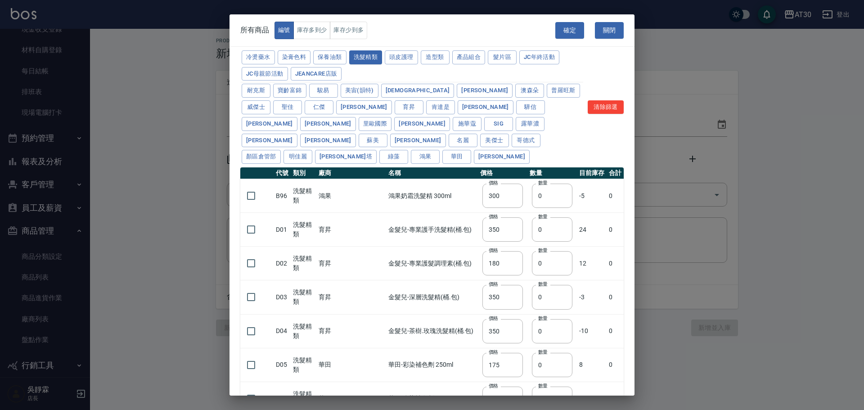
type input "300"
type input "350"
type input "180"
type input "350"
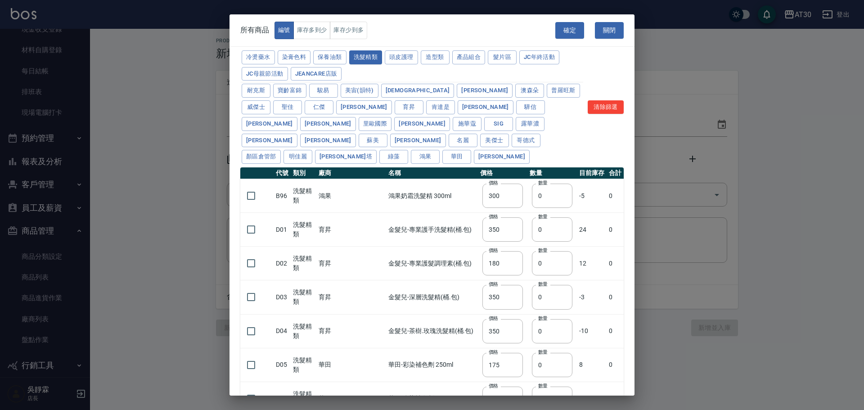
type input "175"
type input "455"
type input "440"
type input "200"
type input "420"
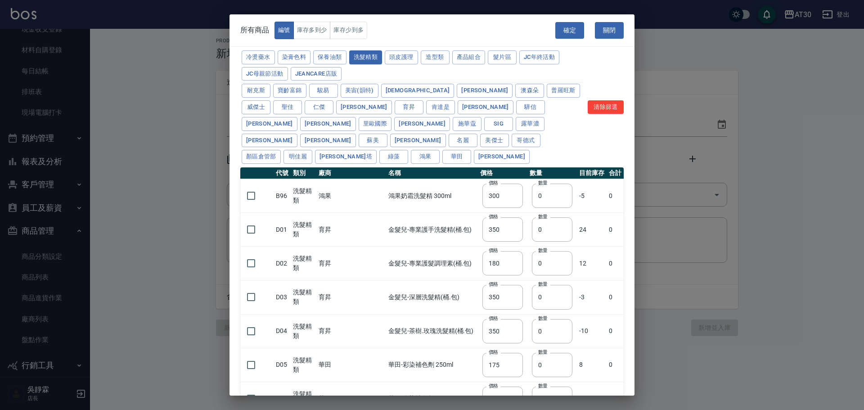
type input "300"
type input "750"
type input "800"
type input "330"
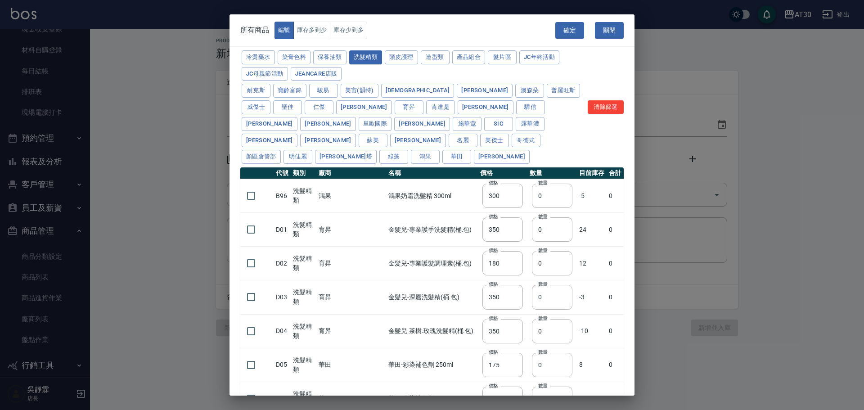
click at [250, 223] on td at bounding box center [256, 230] width 33 height 34
click at [249, 220] on input "checkbox" at bounding box center [251, 229] width 19 height 19
checkbox input "true"
click at [253, 254] on input "checkbox" at bounding box center [251, 263] width 19 height 19
checkbox input "true"
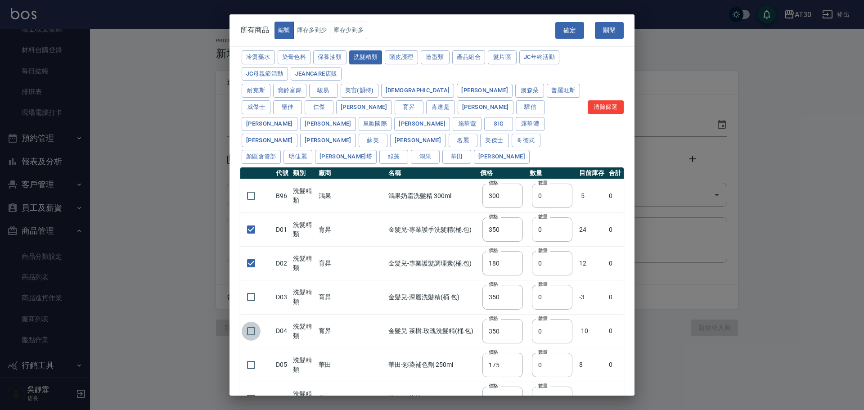
click at [253, 322] on input "checkbox" at bounding box center [251, 331] width 19 height 19
checkbox input "true"
click at [566, 30] on button "確定" at bounding box center [569, 30] width 29 height 17
type input "D01 金髮兒-專業護手洗髮精(桶.包)"
type input "350"
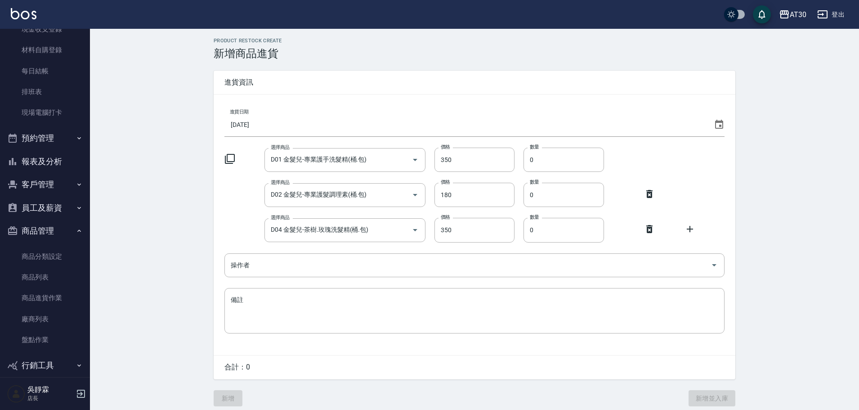
click at [235, 160] on icon at bounding box center [230, 159] width 10 height 10
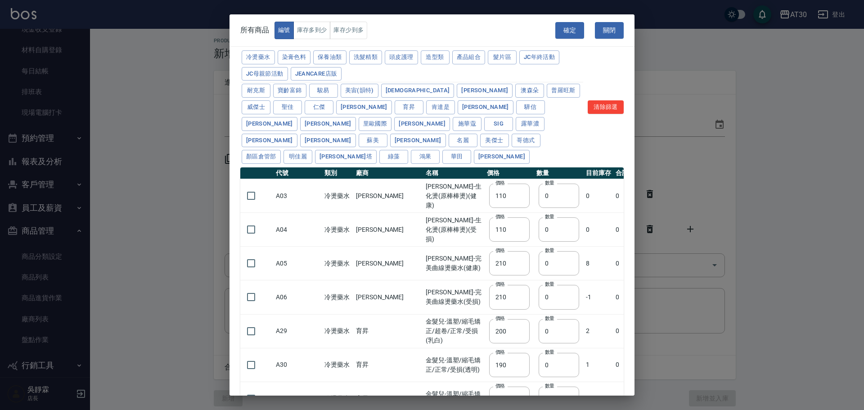
click at [230, 158] on div "冷燙藥水 染膏色料 保養油類 洗髮精類 頭皮護理 造型類 產品組合 髮片區 JC年終活動 JC母親節活動 JeanCare店販 耐克斯 寶齡富錦 駿易 美宙(…" at bounding box center [431, 236] width 405 height 375
click at [270, 61] on button "冷燙藥水" at bounding box center [258, 57] width 33 height 14
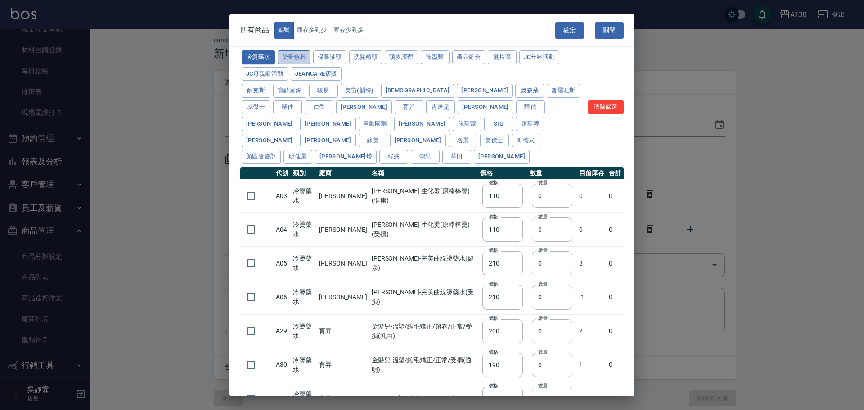
click at [305, 54] on button "染膏色料" at bounding box center [293, 57] width 33 height 14
type input "100"
type input "390"
type input "250"
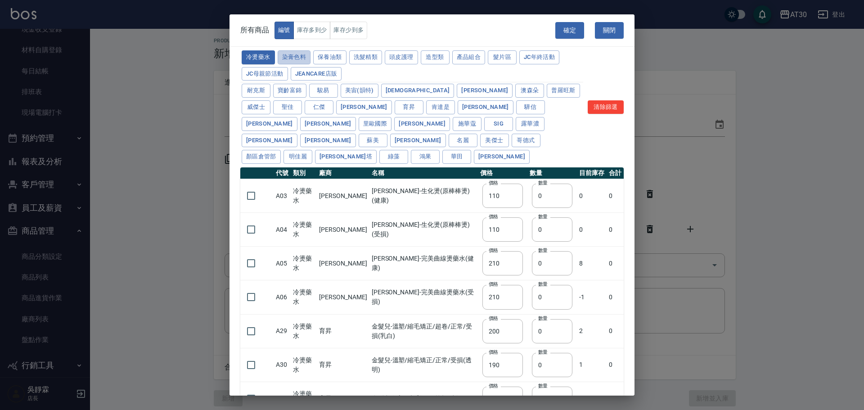
type input "105"
type input "406"
type input "105"
type input "450"
type input "102"
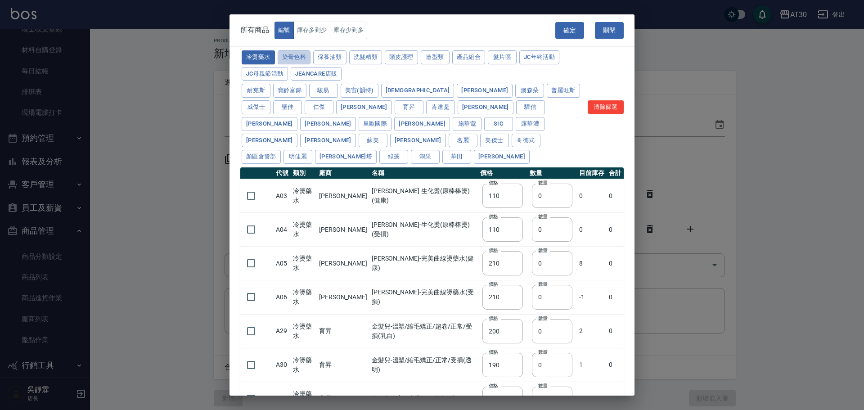
type input "137"
type input "110"
type input "0"
type input "133"
type input "186"
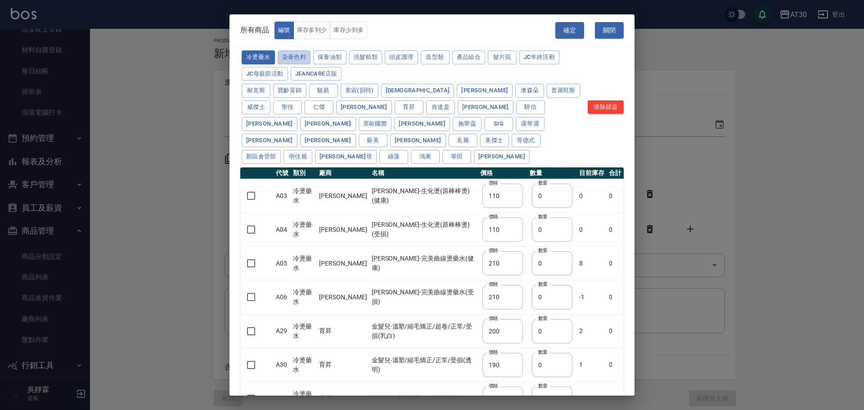
type input "133"
type input "450"
type input "350"
type input "112"
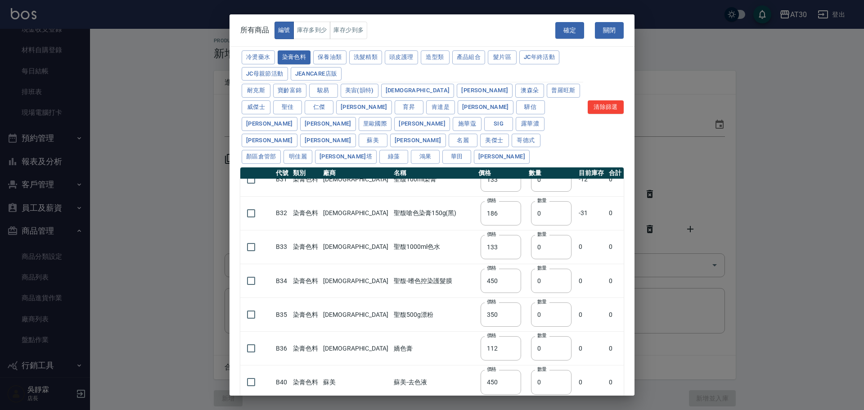
scroll to position [610, 0]
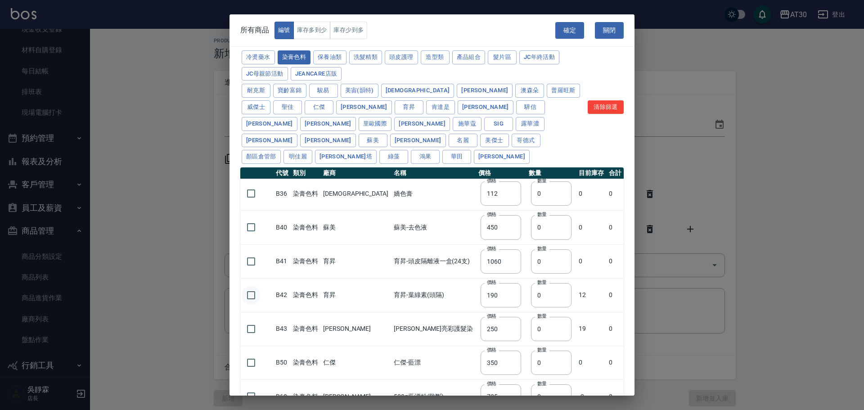
click at [248, 286] on input "checkbox" at bounding box center [251, 295] width 19 height 19
checkbox input "true"
click at [564, 28] on button "確定" at bounding box center [569, 30] width 29 height 17
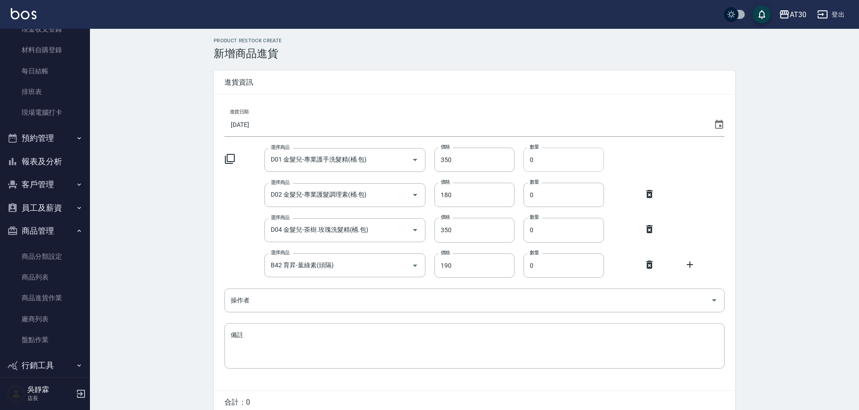
drag, startPoint x: 536, startPoint y: 166, endPoint x: 528, endPoint y: 167, distance: 7.7
click at [530, 168] on input "0" at bounding box center [563, 160] width 81 height 24
type input "6"
drag, startPoint x: 548, startPoint y: 197, endPoint x: 532, endPoint y: 201, distance: 17.0
click at [532, 200] on input "0" at bounding box center [563, 195] width 81 height 24
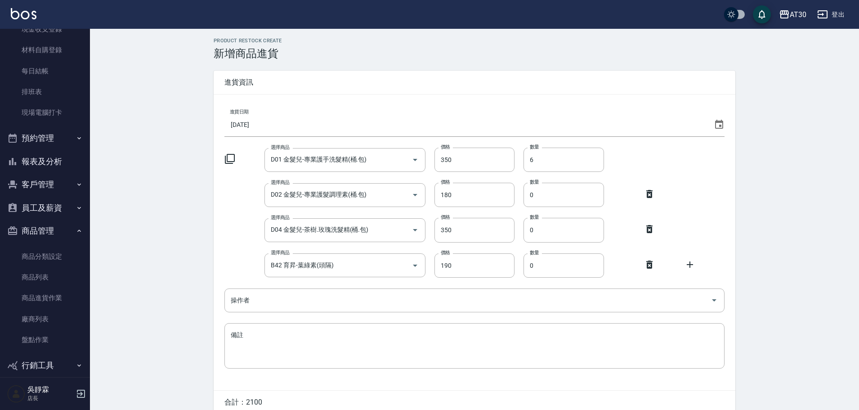
drag, startPoint x: 536, startPoint y: 195, endPoint x: 522, endPoint y: 198, distance: 14.2
click at [523, 198] on div "選擇商品 D02 金髮兒-專業護髮調理素(桶.包) 選擇商品 價格 180 價格 數量 0 數量" at bounding box center [474, 195] width 500 height 24
type input "4"
drag, startPoint x: 545, startPoint y: 228, endPoint x: 511, endPoint y: 241, distance: 36.3
click at [511, 241] on div "選擇商品 D04 金髮兒-茶樹.玫瑰洗髮精(桶.包) 選擇商品 價格 350 價格 數量 0 數量" at bounding box center [474, 230] width 500 height 24
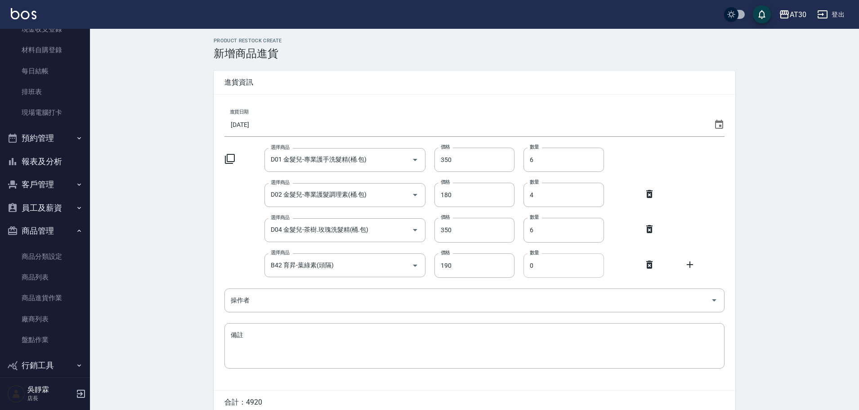
type input "6"
drag, startPoint x: 539, startPoint y: 270, endPoint x: 500, endPoint y: 277, distance: 40.2
click at [500, 277] on div "進貨日期 2025/09/15 選擇商品 D01 金髮兒-專業護手洗髮精(桶.包) 選擇商品 價格 350 價格 數量 6 數量 選擇商品 D02 金髮兒-專…" at bounding box center [475, 241] width 522 height 295
type input "4"
click at [234, 159] on icon at bounding box center [230, 159] width 10 height 10
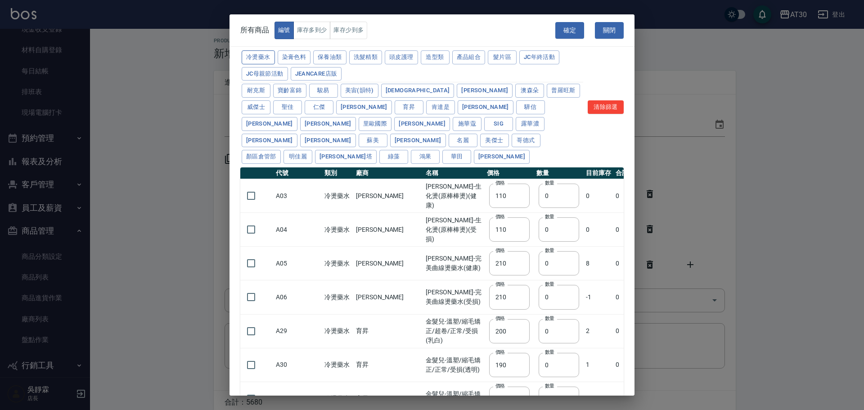
click at [262, 54] on button "冷燙藥水" at bounding box center [258, 57] width 33 height 14
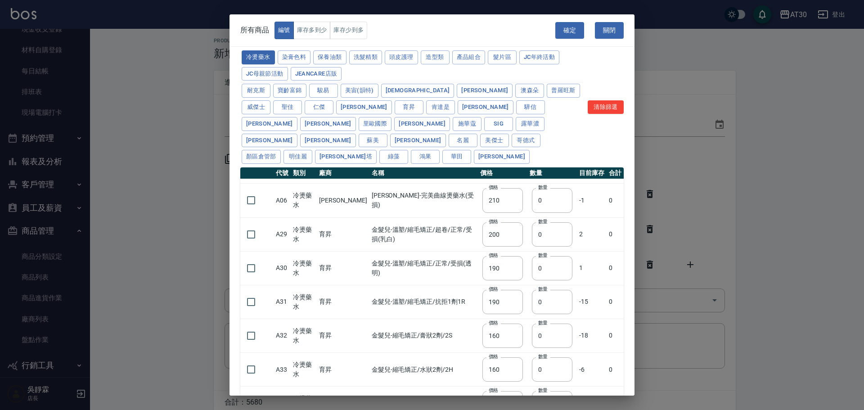
scroll to position [98, 0]
click at [251, 224] on input "checkbox" at bounding box center [251, 233] width 19 height 19
checkbox input "true"
click at [251, 257] on input "checkbox" at bounding box center [251, 266] width 19 height 19
checkbox input "true"
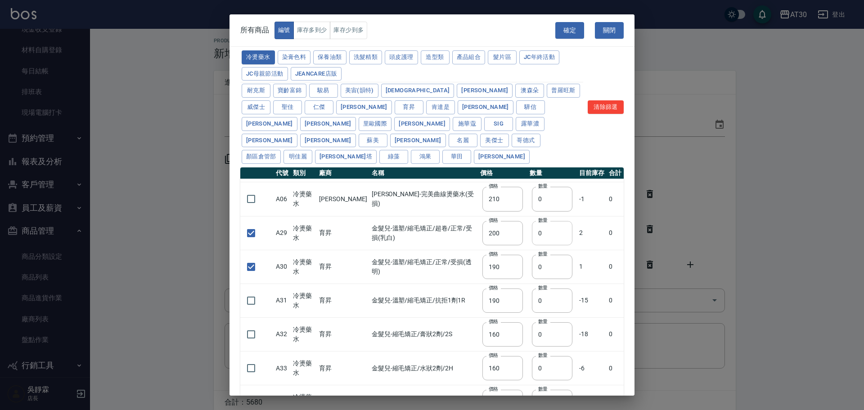
drag, startPoint x: 541, startPoint y: 213, endPoint x: 529, endPoint y: 221, distance: 14.6
click at [532, 221] on input "0" at bounding box center [552, 233] width 40 height 24
type input "4"
drag, startPoint x: 549, startPoint y: 258, endPoint x: 522, endPoint y: 261, distance: 27.2
click at [527, 260] on td "數量 0 數量" at bounding box center [551, 267] width 49 height 34
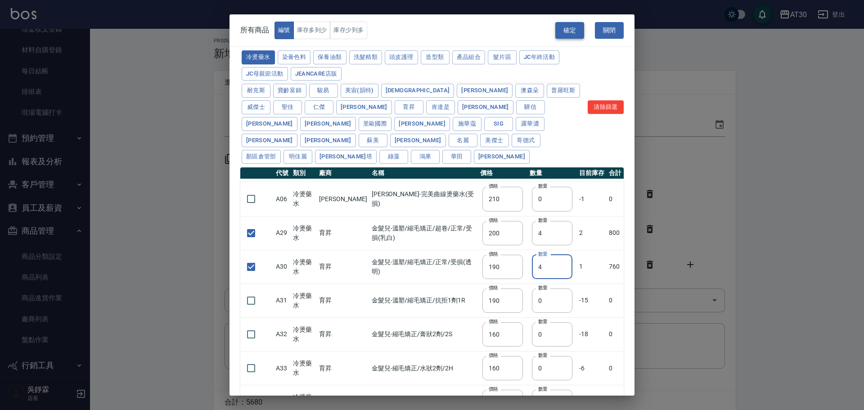
type input "4"
click at [576, 27] on button "確定" at bounding box center [569, 30] width 29 height 17
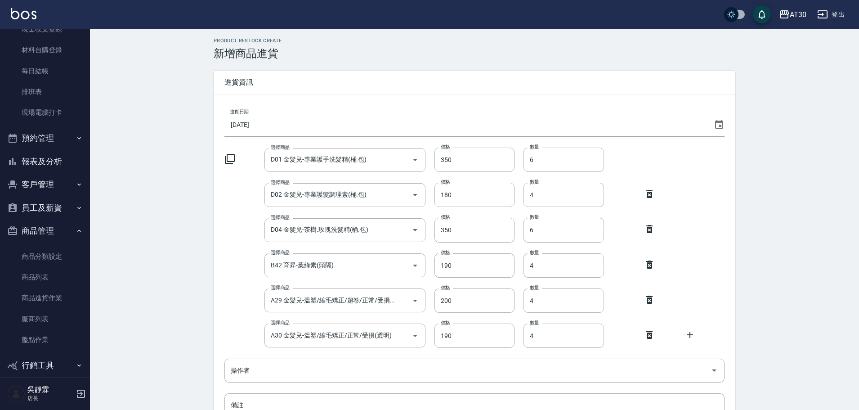
click at [229, 154] on icon at bounding box center [229, 158] width 11 height 11
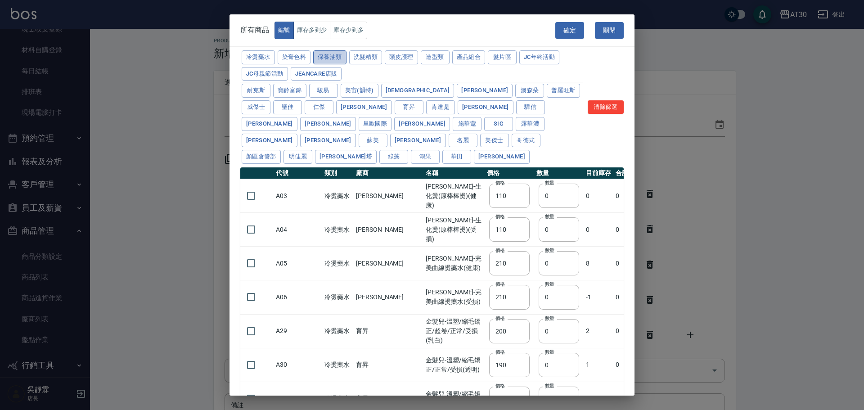
click at [327, 58] on button "保養油類" at bounding box center [329, 57] width 33 height 14
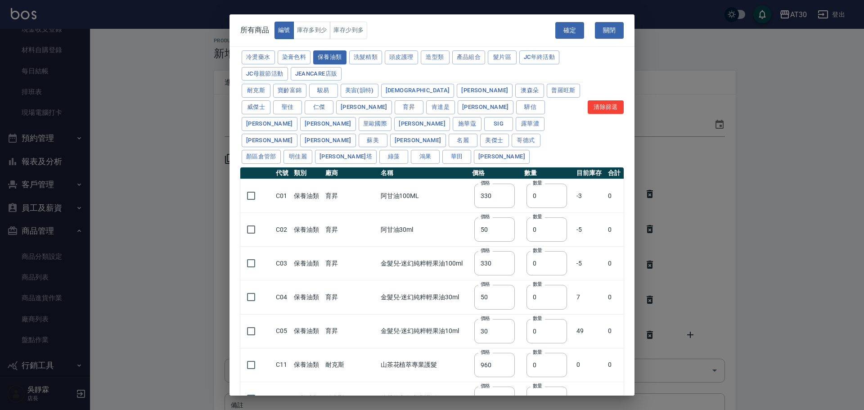
type input "330"
type input "50"
type input "330"
type input "50"
type input "30"
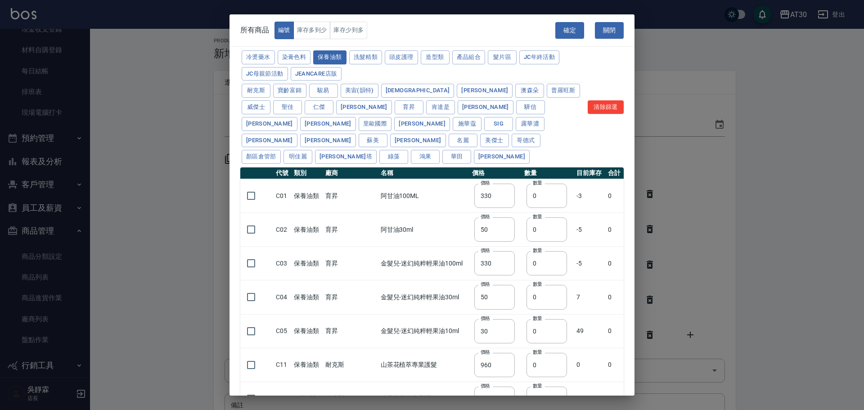
type input "960"
type input "1040"
type input "1520"
type input "120"
type input "1300"
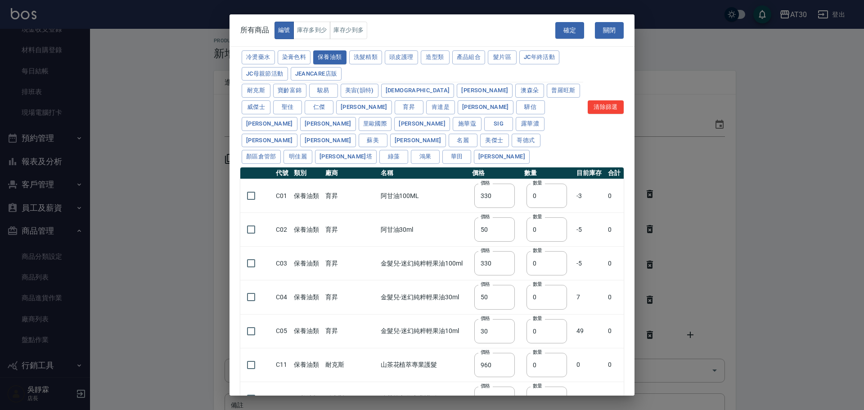
type input "1520"
type input "2000"
type input "240"
type input "50"
type input "180"
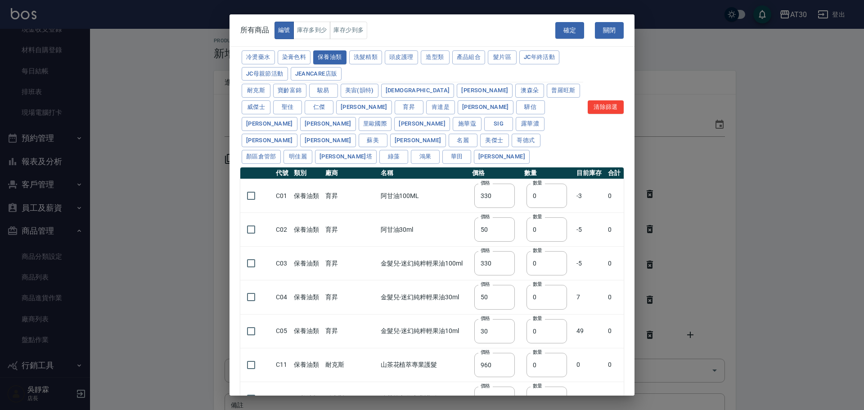
type input "400"
type input "800"
type input "700"
type input "272"
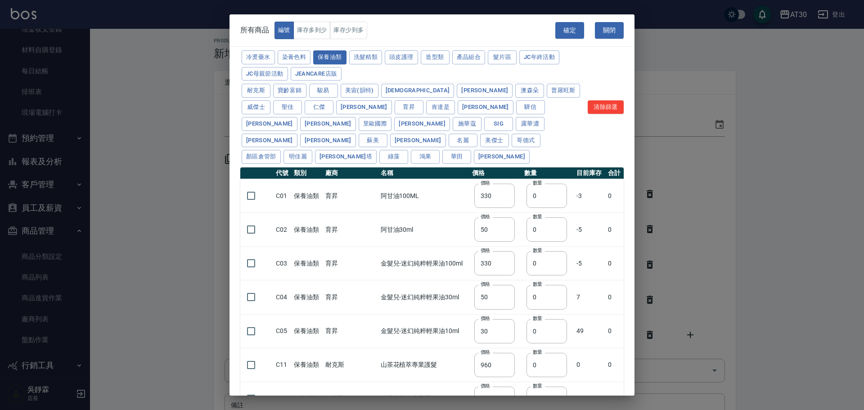
type input "530"
type input "2450"
type input "450"
type input "800"
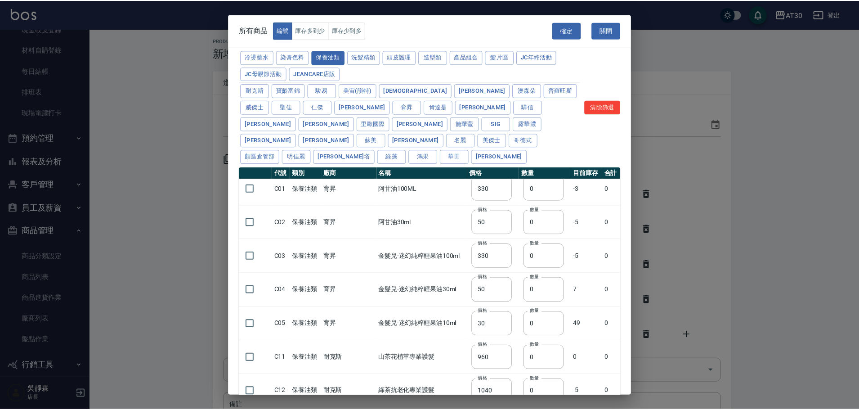
scroll to position [0, 0]
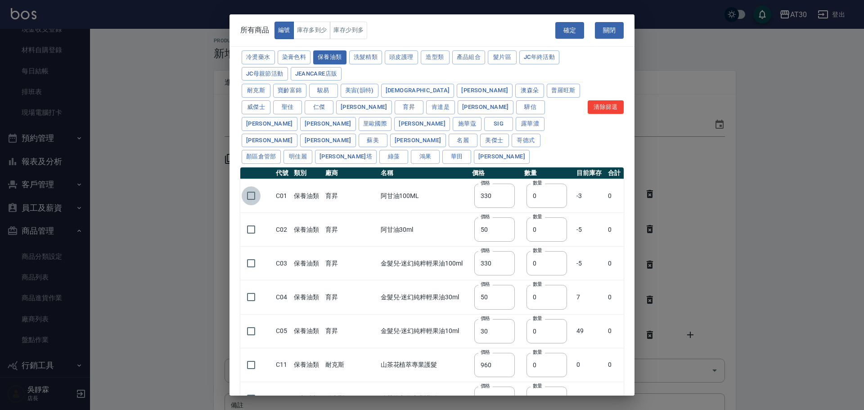
click at [249, 186] on input "checkbox" at bounding box center [251, 195] width 19 height 19
checkbox input "true"
click at [254, 254] on input "checkbox" at bounding box center [251, 263] width 19 height 19
checkbox input "true"
drag, startPoint x: 531, startPoint y: 178, endPoint x: 511, endPoint y: 188, distance: 22.3
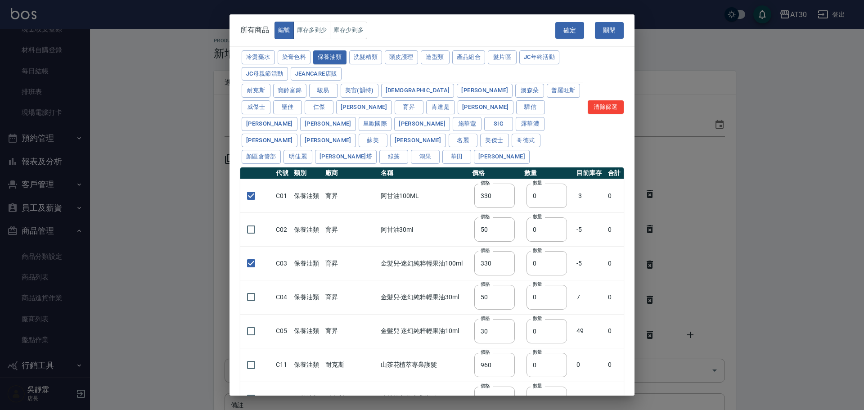
click at [522, 188] on td "數量 0 數量" at bounding box center [548, 196] width 52 height 34
type input "3"
drag, startPoint x: 530, startPoint y: 246, endPoint x: 506, endPoint y: 255, distance: 26.2
click at [506, 255] on tr "C03 保養油類 育昇 金髮兒-迷幻純粹輕果油100ml 價格 330 價格 數量 0 數量 -5 0" at bounding box center [431, 263] width 383 height 34
type input "3"
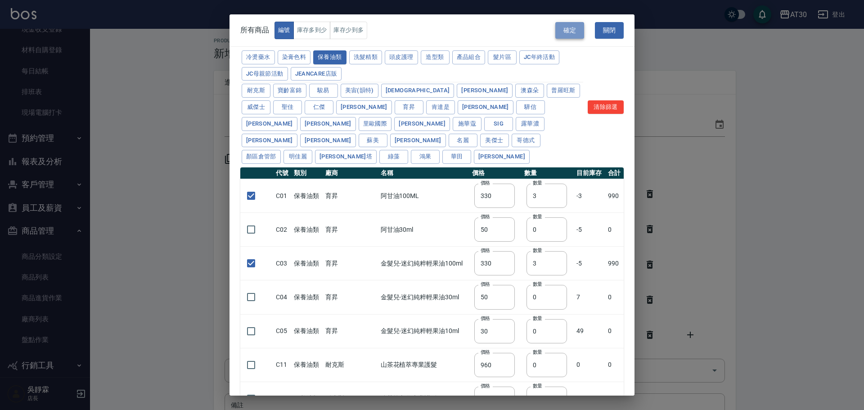
click at [573, 29] on button "確定" at bounding box center [569, 30] width 29 height 17
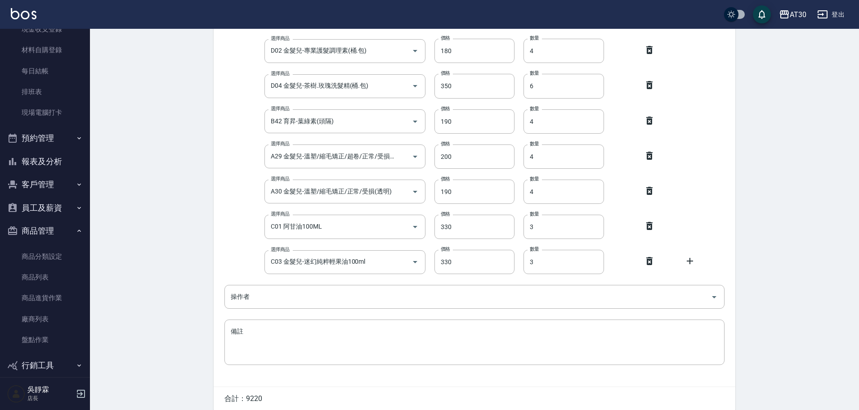
scroll to position [183, 0]
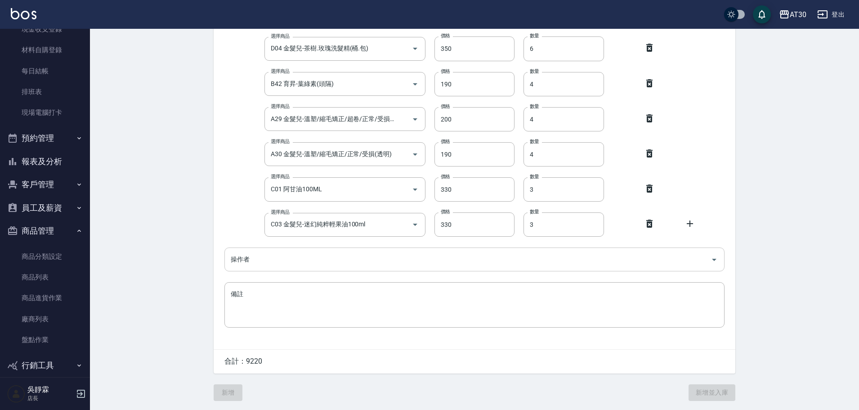
click at [259, 259] on input "操作者" at bounding box center [467, 259] width 479 height 16
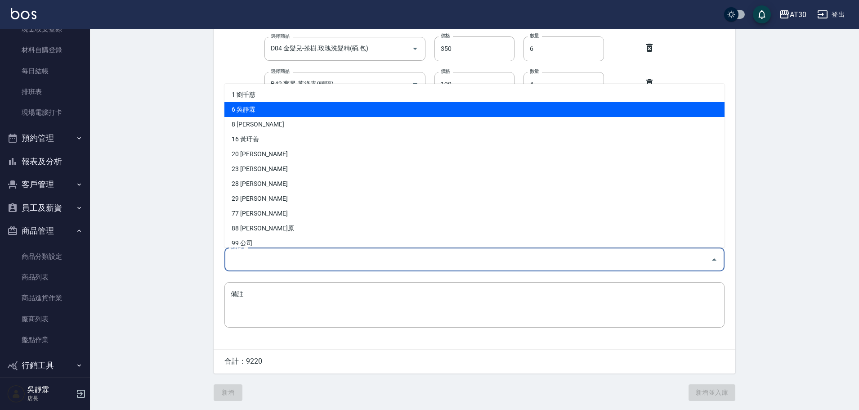
click at [254, 106] on li "6 吳靜霖" at bounding box center [474, 109] width 500 height 15
type input "吳靜霖"
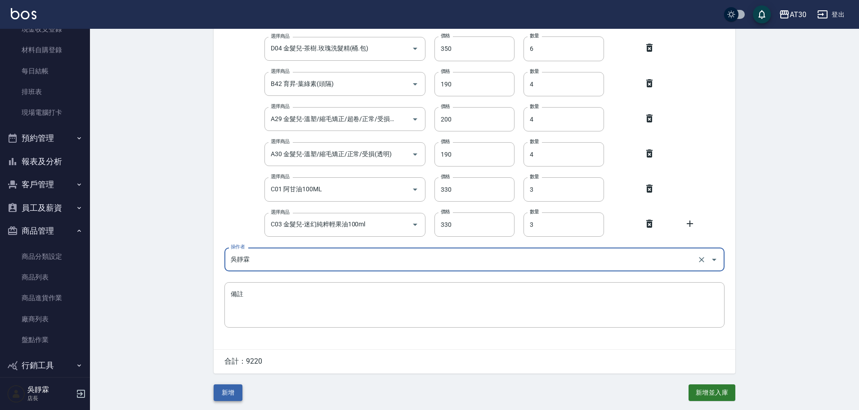
click at [231, 390] on button "新增" at bounding box center [228, 392] width 29 height 17
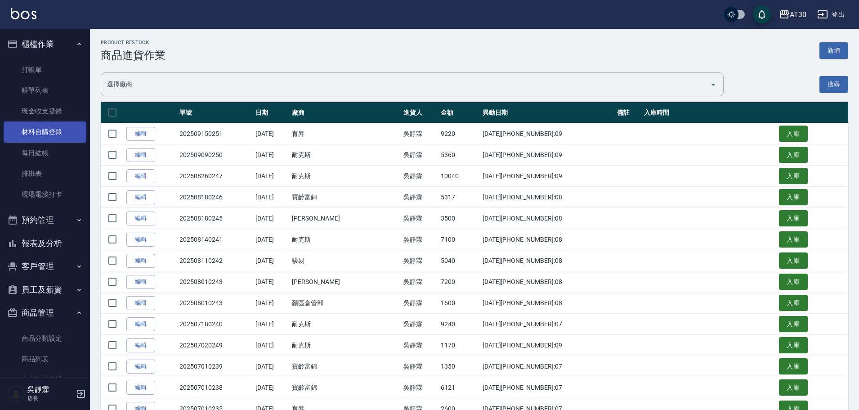
click at [49, 135] on link "材料自購登錄" at bounding box center [45, 131] width 83 height 21
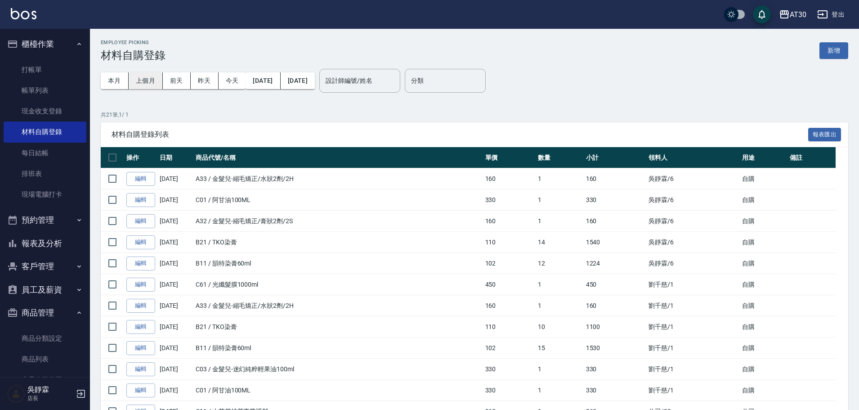
click at [146, 79] on button "上個月" at bounding box center [146, 80] width 34 height 17
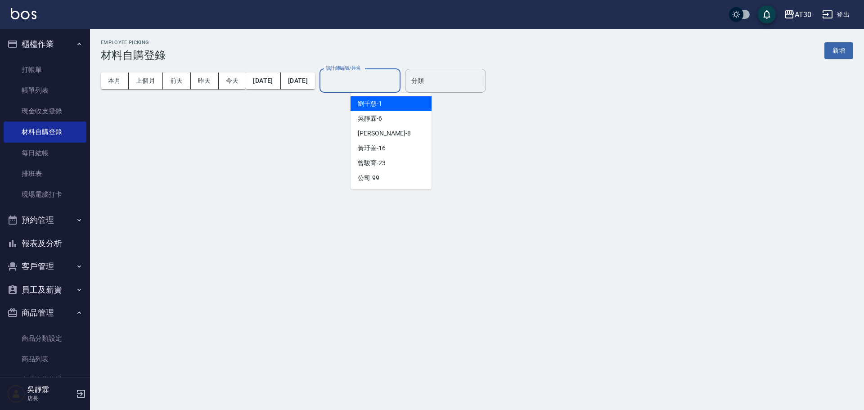
click at [386, 85] on input "設計師編號/姓名" at bounding box center [359, 81] width 73 height 16
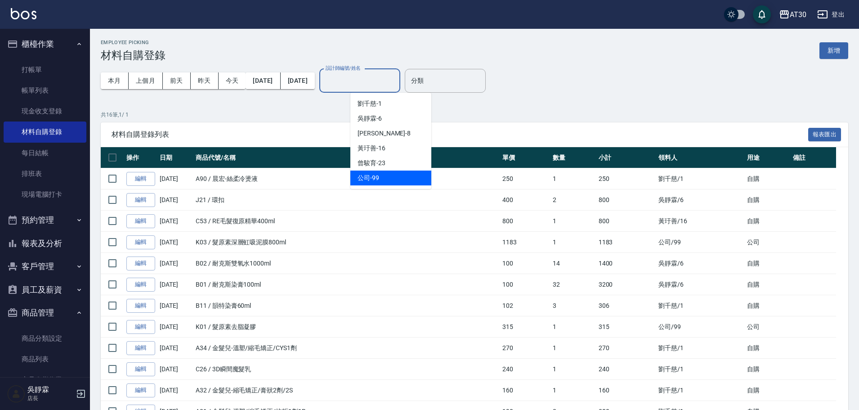
click at [397, 180] on div "公司 -99" at bounding box center [390, 177] width 81 height 15
type input "公司-99"
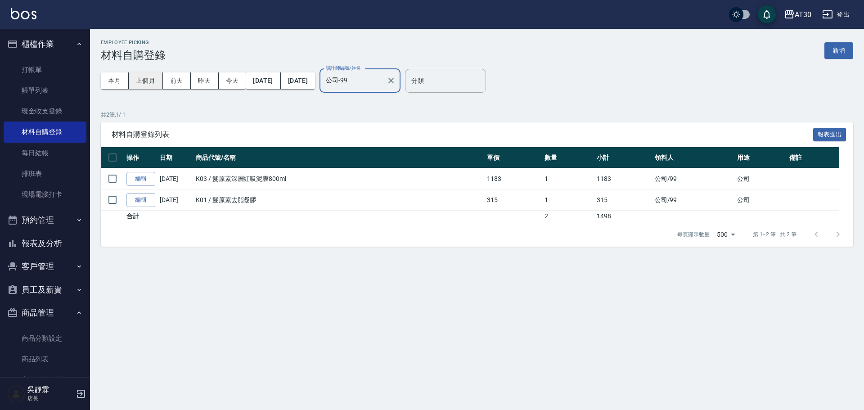
click at [156, 79] on button "上個月" at bounding box center [146, 80] width 34 height 17
click at [108, 82] on button "本月" at bounding box center [115, 80] width 28 height 17
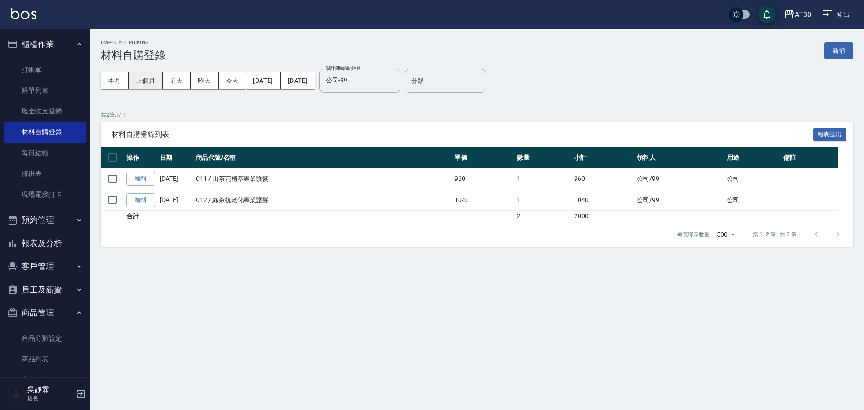
click at [143, 79] on button "上個月" at bounding box center [146, 80] width 34 height 17
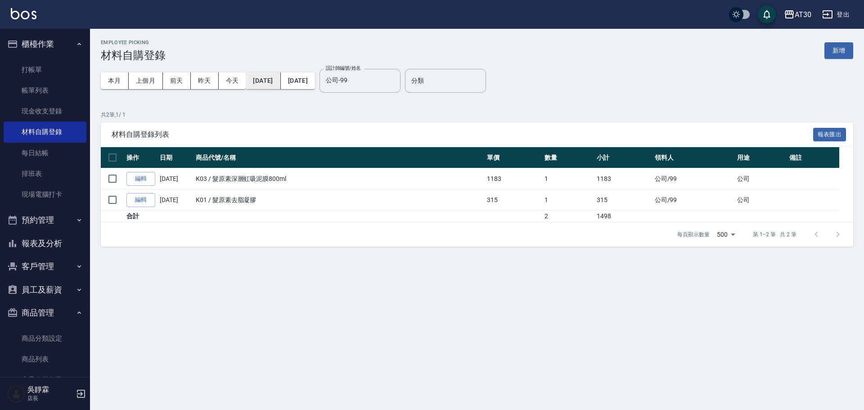
click at [268, 82] on button "2025/08/01" at bounding box center [263, 80] width 35 height 17
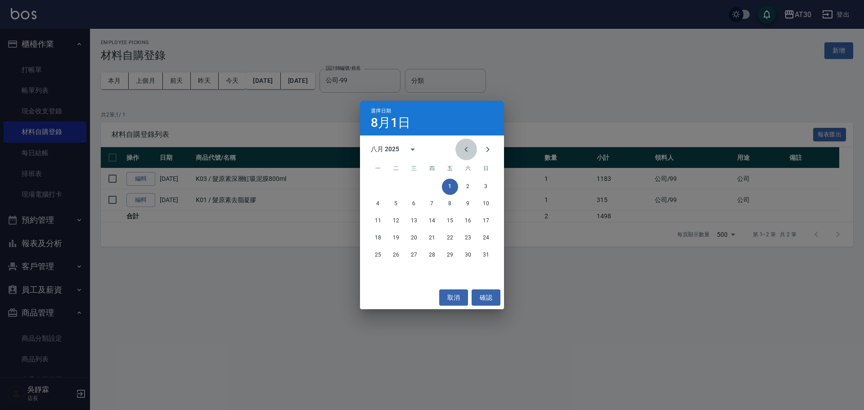
click at [465, 151] on icon "Previous month" at bounding box center [466, 149] width 11 height 11
drag, startPoint x: 399, startPoint y: 184, endPoint x: 367, endPoint y: 137, distance: 57.1
click at [399, 183] on button "1" at bounding box center [396, 187] width 16 height 16
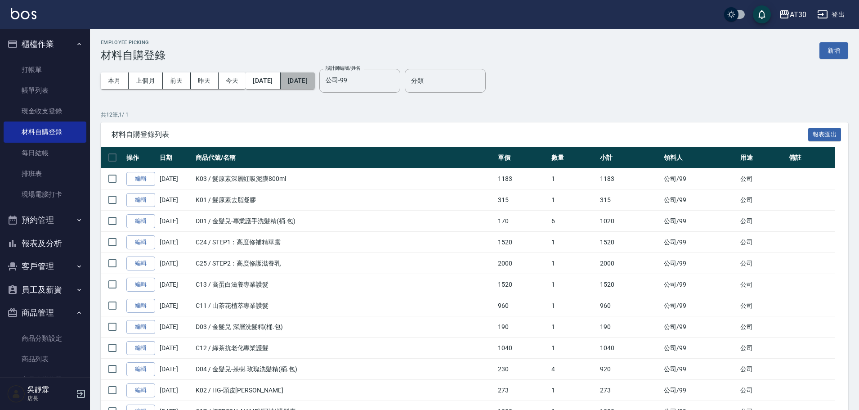
click at [315, 78] on button "2025/08/31" at bounding box center [298, 80] width 34 height 17
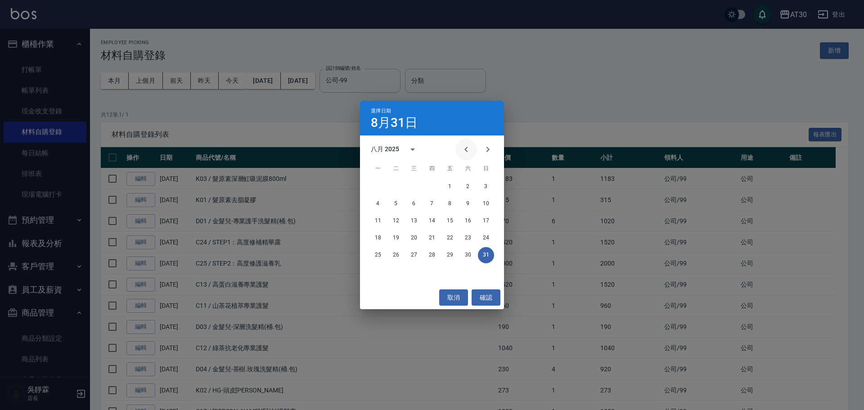
click at [462, 155] on button "Previous month" at bounding box center [466, 150] width 22 height 22
click at [430, 255] on button "31" at bounding box center [432, 255] width 16 height 16
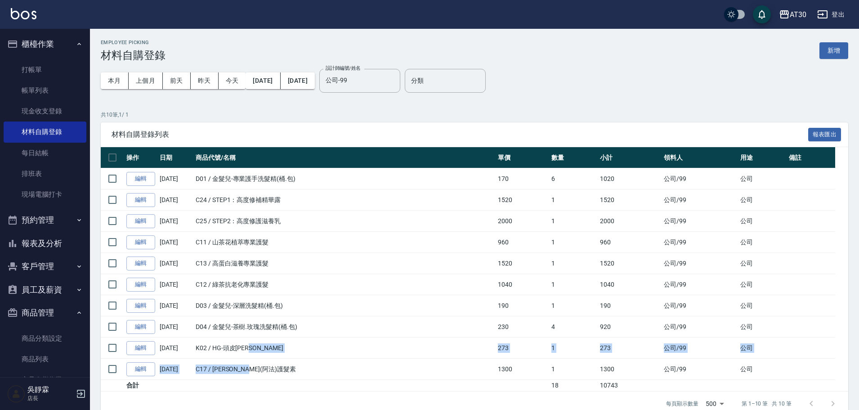
click at [267, 363] on tbody "編輯 07/21/2025 D01 / 金髮兒-專業護手洗髮精(桶.包) 170 6 1020 公司 /99 公司 編輯 07/21/2025 C24 / S…" at bounding box center [474, 279] width 747 height 223
click at [838, 45] on button "新增" at bounding box center [833, 50] width 29 height 17
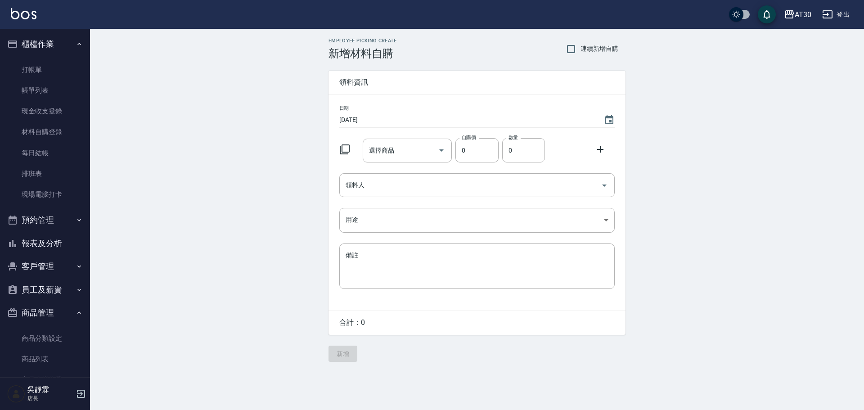
click at [346, 149] on icon at bounding box center [344, 149] width 11 height 11
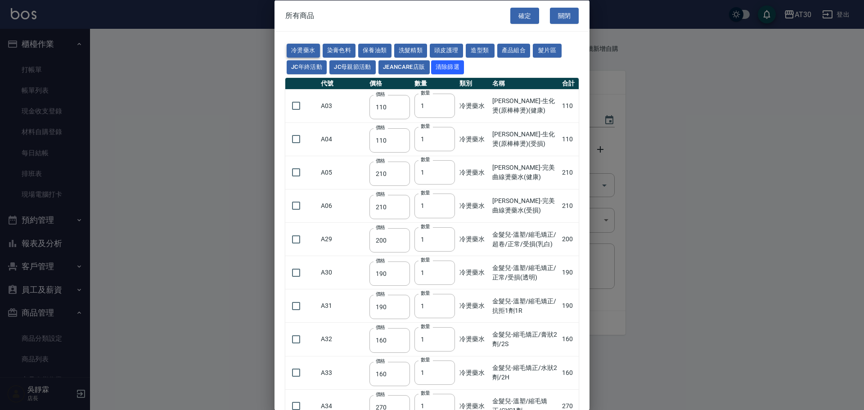
click at [297, 47] on button "冷燙藥水" at bounding box center [302, 51] width 33 height 14
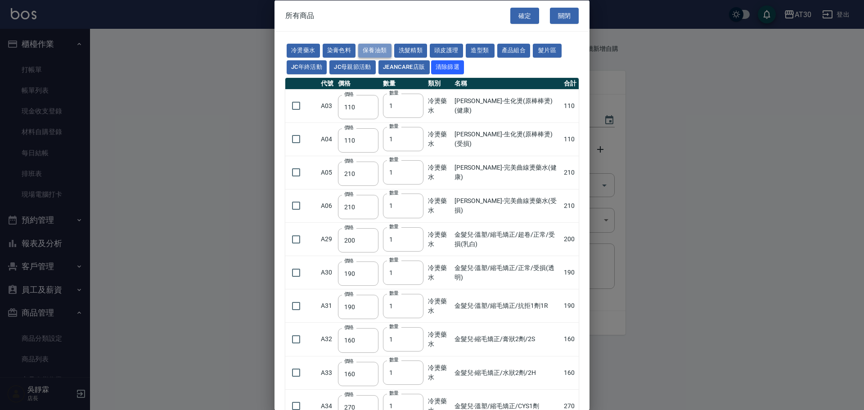
click at [382, 51] on button "保養油類" at bounding box center [374, 51] width 33 height 14
type input "330"
type input "50"
type input "330"
type input "50"
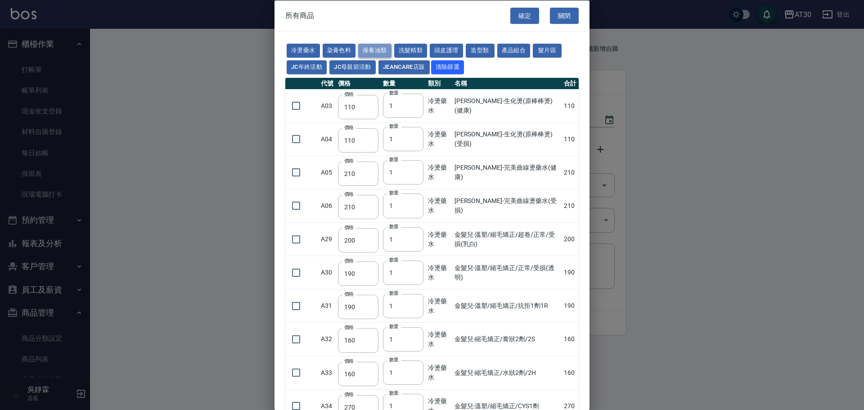
type input "30"
type input "960"
type input "1040"
type input "1520"
type input "120"
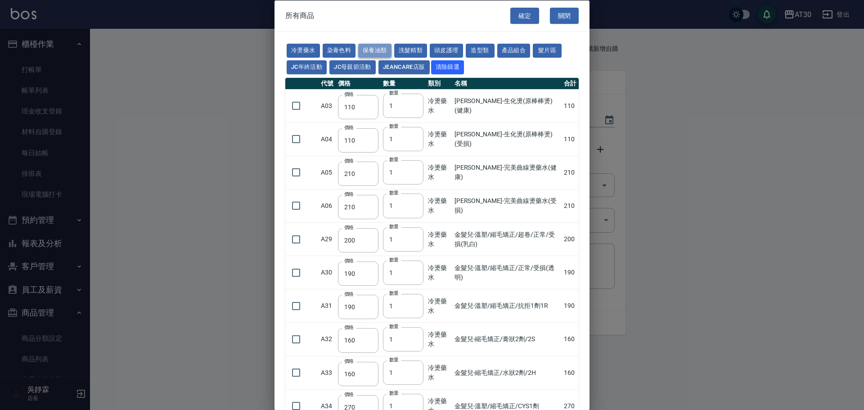
type input "1300"
type input "1520"
type input "2000"
type input "240"
type input "50"
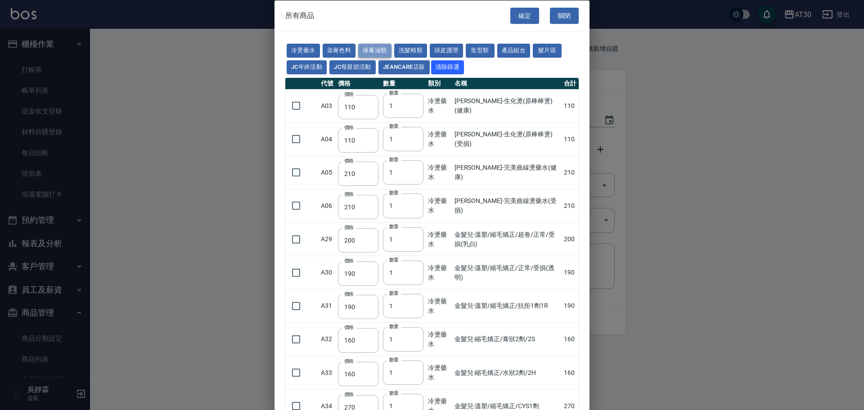
type input "180"
type input "400"
type input "800"
type input "700"
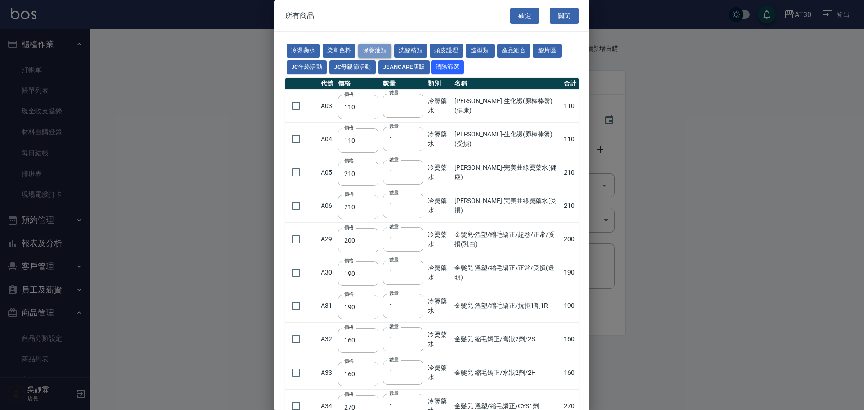
type input "272"
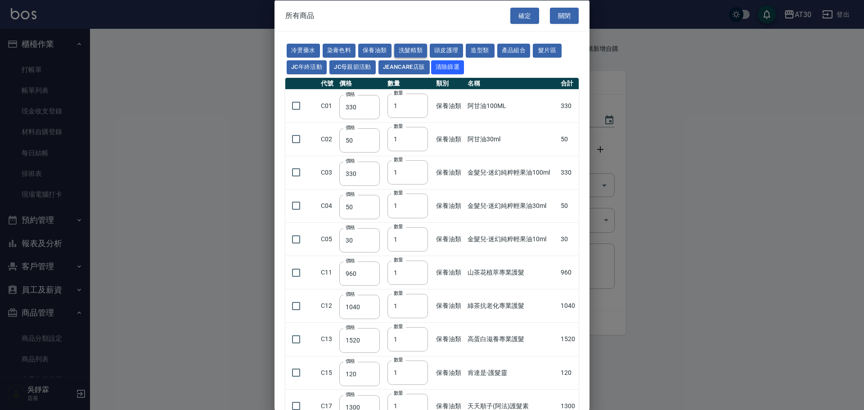
drag, startPoint x: 411, startPoint y: 49, endPoint x: 411, endPoint y: 54, distance: 5.0
click at [411, 50] on button "洗髮精類" at bounding box center [410, 51] width 33 height 14
type input "300"
type input "170"
type input "200"
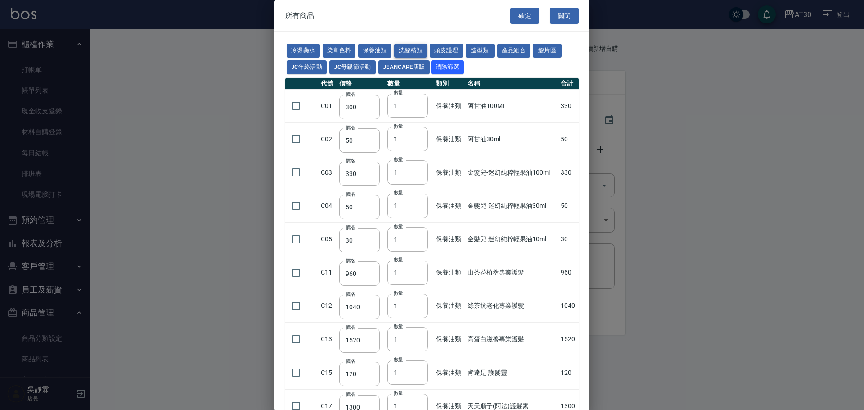
type input "190"
type input "230"
type input "175"
type input "455"
type input "440"
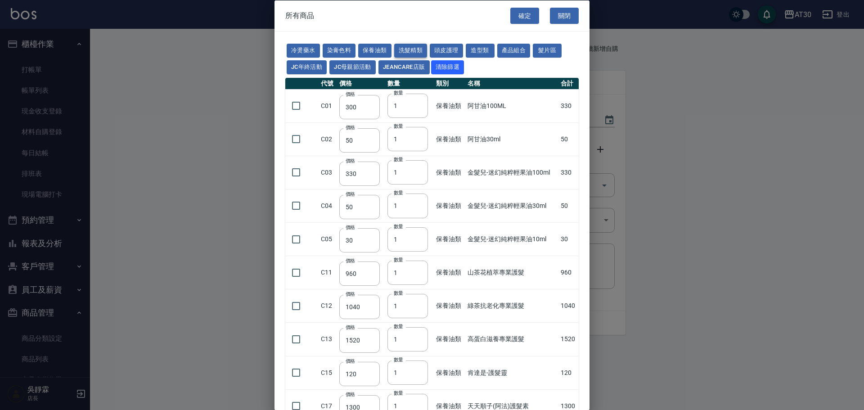
type input "200"
type input "420"
type input "300"
type input "750"
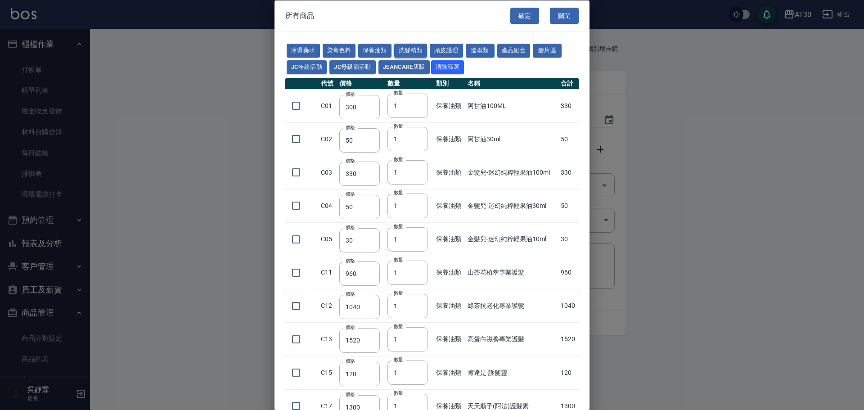
type input "800"
type input "330"
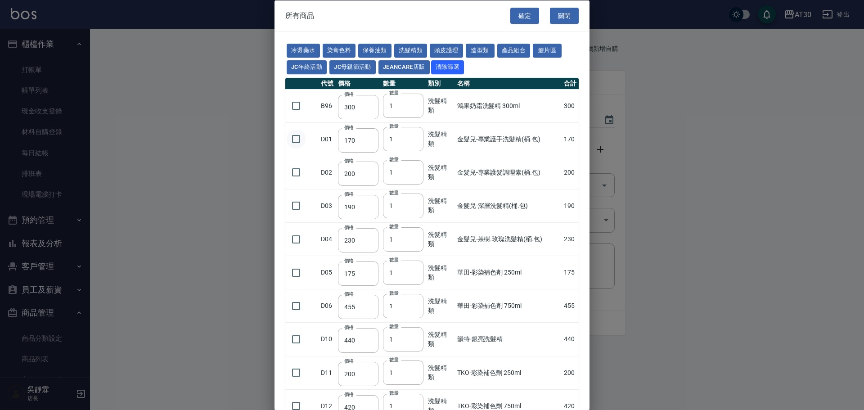
click at [289, 136] on input "checkbox" at bounding box center [295, 139] width 19 height 19
checkbox input "true"
drag, startPoint x: 294, startPoint y: 169, endPoint x: 293, endPoint y: 176, distance: 7.7
click at [293, 169] on input "checkbox" at bounding box center [295, 172] width 19 height 19
checkbox input "true"
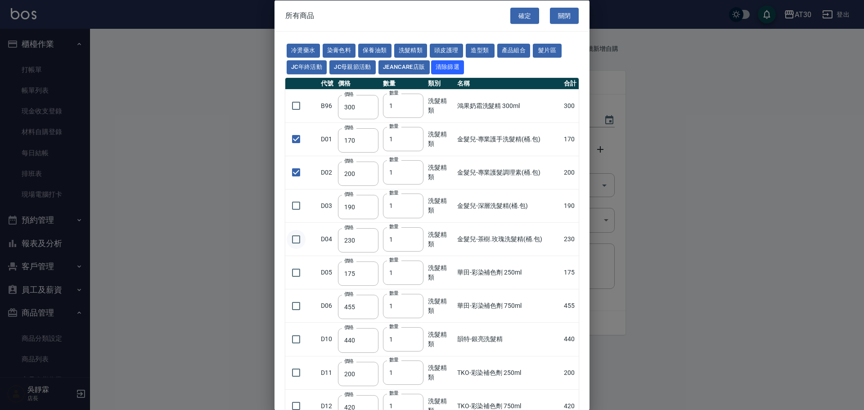
click at [299, 233] on input "checkbox" at bounding box center [295, 238] width 19 height 19
checkbox input "true"
click at [523, 15] on button "確定" at bounding box center [524, 15] width 29 height 17
type input "金髮兒-專業護手洗髮精(桶.包)"
type input "170"
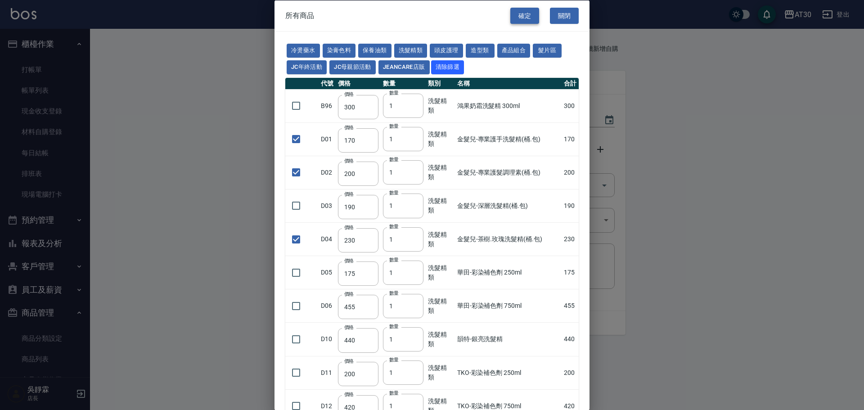
type input "1"
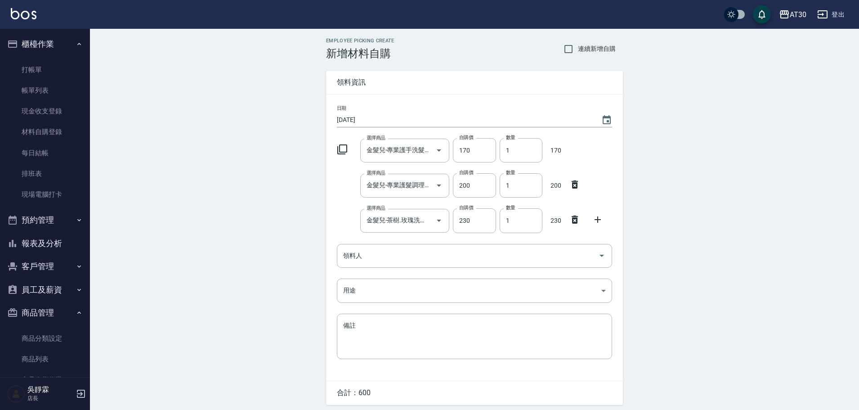
click at [342, 147] on icon at bounding box center [342, 149] width 11 height 11
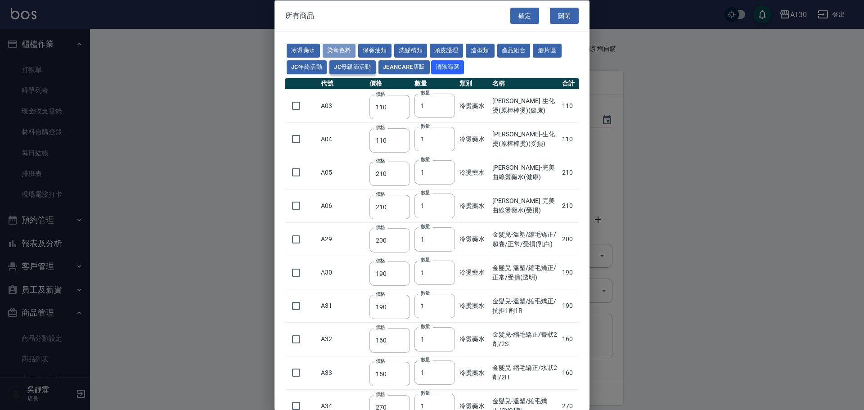
drag, startPoint x: 347, startPoint y: 51, endPoint x: 361, endPoint y: 62, distance: 17.3
click at [347, 52] on button "染膏色料" at bounding box center [338, 51] width 33 height 14
type input "100"
type input "390"
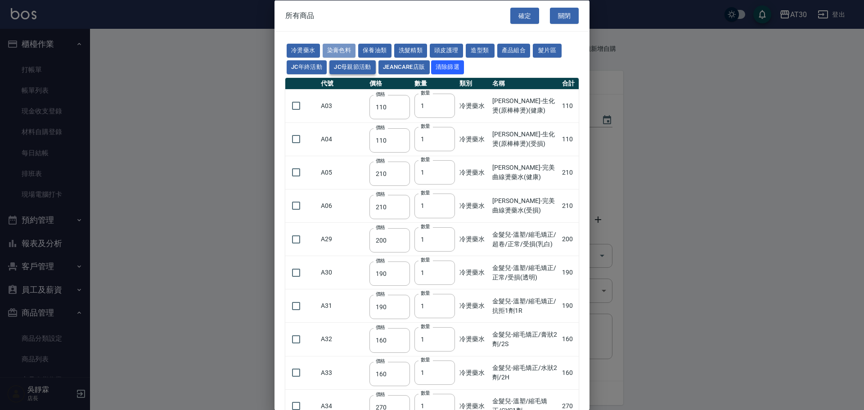
type input "250"
type input "105"
type input "406"
type input "105"
type input "450"
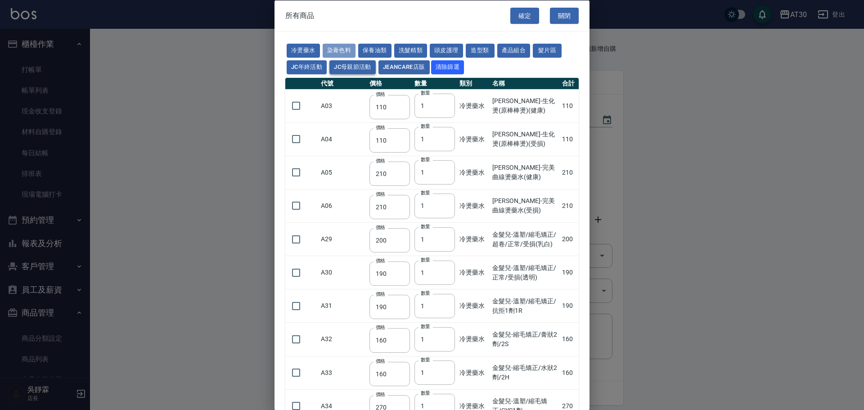
type input "102"
type input "137"
type input "110"
type input "100"
type input "133"
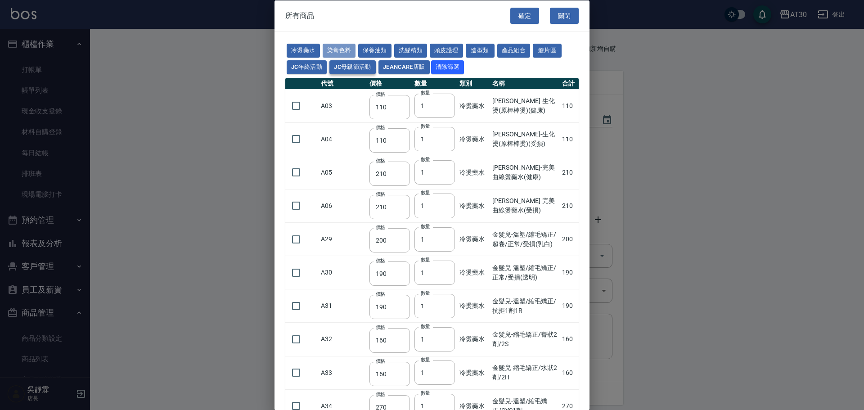
type input "186"
type input "133"
type input "450"
type input "350"
type input "112"
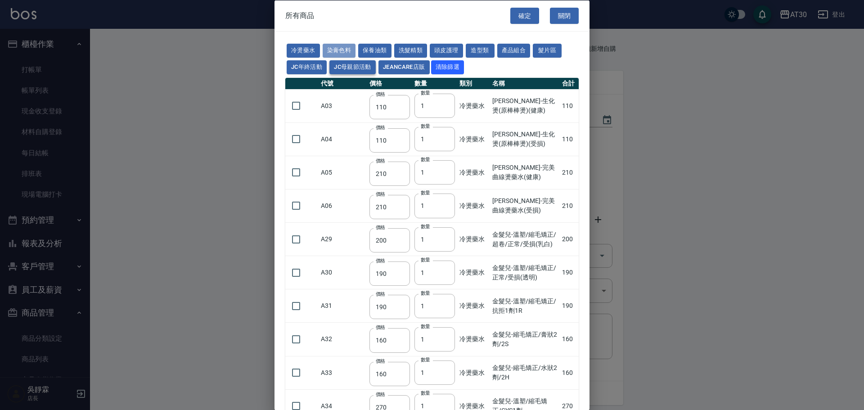
type input "450"
type input "1060"
type input "190"
type input "250"
type input "350"
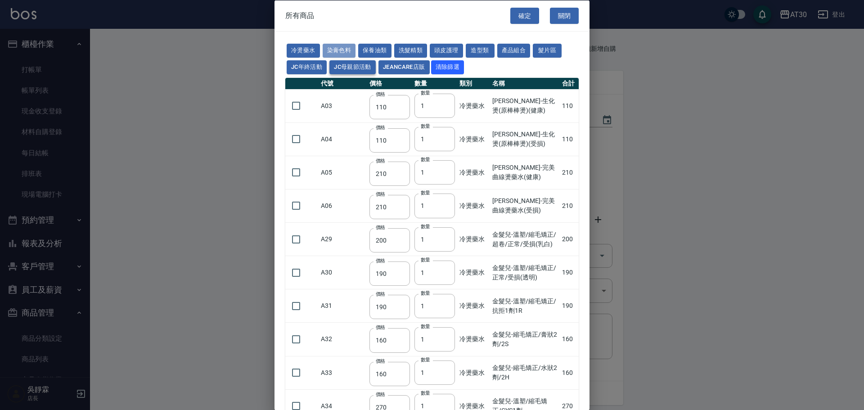
type input "735"
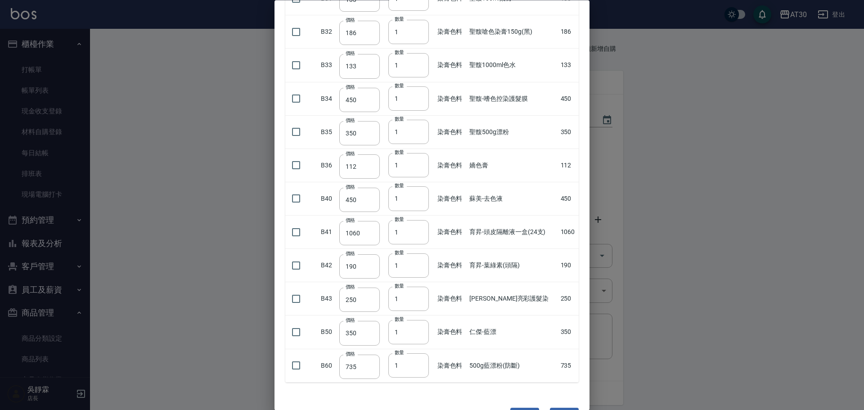
scroll to position [568, 0]
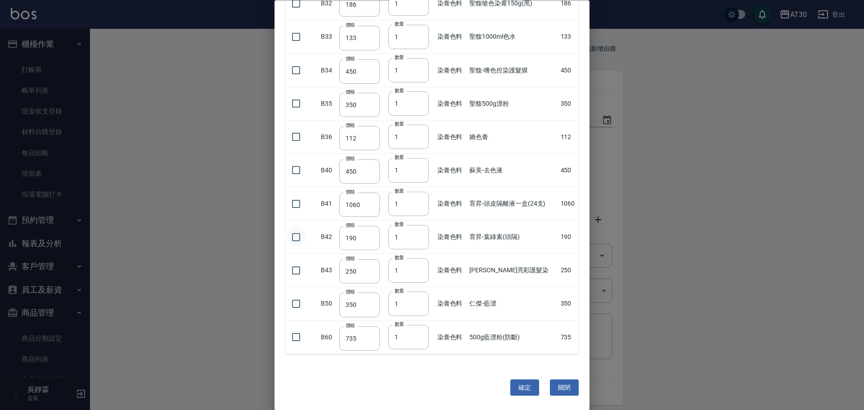
click at [296, 237] on input "checkbox" at bounding box center [295, 237] width 19 height 19
checkbox input "true"
click at [555, 382] on button "關閉" at bounding box center [564, 387] width 29 height 17
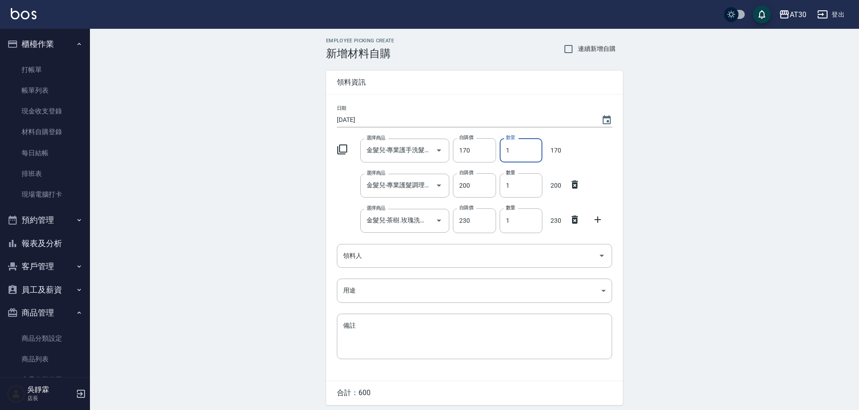
drag, startPoint x: 512, startPoint y: 152, endPoint x: 501, endPoint y: 157, distance: 12.5
click at [501, 157] on input "1" at bounding box center [521, 150] width 43 height 24
type input "4"
drag, startPoint x: 522, startPoint y: 191, endPoint x: 515, endPoint y: 195, distance: 8.0
click at [515, 195] on input "1" at bounding box center [521, 185] width 43 height 24
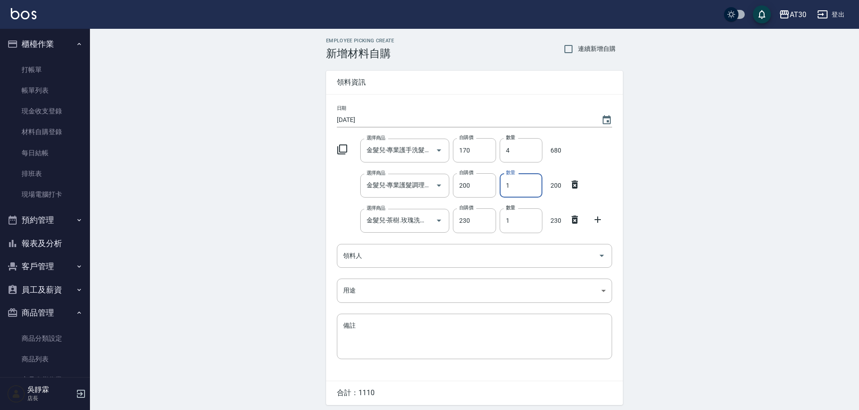
click at [501, 188] on input "1" at bounding box center [521, 185] width 43 height 24
type input "2"
drag, startPoint x: 525, startPoint y: 220, endPoint x: 498, endPoint y: 234, distance: 30.2
click at [498, 234] on div "日期 2025/09/22 選擇商品 金髮兒-專業護手洗髮精(桶.包) 選擇商品 自購價 170 自購價 數量 4 數量 680 選擇商品 金髮兒-專業護髮調…" at bounding box center [474, 237] width 297 height 286
click at [339, 144] on icon at bounding box center [342, 149] width 11 height 11
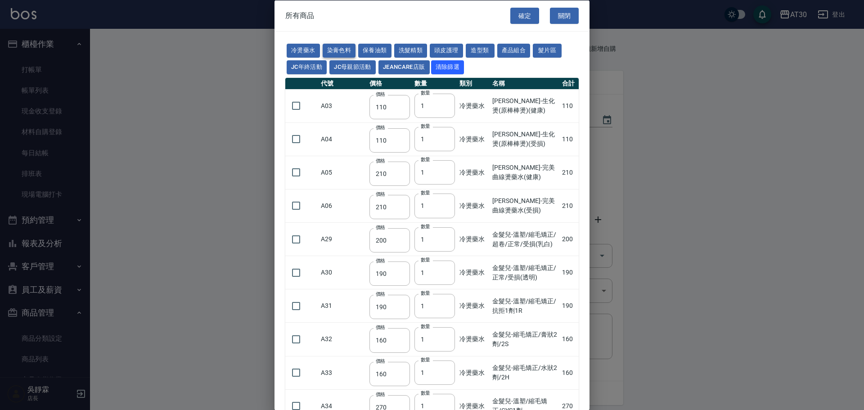
click at [338, 48] on button "染膏色料" at bounding box center [338, 51] width 33 height 14
type input "100"
type input "390"
type input "250"
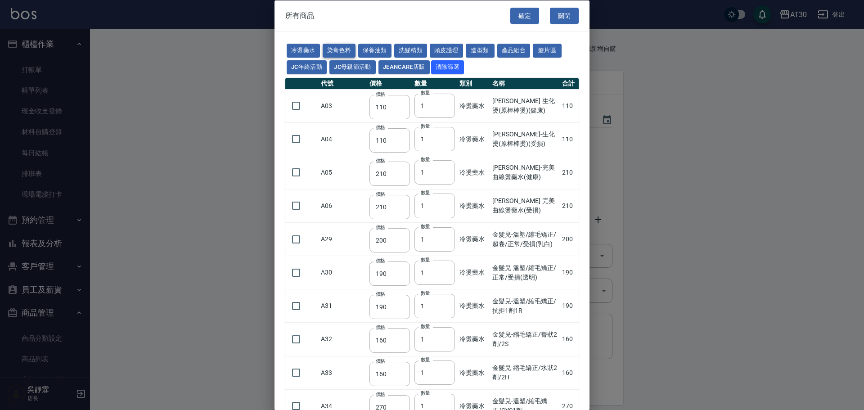
type input "105"
type input "406"
type input "105"
type input "450"
type input "102"
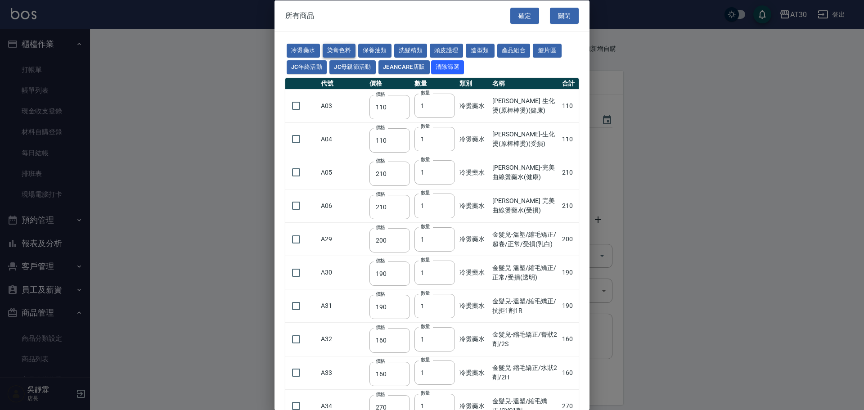
type input "137"
type input "110"
type input "100"
type input "133"
type input "186"
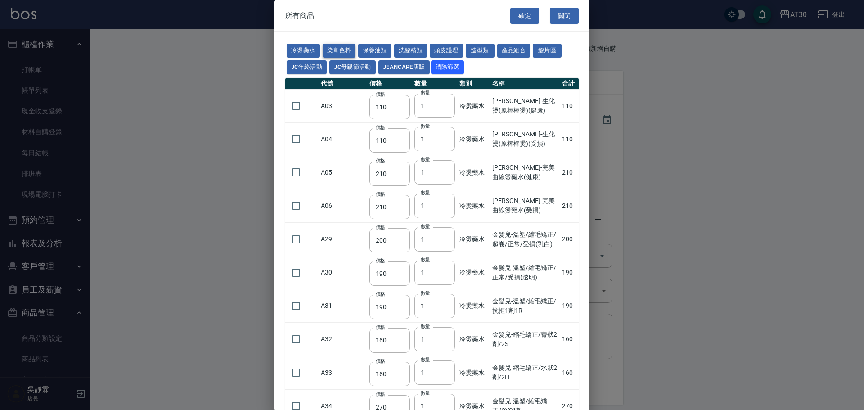
type input "133"
type input "450"
type input "350"
type input "112"
type input "450"
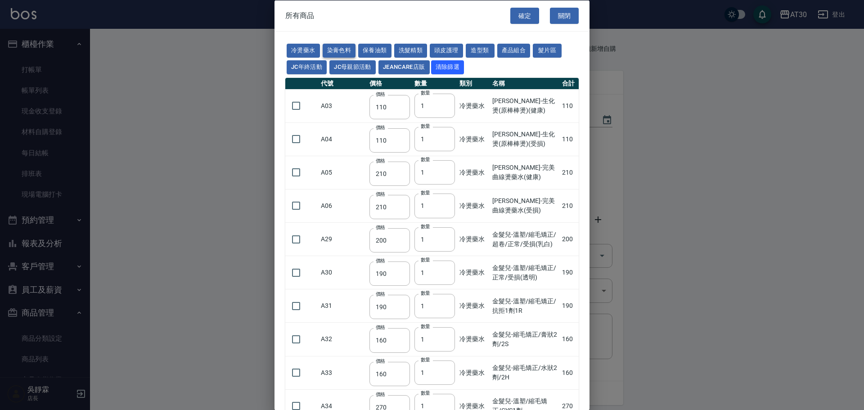
type input "1060"
type input "190"
type input "250"
type input "350"
type input "735"
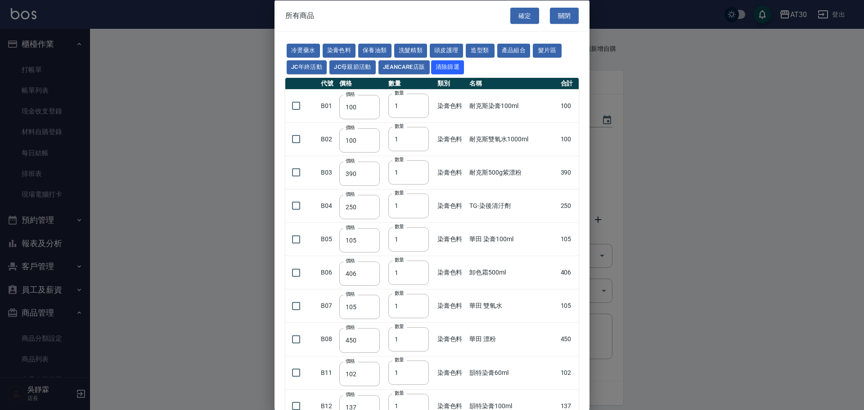
drag, startPoint x: 590, startPoint y: 151, endPoint x: 587, endPoint y: 167, distance: 16.4
click at [585, 195] on div "所有商品 確定 關閉 冷燙藥水 染膏色料 保養油類 洗髮精類 頭皮護理 造型類 產品組合 髮片區 JC年終活動 JC母親節活動 JeanCare店販 清除篩選…" at bounding box center [432, 205] width 864 height 410
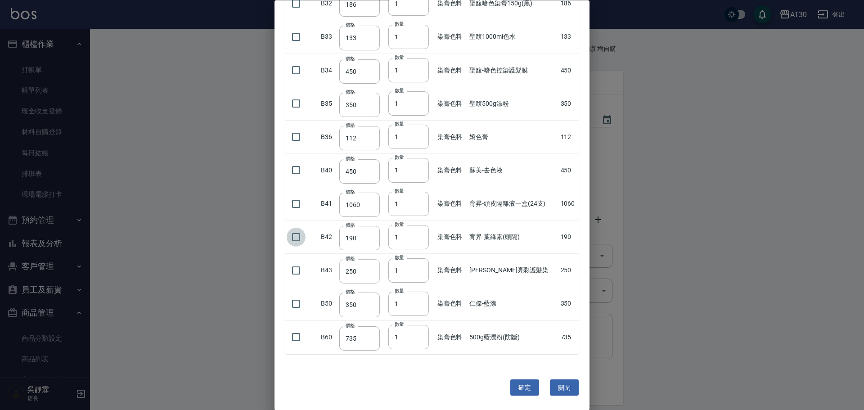
drag, startPoint x: 298, startPoint y: 234, endPoint x: 342, endPoint y: 264, distance: 53.3
click at [298, 236] on input "checkbox" at bounding box center [295, 237] width 19 height 19
checkbox input "true"
click at [528, 388] on button "確定" at bounding box center [524, 387] width 29 height 17
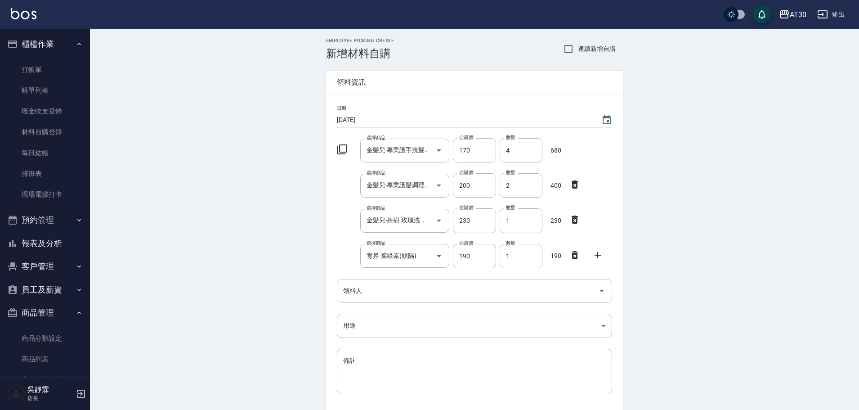
drag, startPoint x: 336, startPoint y: 279, endPoint x: 342, endPoint y: 284, distance: 7.6
click at [338, 282] on div "日期 2025/09/22 選擇商品 金髮兒-專業護手洗髮精(桶.包) 選擇商品 自購價 170 自購價 數量 4 數量 680 選擇商品 金髮兒-專業護髮調…" at bounding box center [474, 254] width 297 height 321
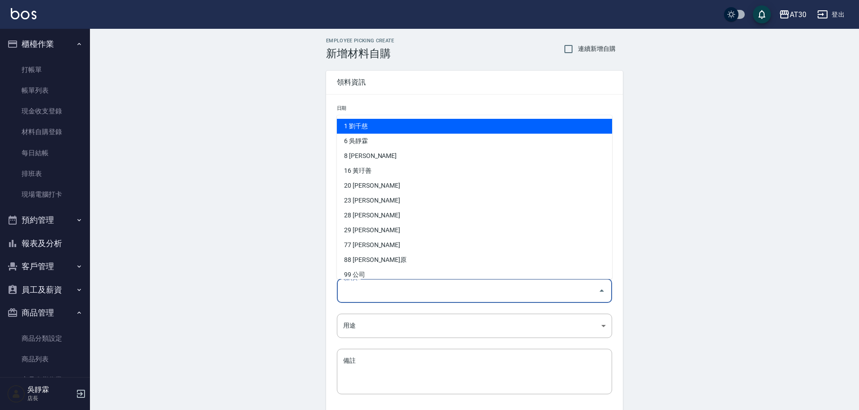
click at [353, 291] on input "領料人" at bounding box center [468, 291] width 254 height 16
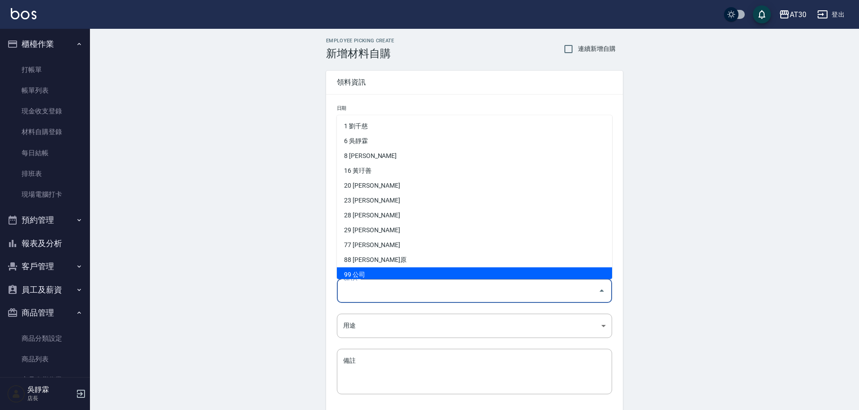
click at [358, 272] on li "99 公司" at bounding box center [474, 274] width 275 height 15
type input "公司"
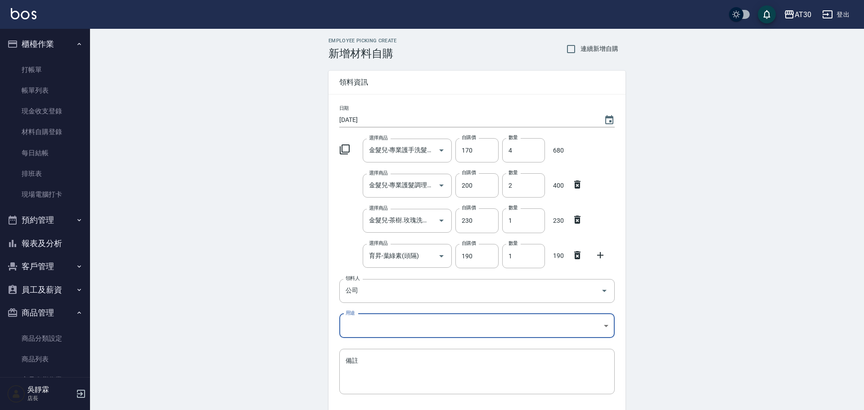
click at [376, 326] on body "AT30 登出 櫃檯作業 打帳單 帳單列表 現金收支登錄 材料自購登錄 每日結帳 排班表 現場電腦打卡 預約管理 預約管理 單日預約紀錄 單週預約紀錄 報表及…" at bounding box center [432, 238] width 864 height 476
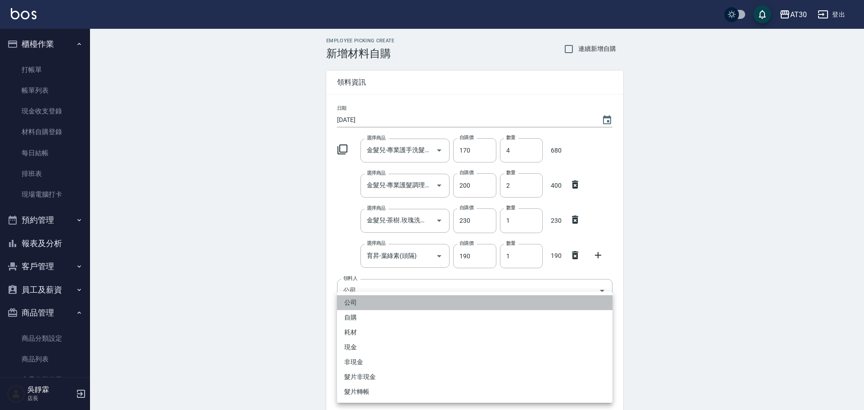
click at [372, 299] on li "公司" at bounding box center [474, 302] width 275 height 15
type input "公司"
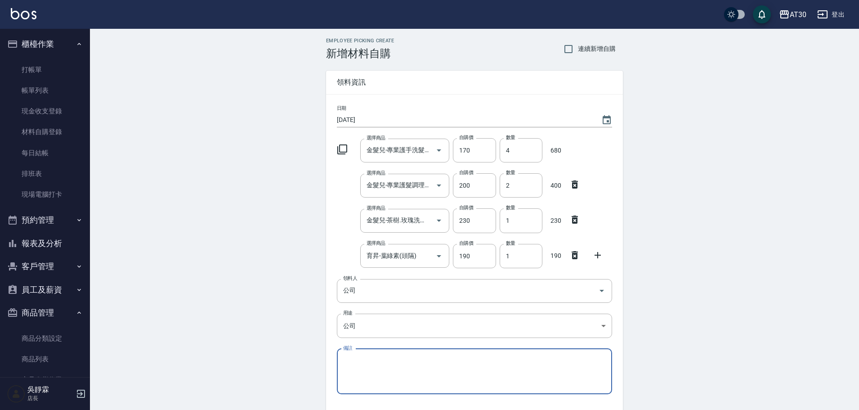
scroll to position [67, 0]
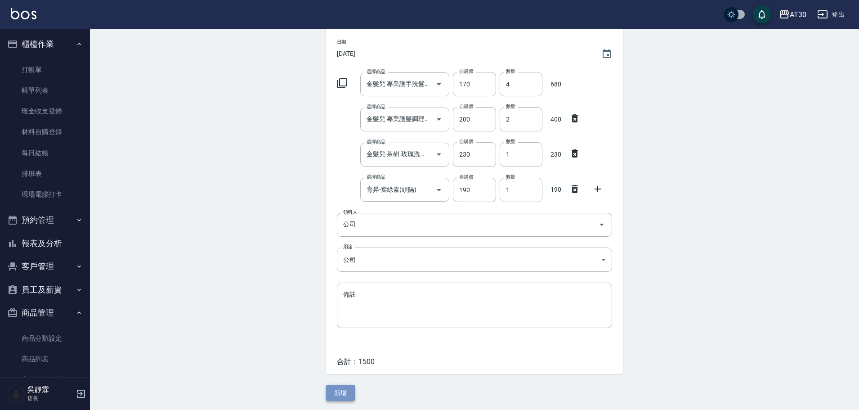
click at [349, 391] on button "新增" at bounding box center [340, 393] width 29 height 17
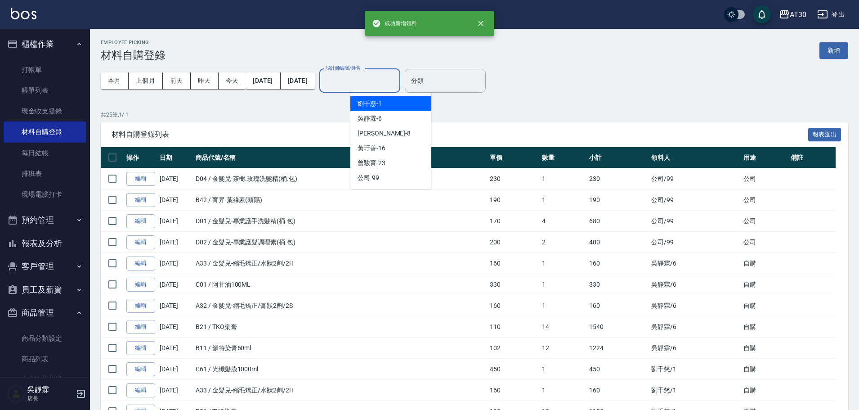
drag, startPoint x: 372, startPoint y: 76, endPoint x: 372, endPoint y: 82, distance: 5.4
click at [372, 77] on input "設計師編號/姓名" at bounding box center [359, 81] width 73 height 16
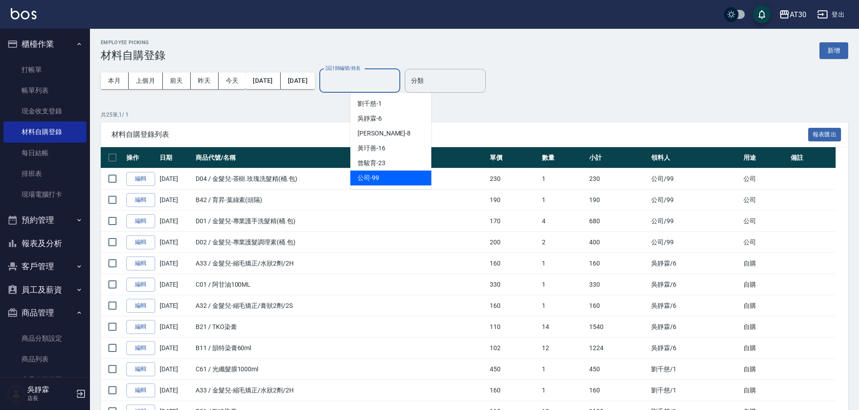
click at [376, 174] on div "公司 -99" at bounding box center [390, 177] width 81 height 15
type input "公司-99"
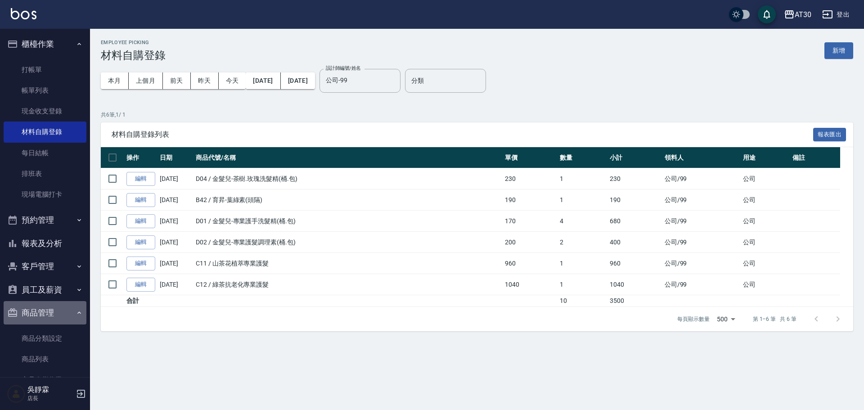
click at [53, 317] on button "商品管理" at bounding box center [45, 312] width 83 height 23
click at [55, 315] on button "商品管理" at bounding box center [45, 312] width 83 height 23
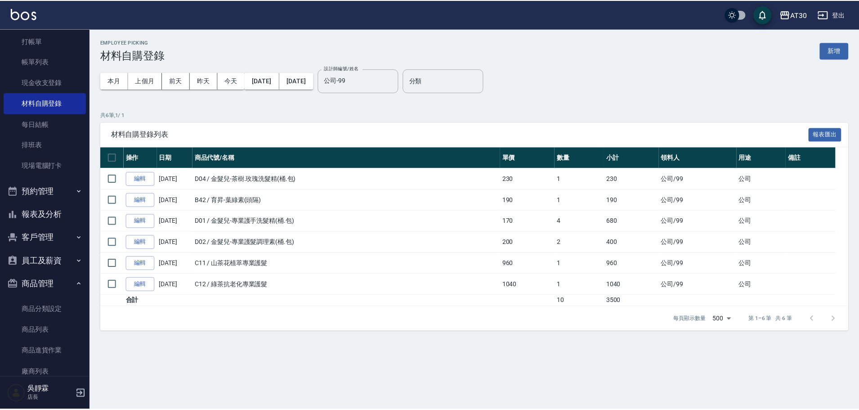
scroll to position [93, 0]
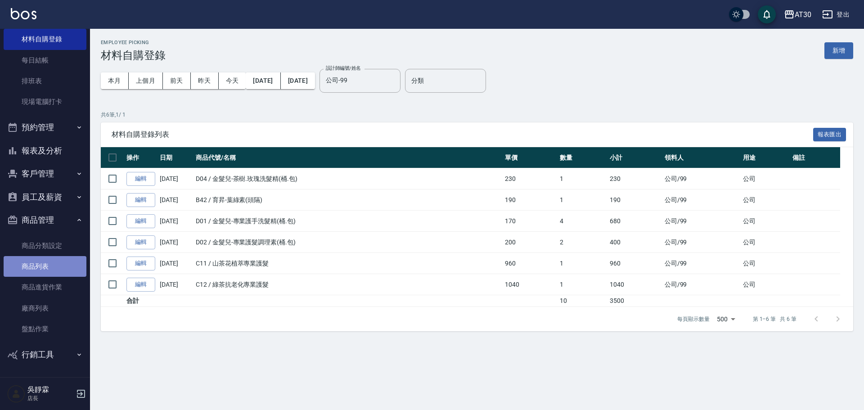
click at [63, 267] on link "商品列表" at bounding box center [45, 266] width 83 height 21
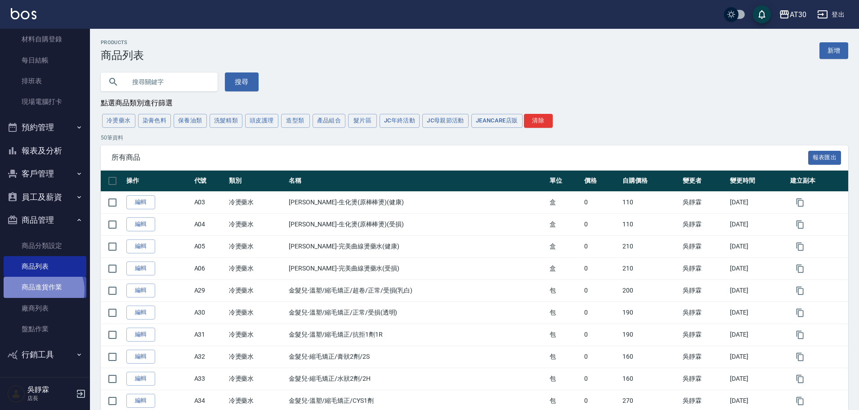
click at [42, 290] on link "商品進貨作業" at bounding box center [45, 287] width 83 height 21
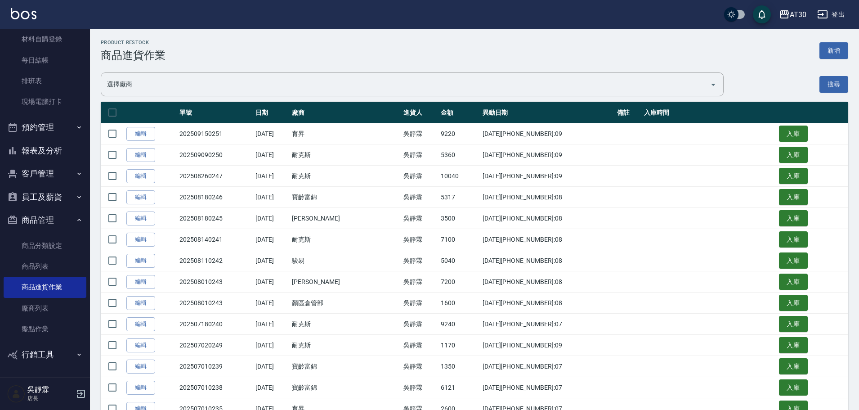
scroll to position [58, 0]
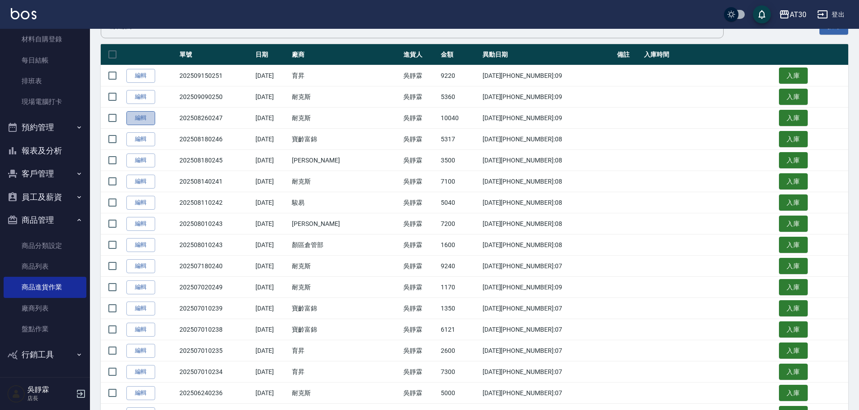
click at [143, 115] on link "編輯" at bounding box center [140, 118] width 29 height 14
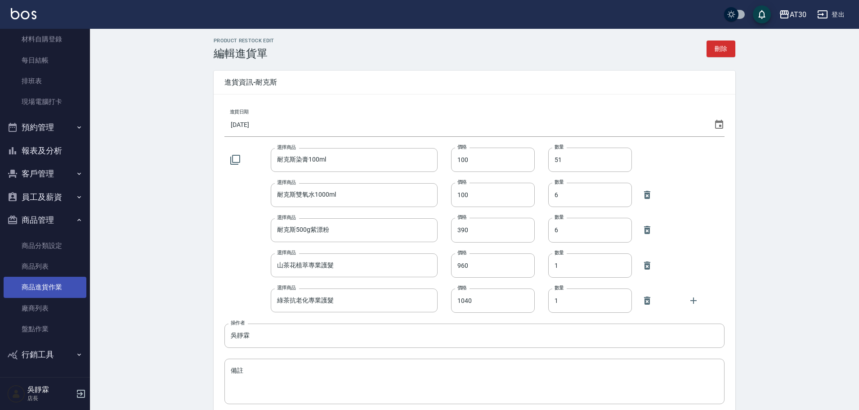
click at [38, 287] on link "商品進貨作業" at bounding box center [45, 287] width 83 height 21
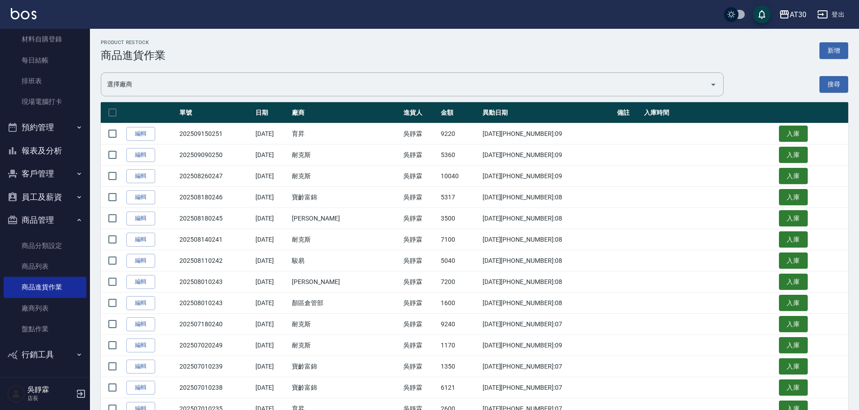
scroll to position [105, 0]
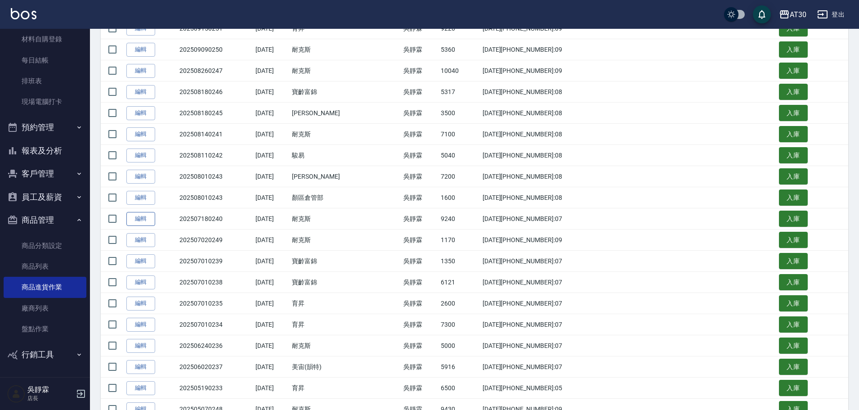
click at [149, 218] on link "編輯" at bounding box center [140, 219] width 29 height 14
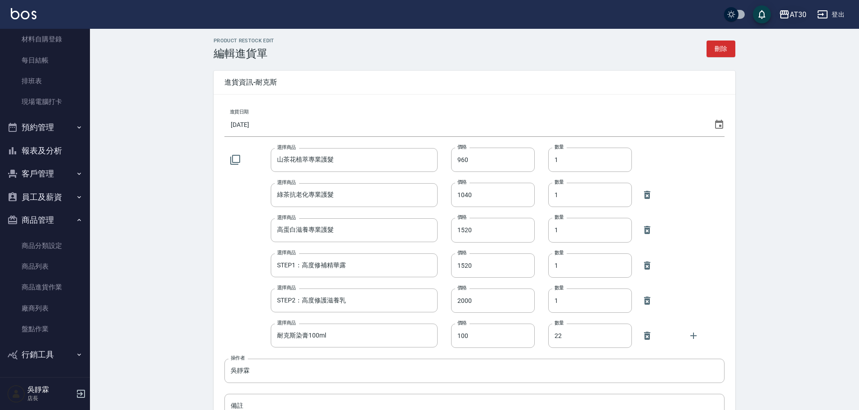
click at [796, 7] on button "AT30" at bounding box center [792, 14] width 35 height 18
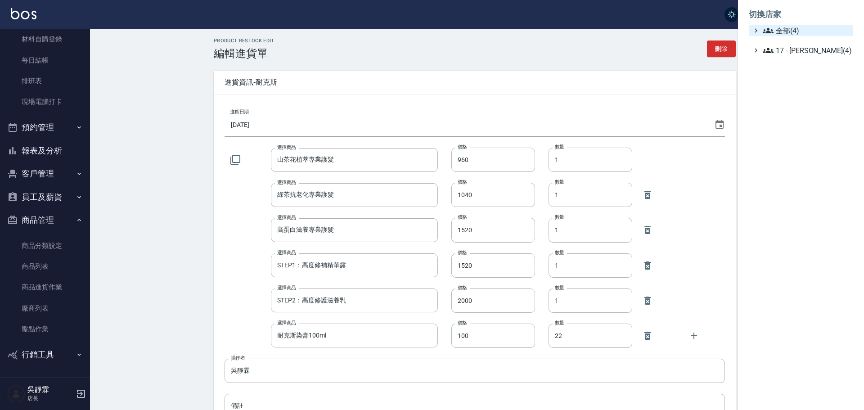
click at [796, 27] on span "全部(4)" at bounding box center [805, 30] width 87 height 11
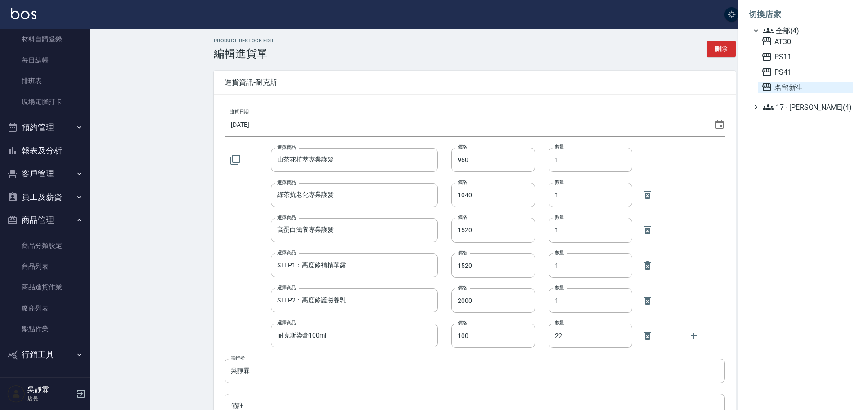
click at [787, 91] on span "名留新生" at bounding box center [805, 87] width 88 height 11
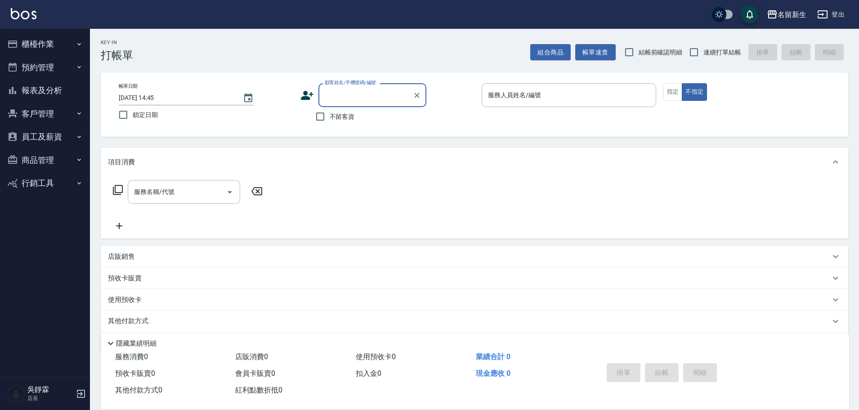
click at [51, 88] on button "報表及分析" at bounding box center [45, 90] width 83 height 23
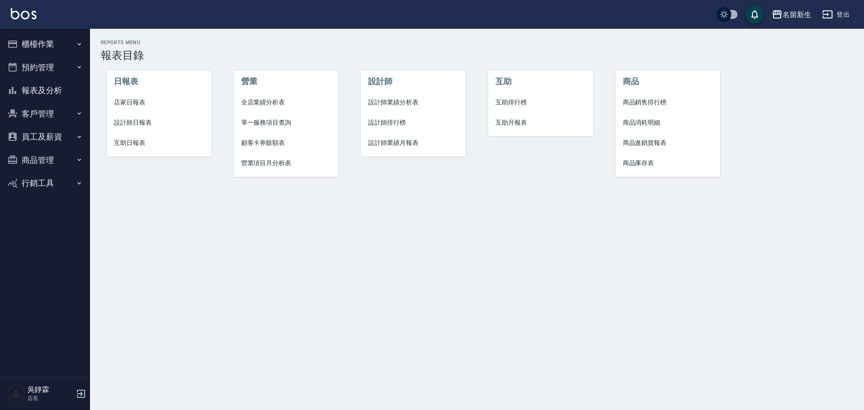
click at [37, 161] on button "商品管理" at bounding box center [45, 159] width 83 height 23
click at [41, 228] on link "商品進貨作業" at bounding box center [45, 227] width 83 height 21
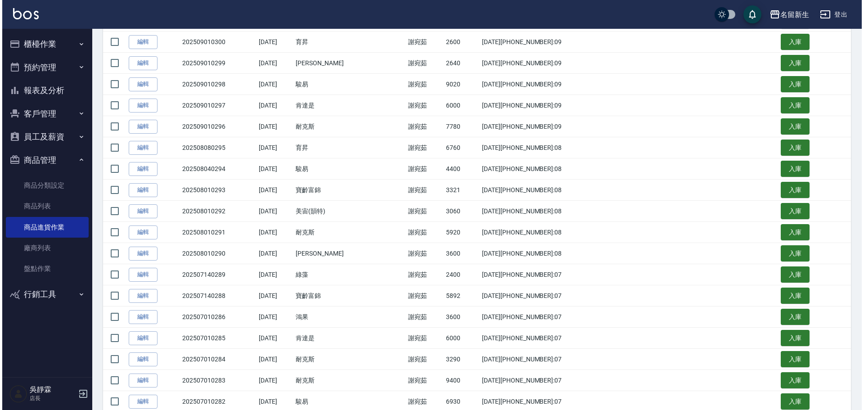
scroll to position [268, 0]
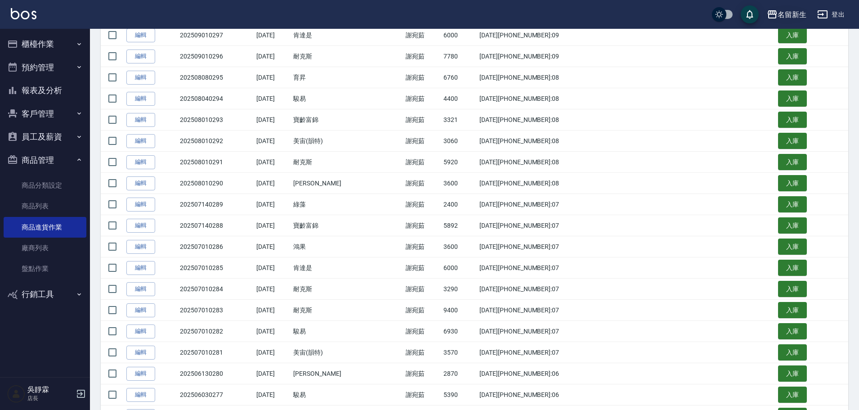
click at [787, 12] on div "名留新生" at bounding box center [792, 14] width 29 height 11
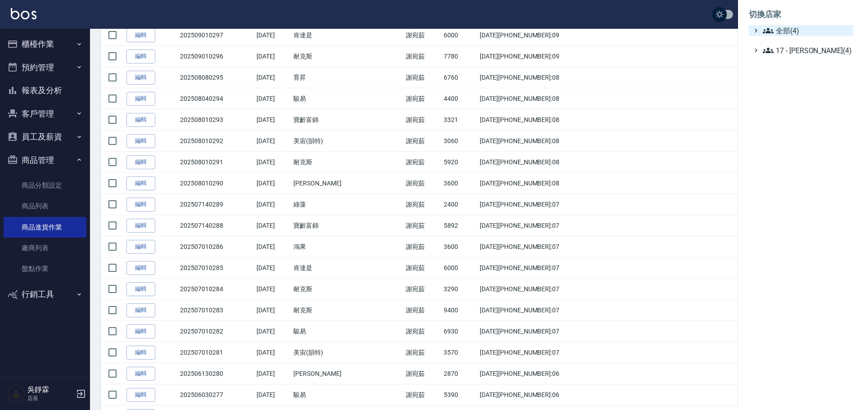
click at [789, 32] on span "全部(4)" at bounding box center [805, 30] width 87 height 11
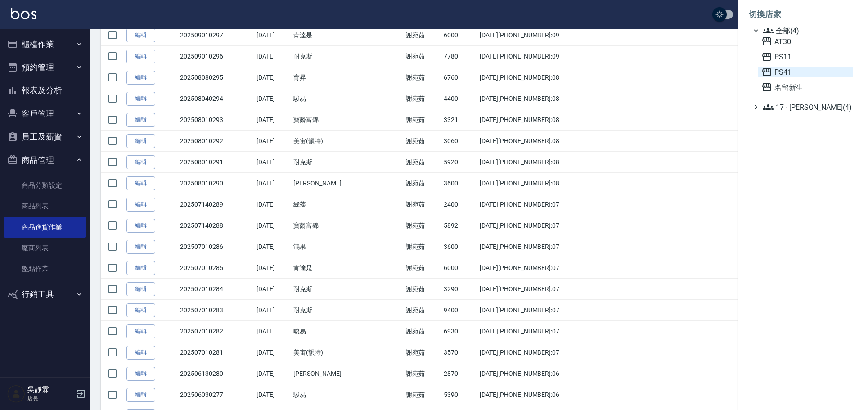
click at [785, 71] on span "PS41" at bounding box center [805, 72] width 88 height 11
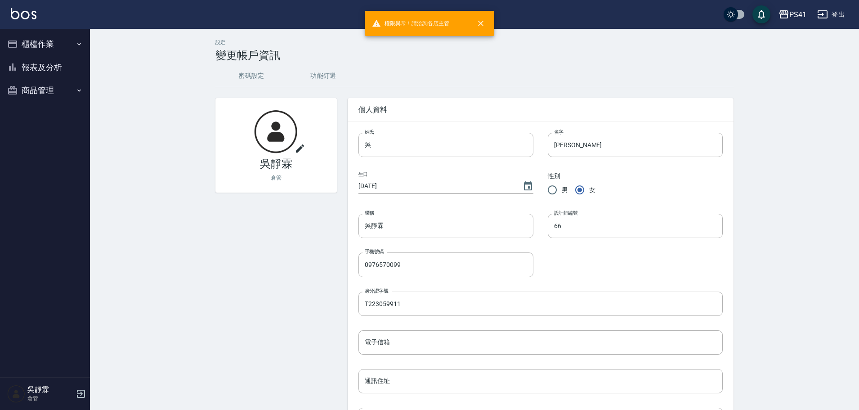
click at [53, 64] on button "報表及分析" at bounding box center [45, 67] width 83 height 23
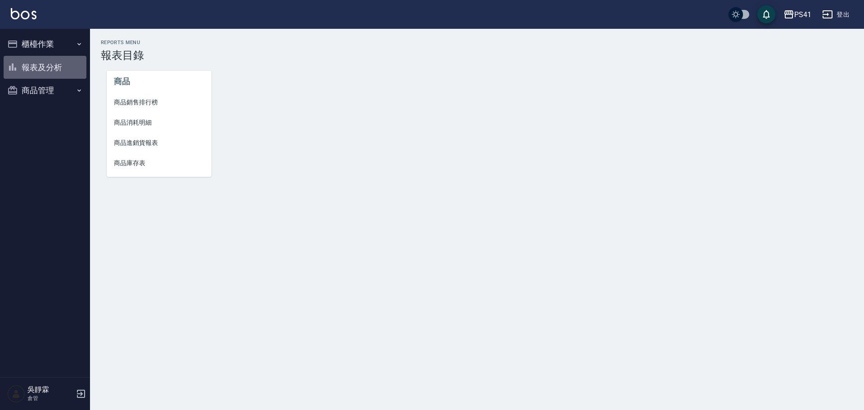
click at [52, 71] on button "報表及分析" at bounding box center [45, 67] width 83 height 23
click at [47, 86] on button "商品管理" at bounding box center [45, 90] width 83 height 23
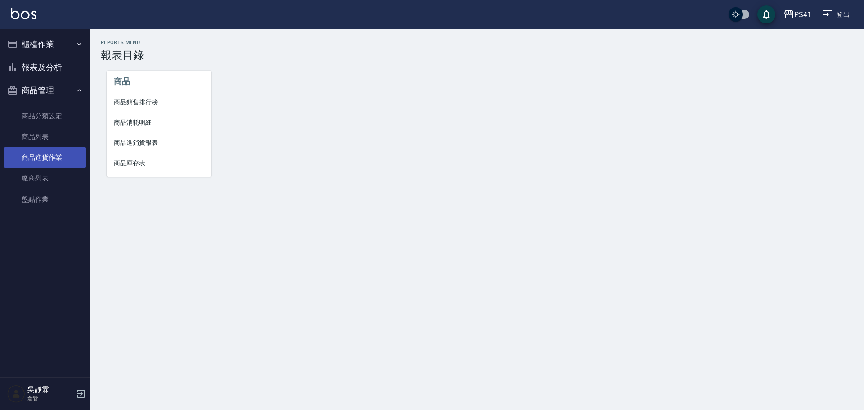
click at [58, 156] on link "商品進貨作業" at bounding box center [45, 157] width 83 height 21
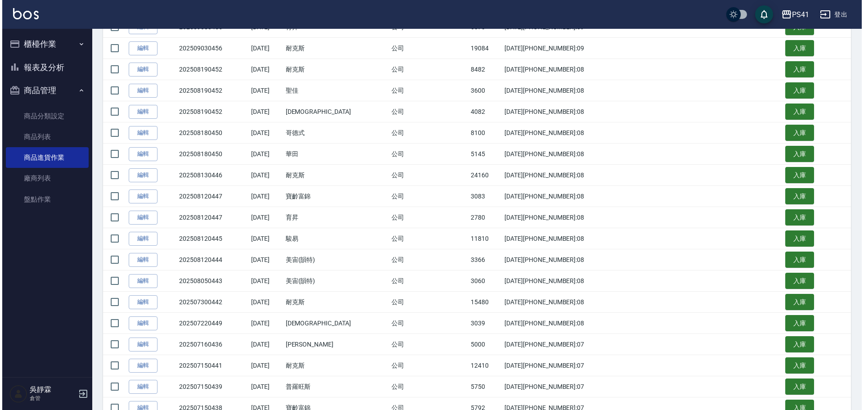
scroll to position [139, 0]
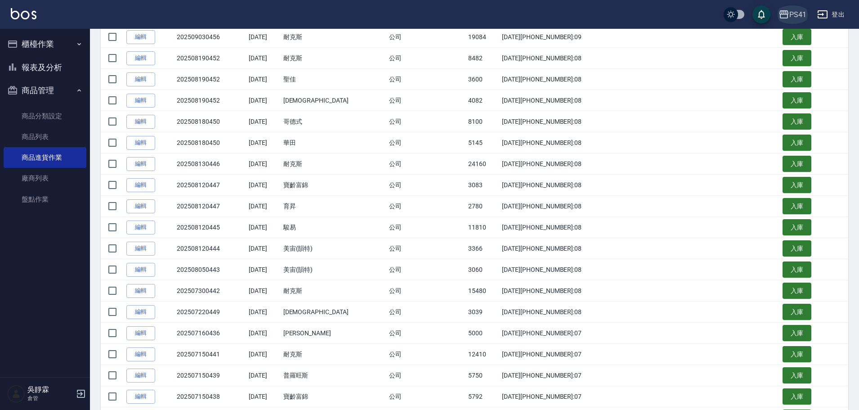
click at [794, 13] on div "PS41" at bounding box center [797, 14] width 17 height 11
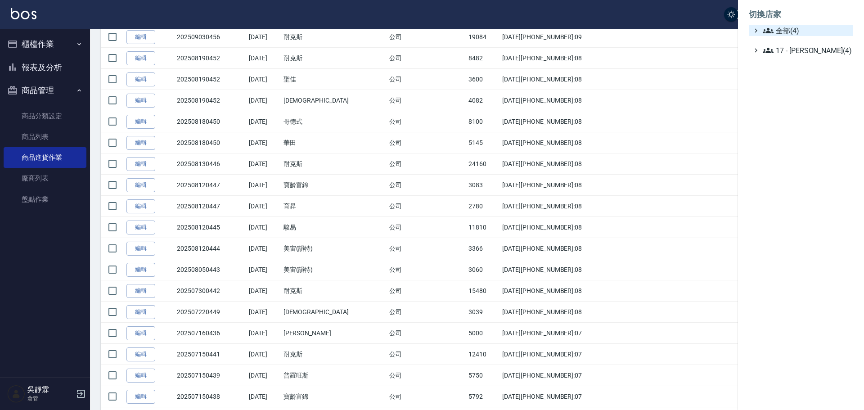
click at [773, 36] on ul "全部(4) 17 - [PERSON_NAME](4)" at bounding box center [800, 40] width 104 height 31
click at [796, 30] on span "全部(4)" at bounding box center [805, 30] width 87 height 11
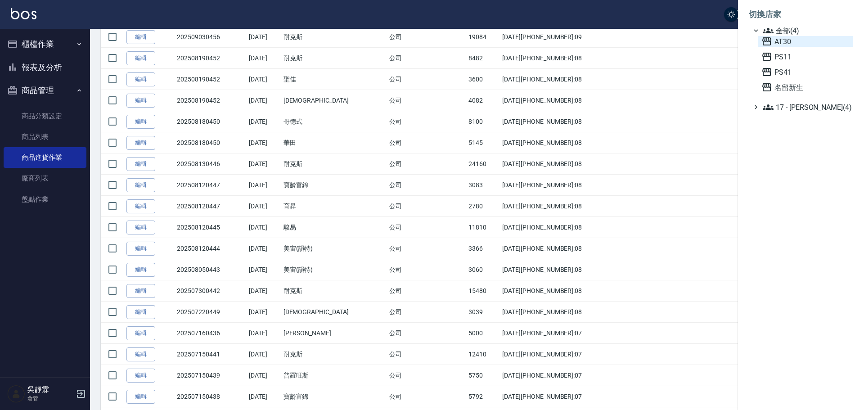
click at [794, 39] on span "AT30" at bounding box center [805, 41] width 88 height 11
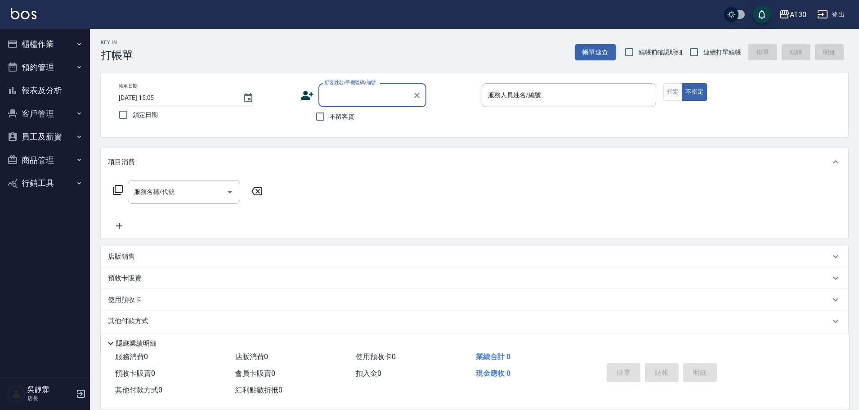
click at [53, 41] on button "櫃檯作業" at bounding box center [45, 43] width 83 height 23
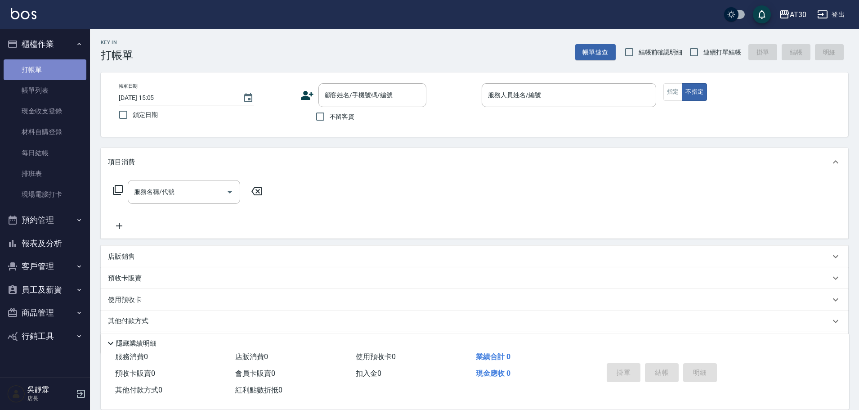
click at [51, 69] on link "打帳單" at bounding box center [45, 69] width 83 height 21
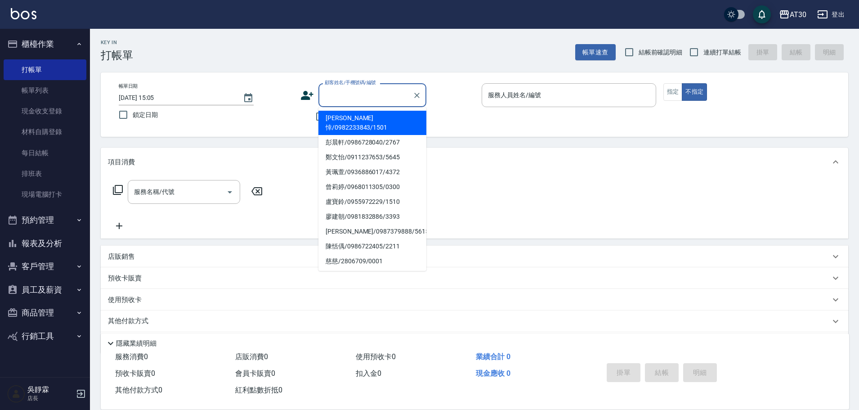
click at [341, 95] on input "顧客姓名/手機號碼/編號" at bounding box center [365, 95] width 86 height 16
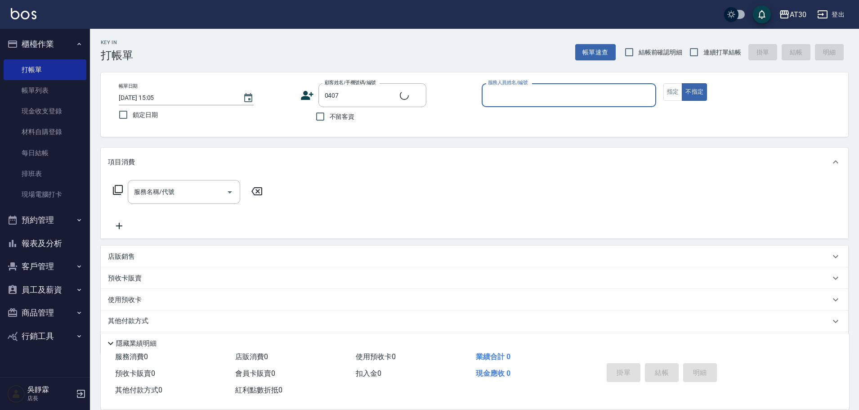
type input "陳柡進/0967358325/0407"
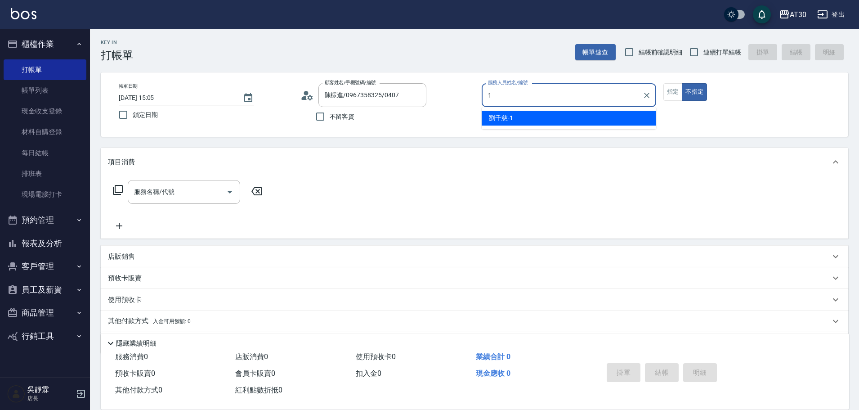
type input "[PERSON_NAME]1"
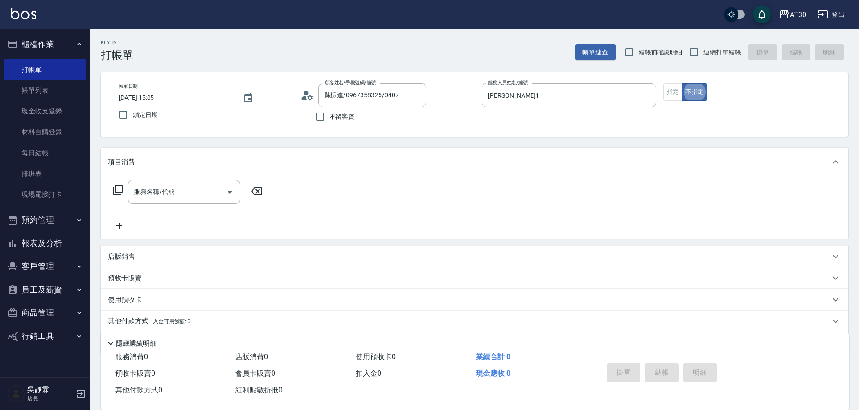
type button "false"
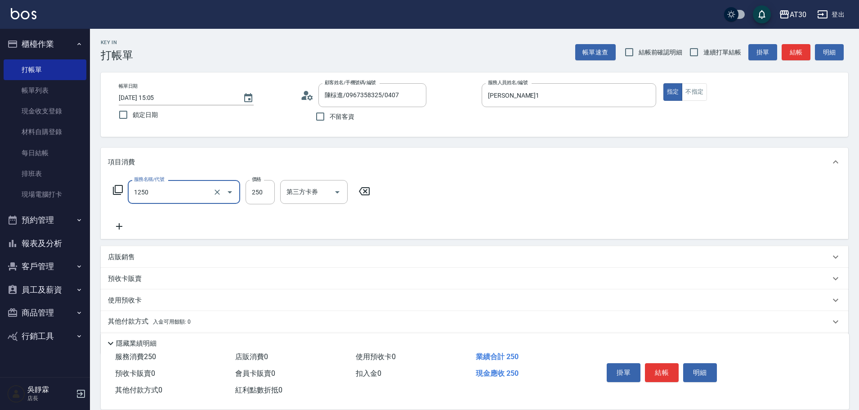
type input "洗髮250(1250)"
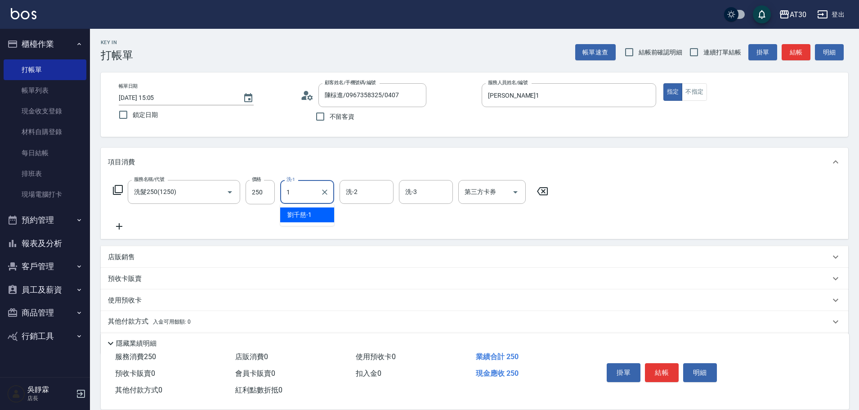
type input "[PERSON_NAME]1"
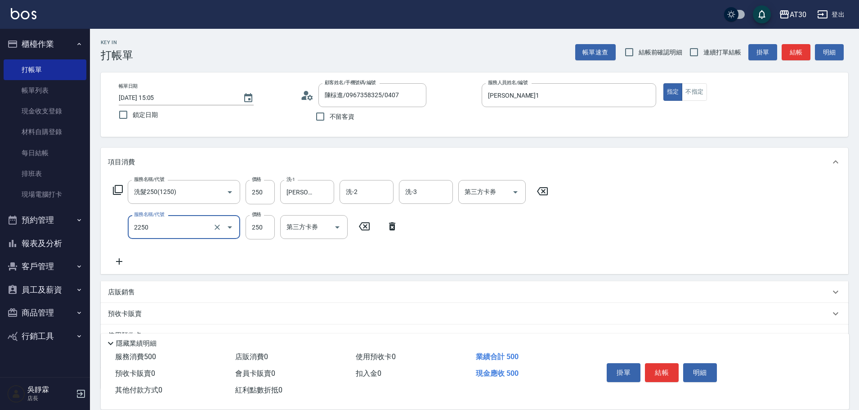
type input "剪髮(2250)"
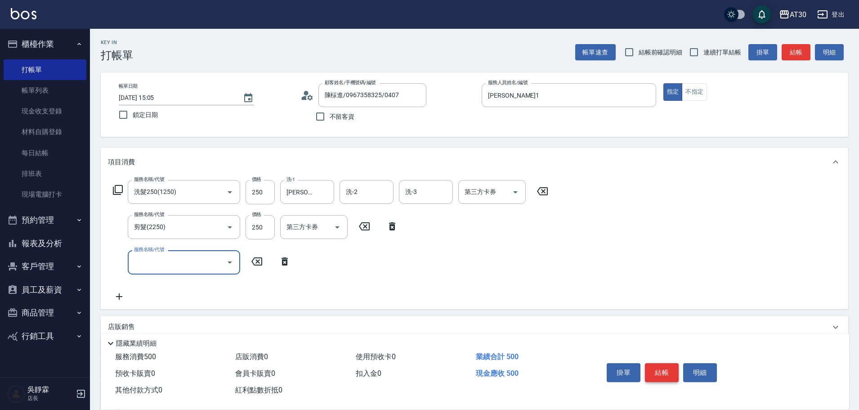
click at [651, 368] on button "結帳" at bounding box center [662, 372] width 34 height 19
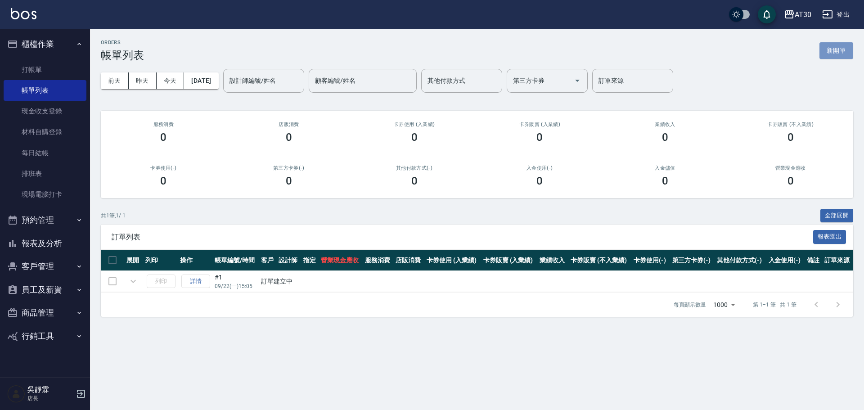
click at [842, 54] on button "新開單" at bounding box center [836, 50] width 34 height 17
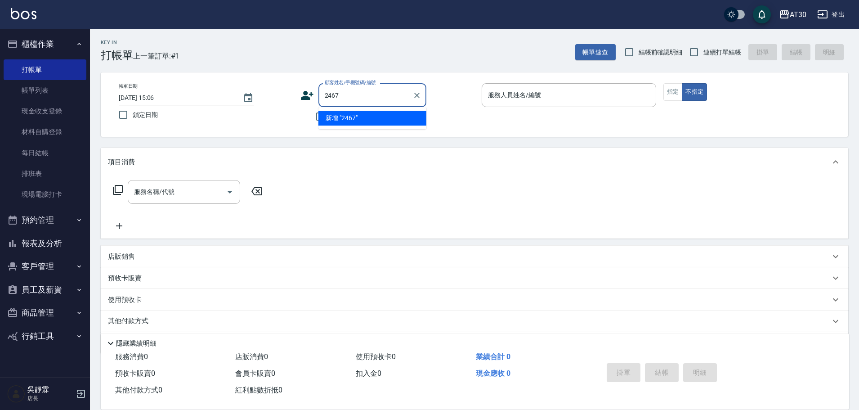
type input "2467"
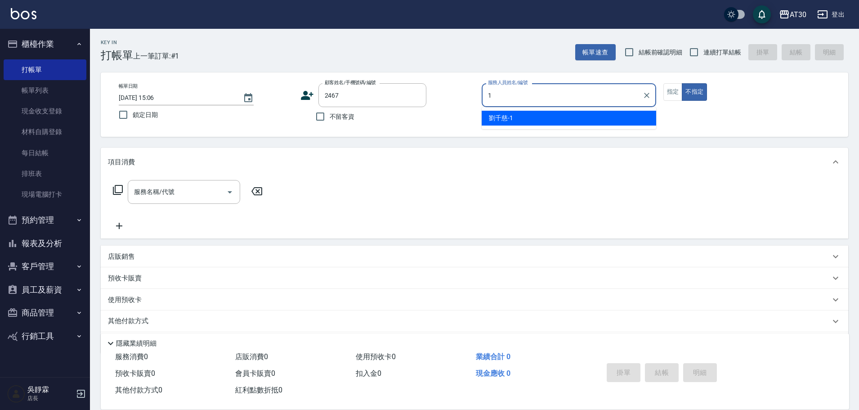
type input "[PERSON_NAME]1"
type button "false"
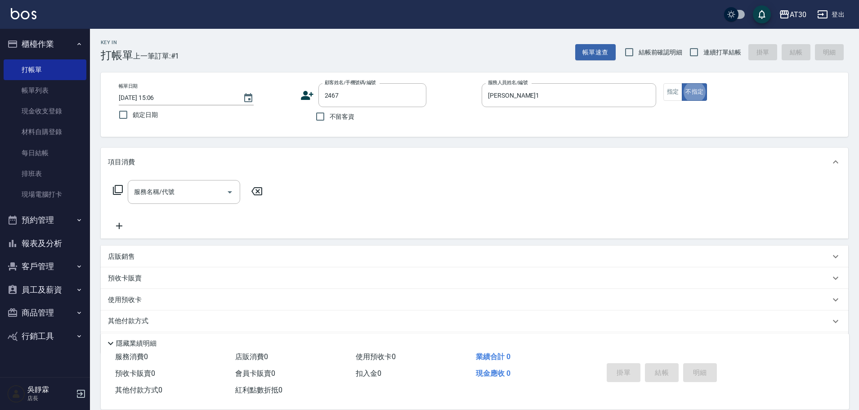
type input "葉家豪/0955104355/2467"
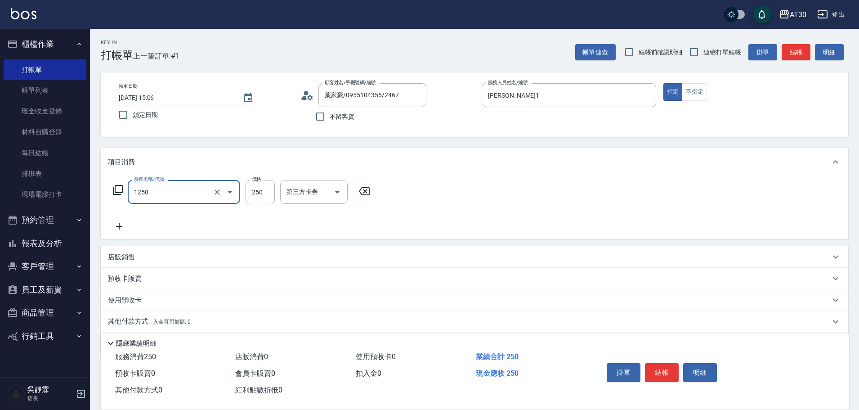
type input "洗髮250(1250)"
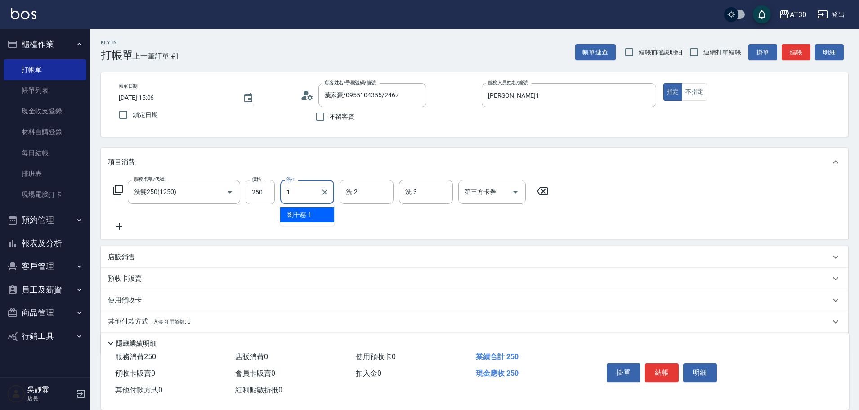
type input "[PERSON_NAME]1"
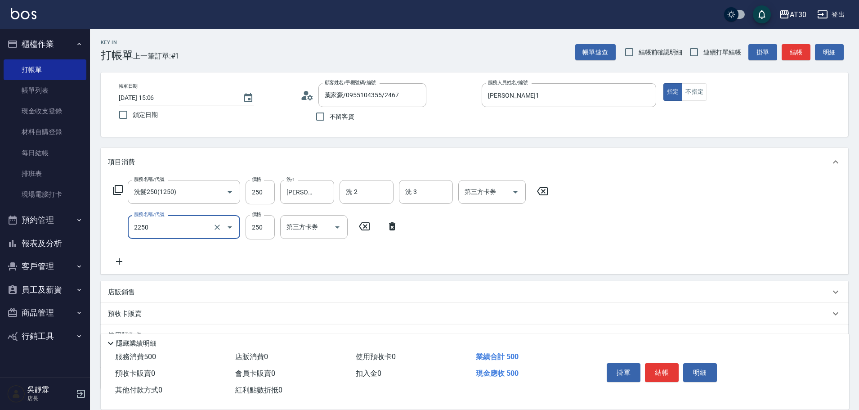
type input "剪髮(2250)"
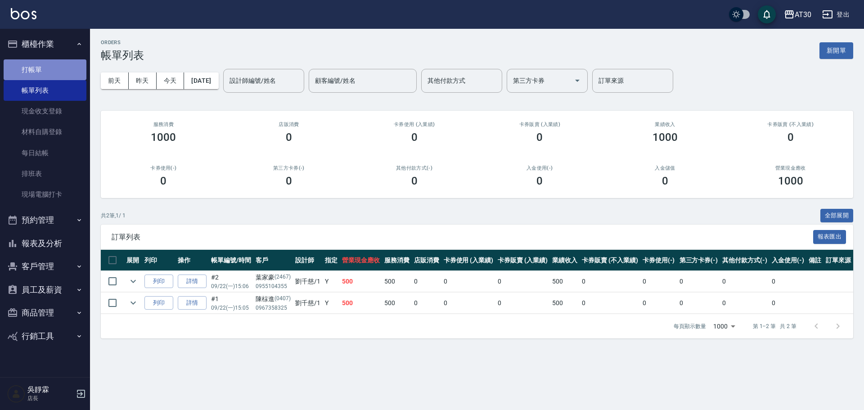
click at [26, 72] on link "打帳單" at bounding box center [45, 69] width 83 height 21
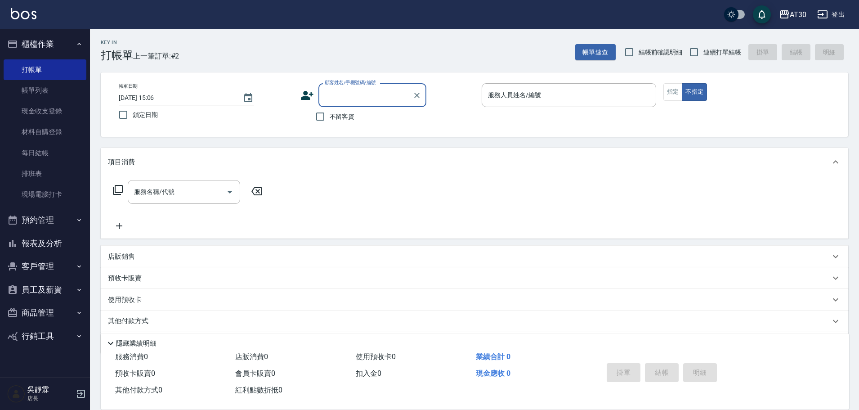
click at [301, 98] on icon at bounding box center [307, 95] width 13 height 9
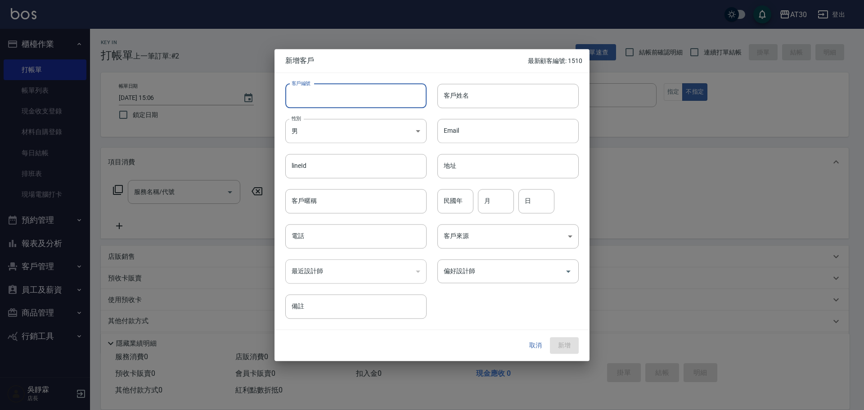
click at [310, 94] on input "客戶編號" at bounding box center [355, 96] width 141 height 24
type input "1516"
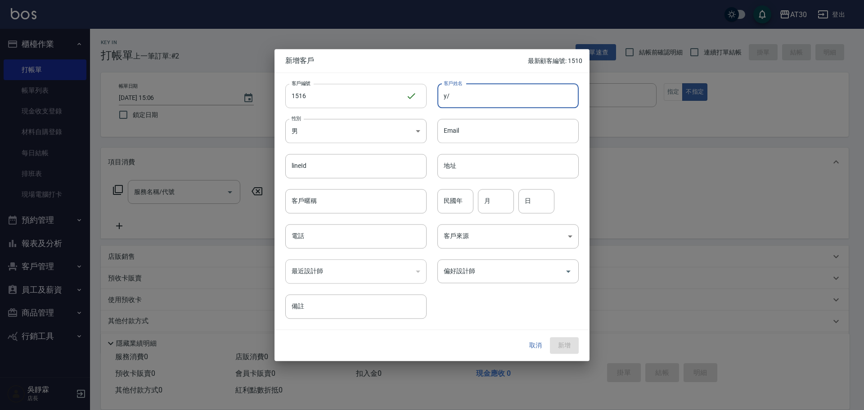
type input "y"
type input "曾雪晴"
click at [309, 138] on body "AT30 登出 櫃檯作業 打帳單 帳單列表 現金收支登錄 材料自購登錄 每日結帳 排班表 現場電腦打卡 預約管理 預約管理 單日預約紀錄 單週預約紀錄 報表及…" at bounding box center [432, 220] width 864 height 440
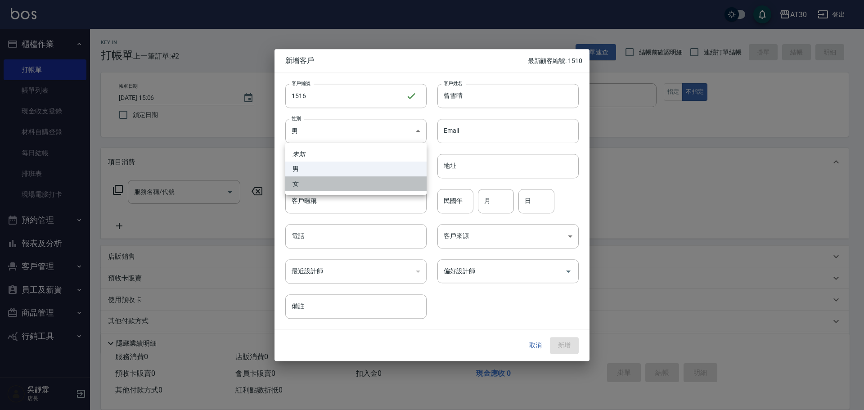
click at [307, 185] on li "女" at bounding box center [355, 183] width 141 height 15
type input "[DEMOGRAPHIC_DATA]"
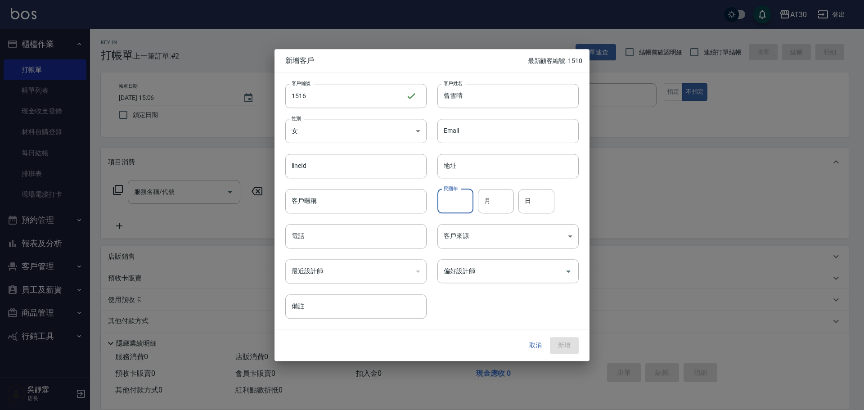
click at [453, 206] on input "民國年" at bounding box center [455, 201] width 36 height 24
type input "88"
type input "03"
type input "09"
type input "0907094822"
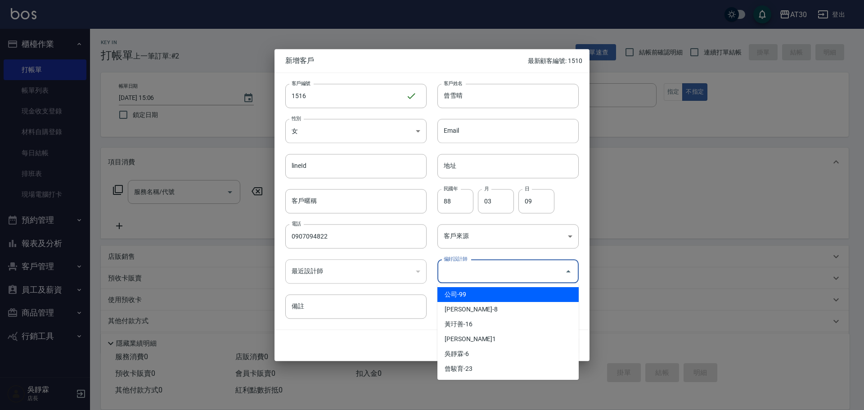
click at [470, 277] on input "偏好設計師" at bounding box center [501, 271] width 120 height 16
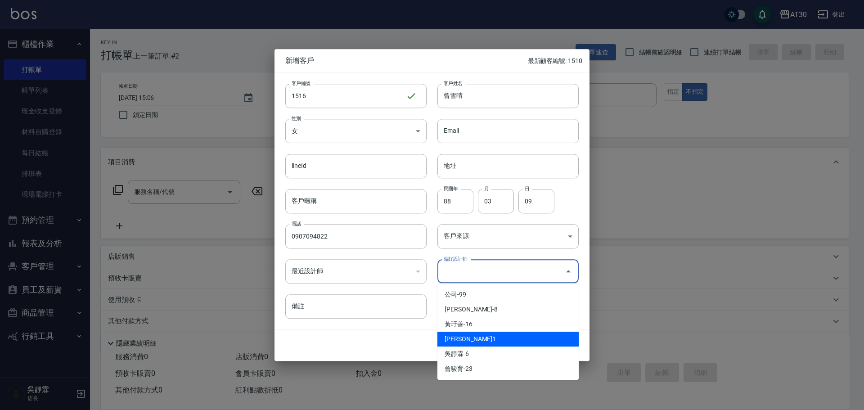
click at [486, 336] on li "[PERSON_NAME]1" at bounding box center [507, 338] width 141 height 15
type input "劉千慈"
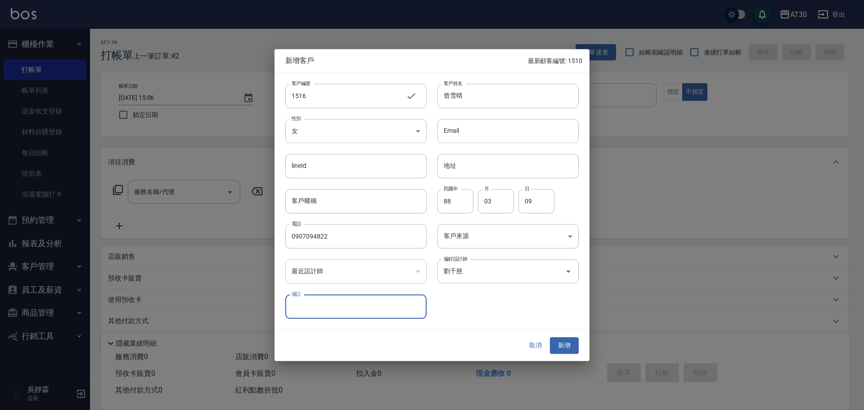
click at [563, 347] on button "新增" at bounding box center [564, 345] width 29 height 17
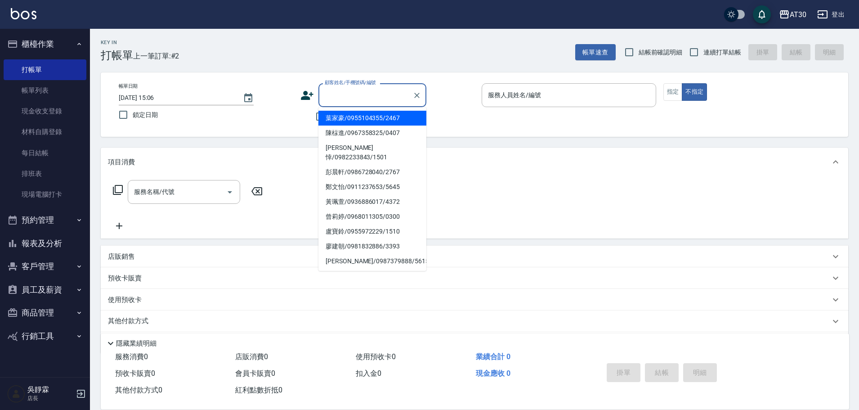
click at [373, 98] on input "顧客姓名/手機號碼/編號" at bounding box center [365, 95] width 86 height 16
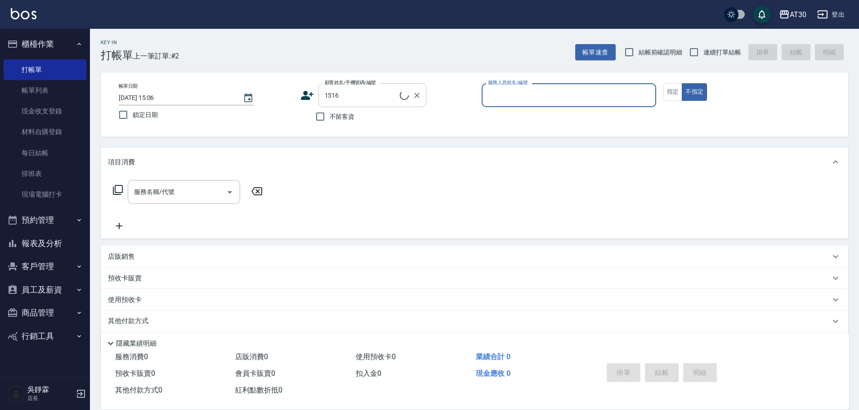
type input "曾雪晴/0907094822/1516"
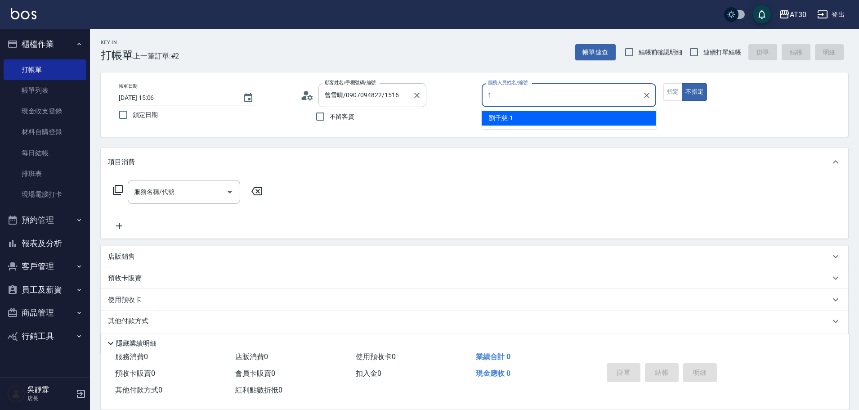
type input "[PERSON_NAME]1"
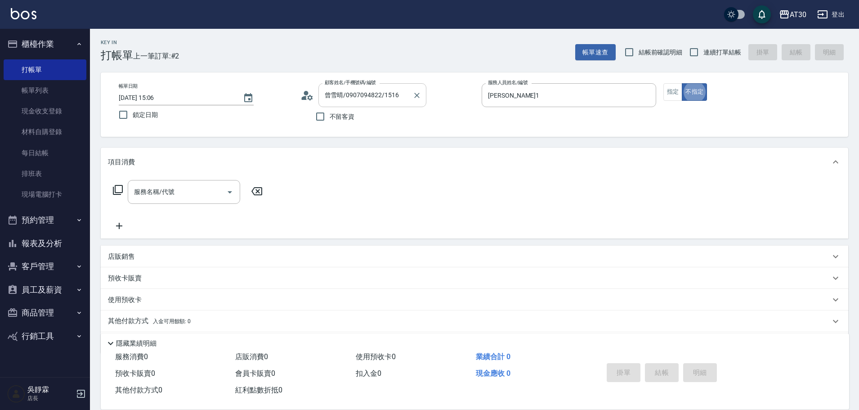
type button "false"
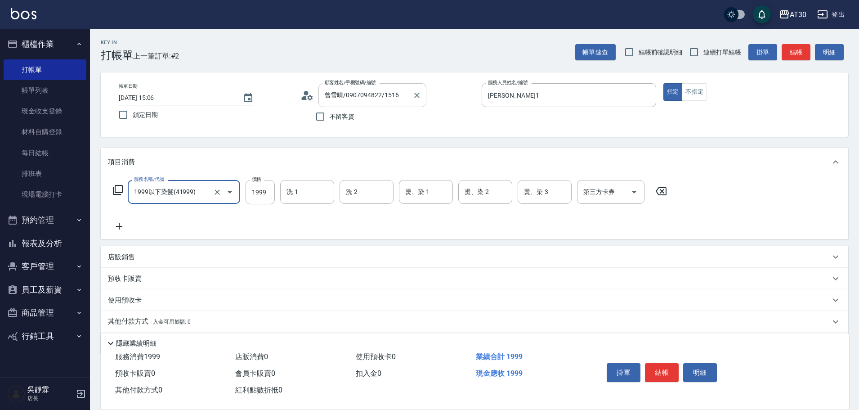
type input "1999以下染髮(41999)"
type input "1099"
type input "[PERSON_NAME]1"
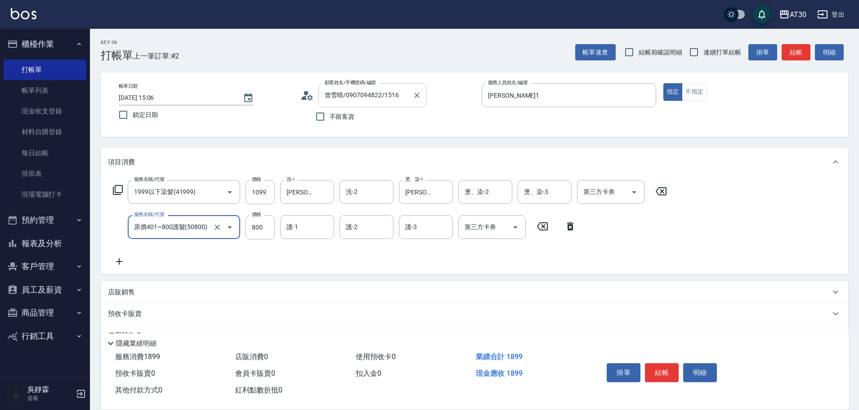
type input "原價401~800護髮(50800)"
type input "[PERSON_NAME]1"
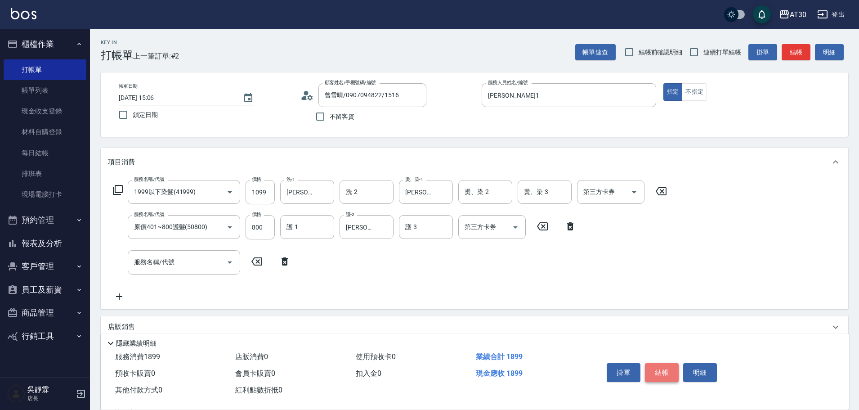
click at [662, 364] on button "結帳" at bounding box center [662, 372] width 34 height 19
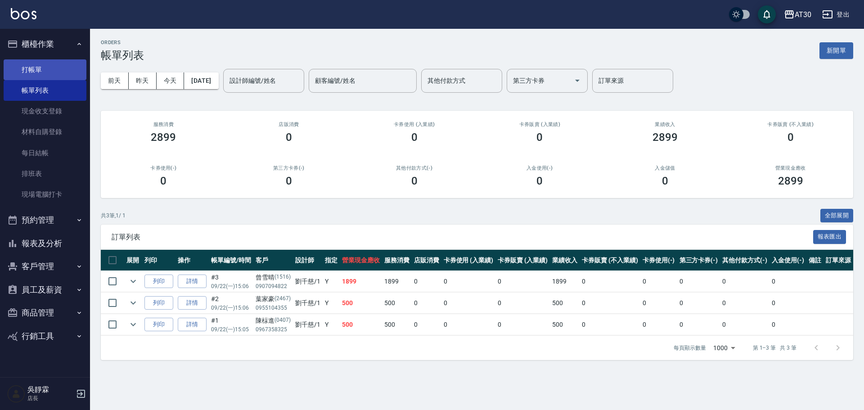
click at [42, 63] on link "打帳單" at bounding box center [45, 69] width 83 height 21
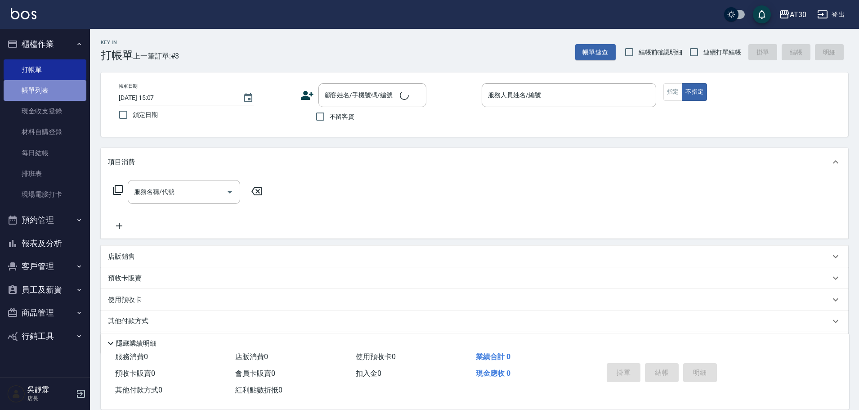
click at [45, 88] on link "帳單列表" at bounding box center [45, 90] width 83 height 21
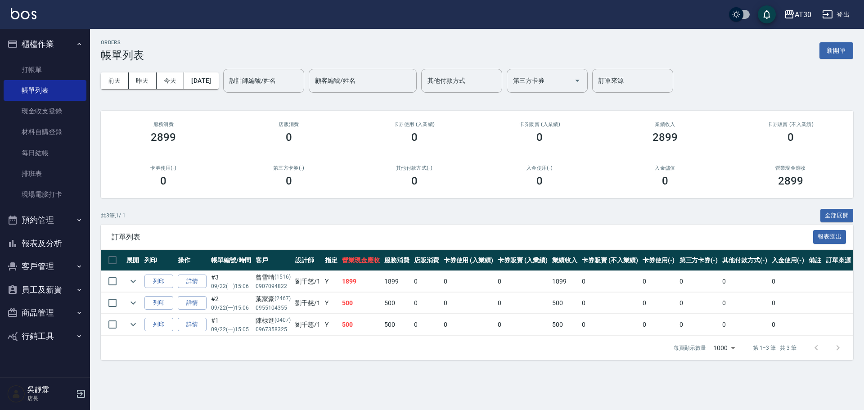
click at [62, 249] on button "報表及分析" at bounding box center [45, 243] width 83 height 23
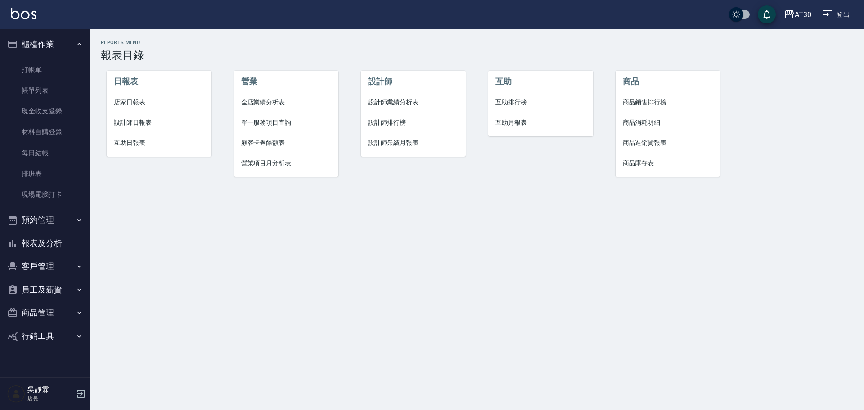
click at [41, 260] on button "客戶管理" at bounding box center [45, 266] width 83 height 23
click at [46, 287] on link "客戶列表" at bounding box center [45, 292] width 83 height 21
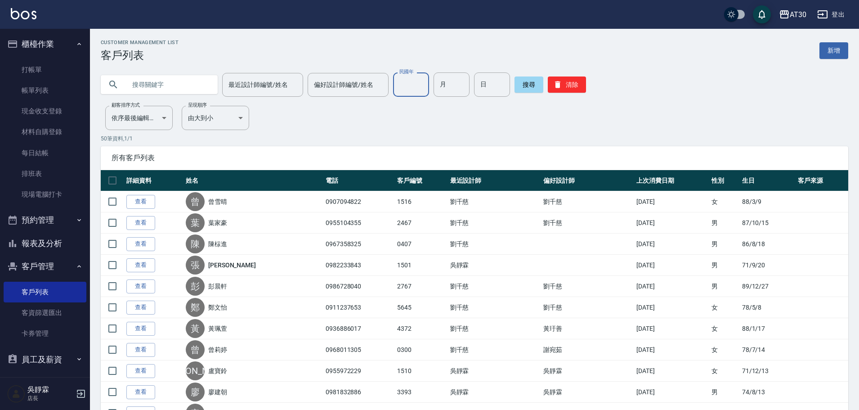
click at [410, 84] on input "民國年" at bounding box center [411, 84] width 36 height 24
type input "60"
type input "05"
type input "23"
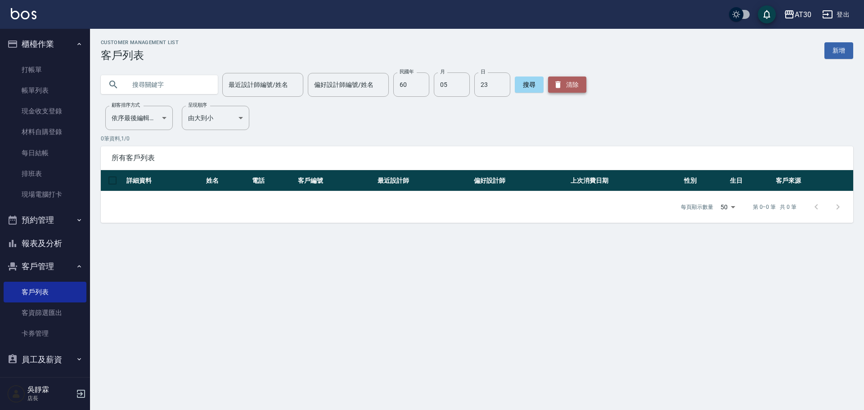
drag, startPoint x: 568, startPoint y: 86, endPoint x: 340, endPoint y: 74, distance: 228.8
click at [567, 86] on button "清除" at bounding box center [567, 84] width 38 height 16
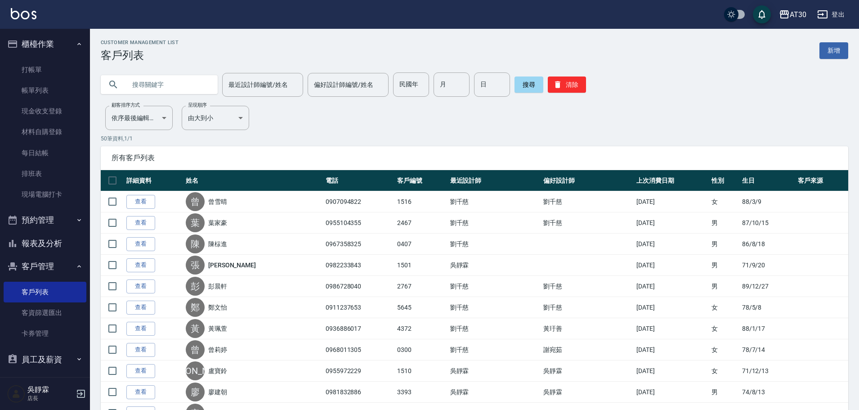
click at [174, 84] on input "text" at bounding box center [168, 84] width 85 height 24
type input "梁"
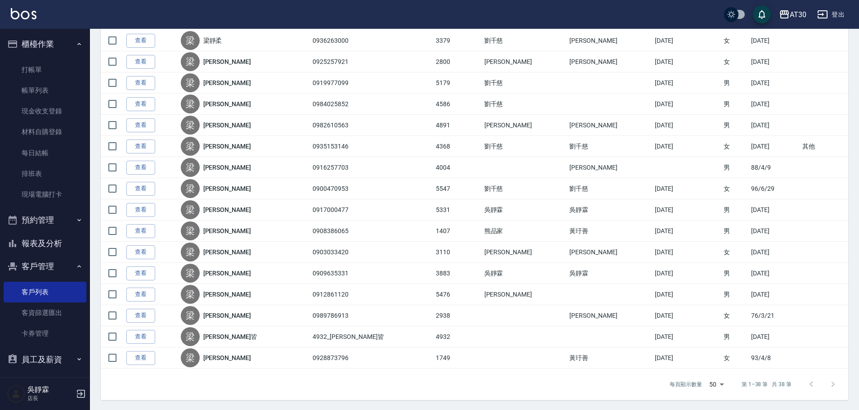
scroll to position [627, 0]
drag, startPoint x: 48, startPoint y: 205, endPoint x: 60, endPoint y: 195, distance: 15.6
click at [49, 204] on ul "打帳單 帳單列表 現金收支登錄 材料自購登錄 每日結帳 排班表 現場電腦打卡" at bounding box center [45, 132] width 83 height 153
click at [60, 195] on link "現場電腦打卡" at bounding box center [45, 194] width 83 height 21
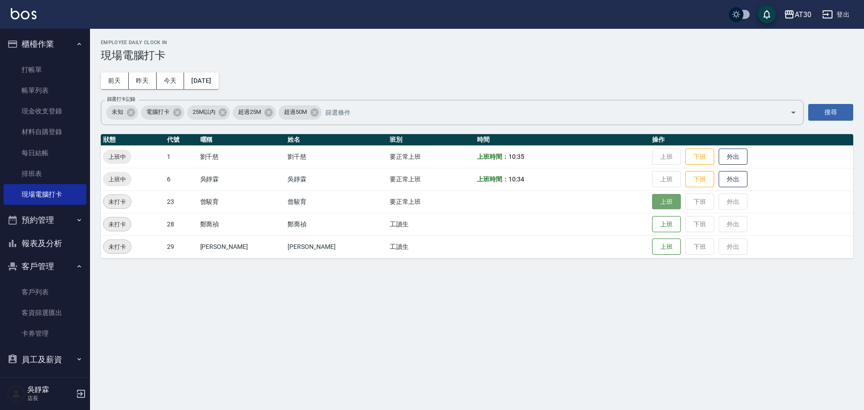
click at [652, 205] on button "上班" at bounding box center [666, 202] width 29 height 16
